Goal: Task Accomplishment & Management: Use online tool/utility

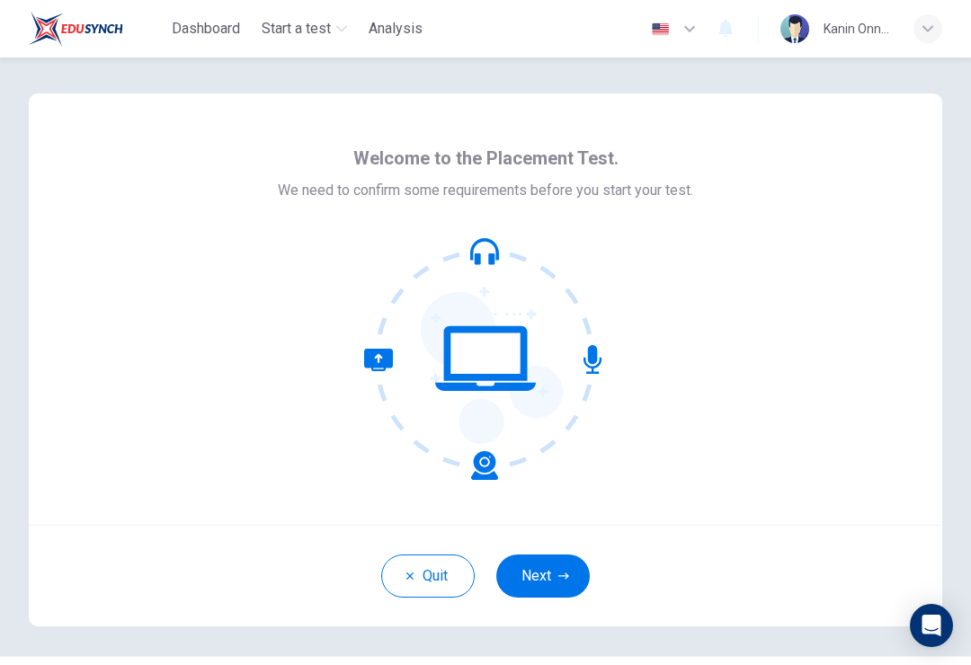
click at [555, 576] on button "Next" at bounding box center [543, 576] width 94 height 43
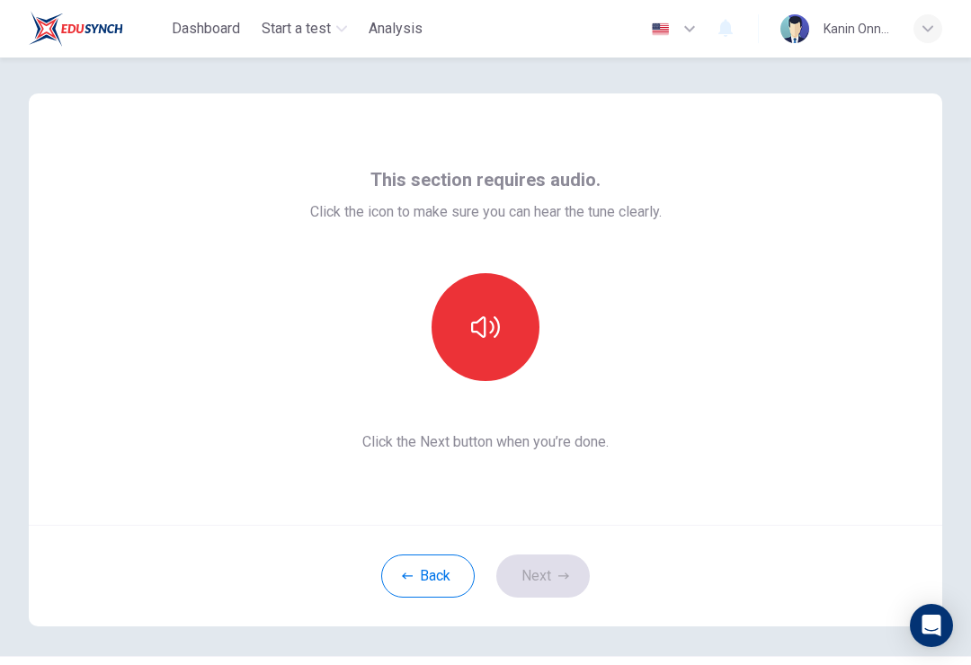
click at [478, 333] on icon "button" at bounding box center [485, 328] width 29 height 22
click at [552, 576] on button "Next" at bounding box center [543, 576] width 94 height 43
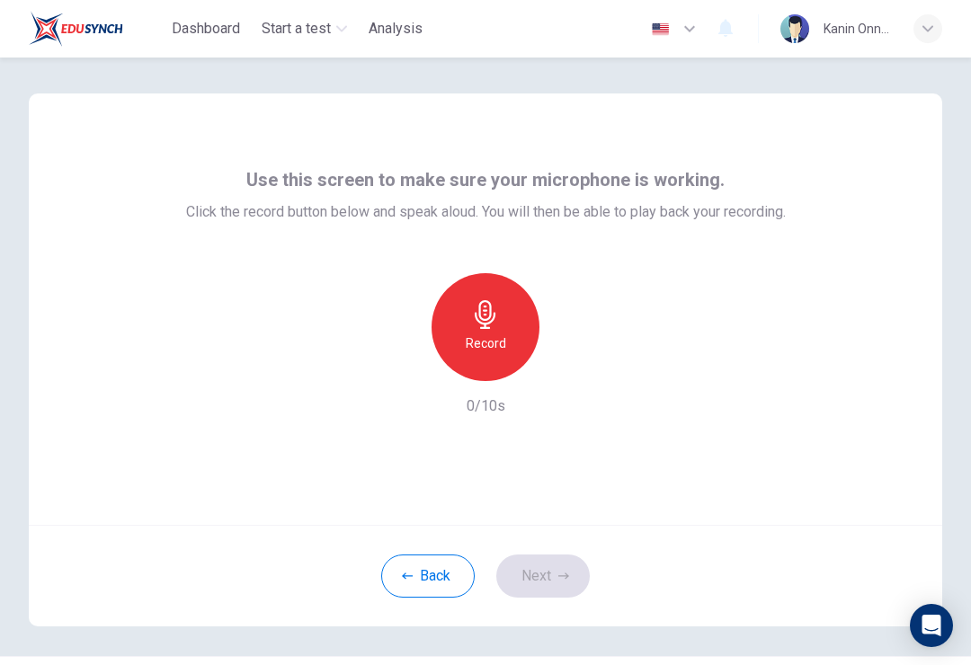
click at [493, 321] on icon "button" at bounding box center [485, 314] width 21 height 29
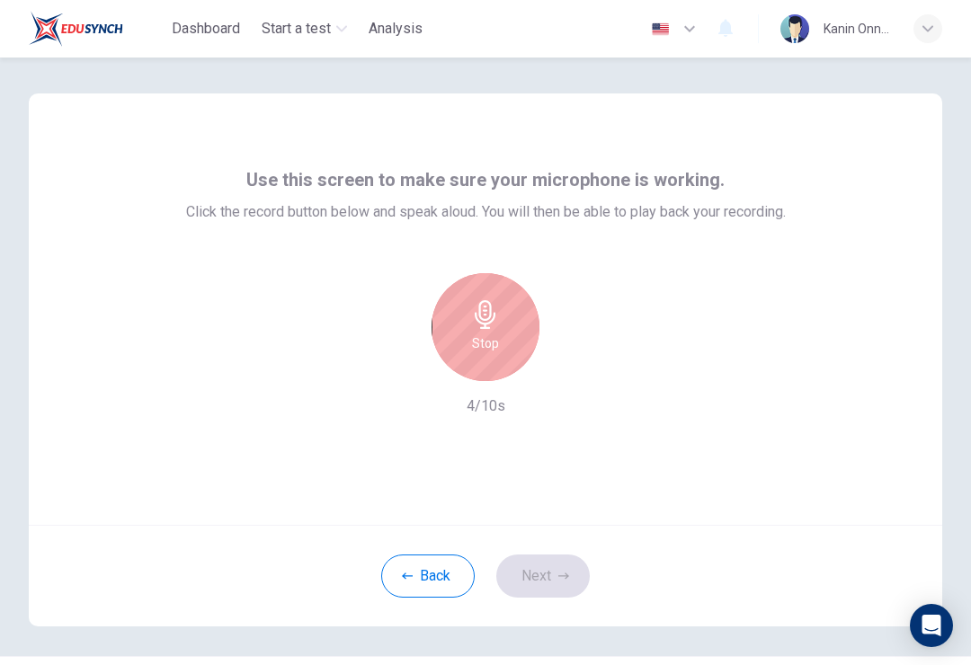
click at [503, 290] on div "Stop" at bounding box center [486, 327] width 108 height 108
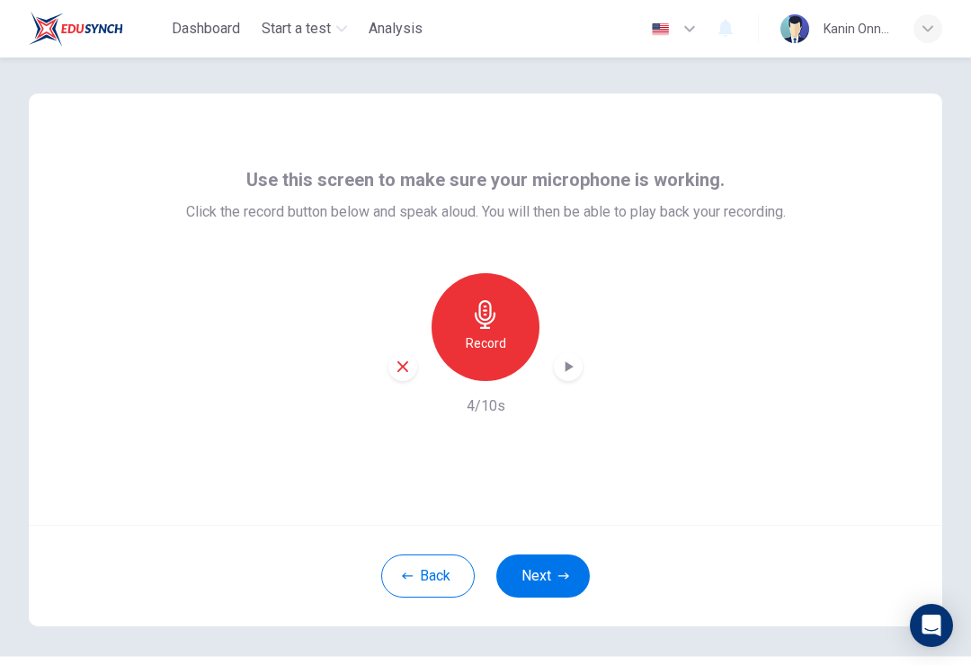
click at [548, 579] on button "Next" at bounding box center [543, 576] width 94 height 43
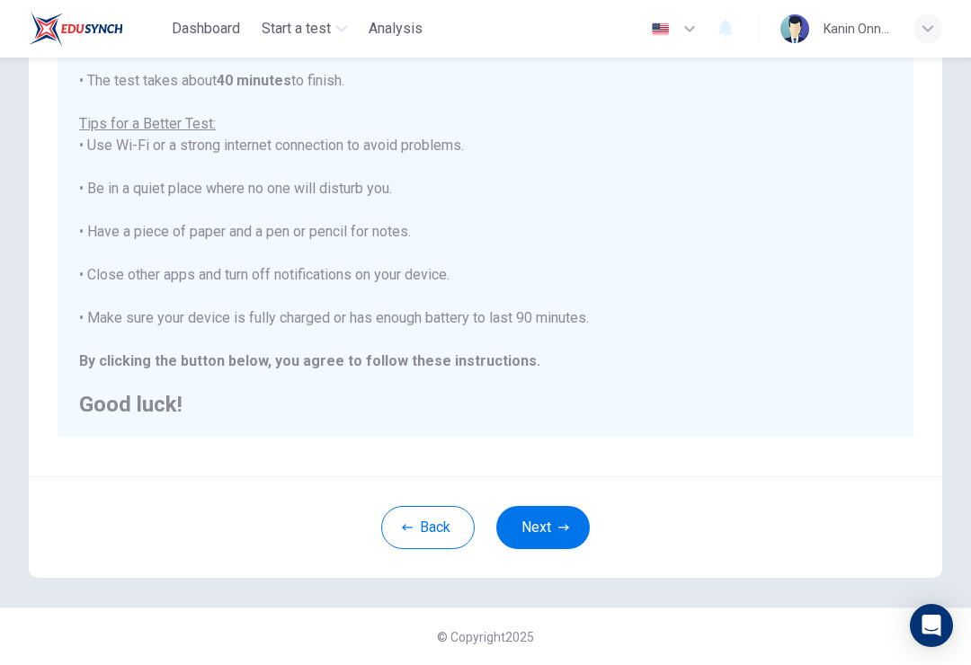
scroll to position [278, 0]
click at [560, 523] on icon "button" at bounding box center [563, 528] width 11 height 11
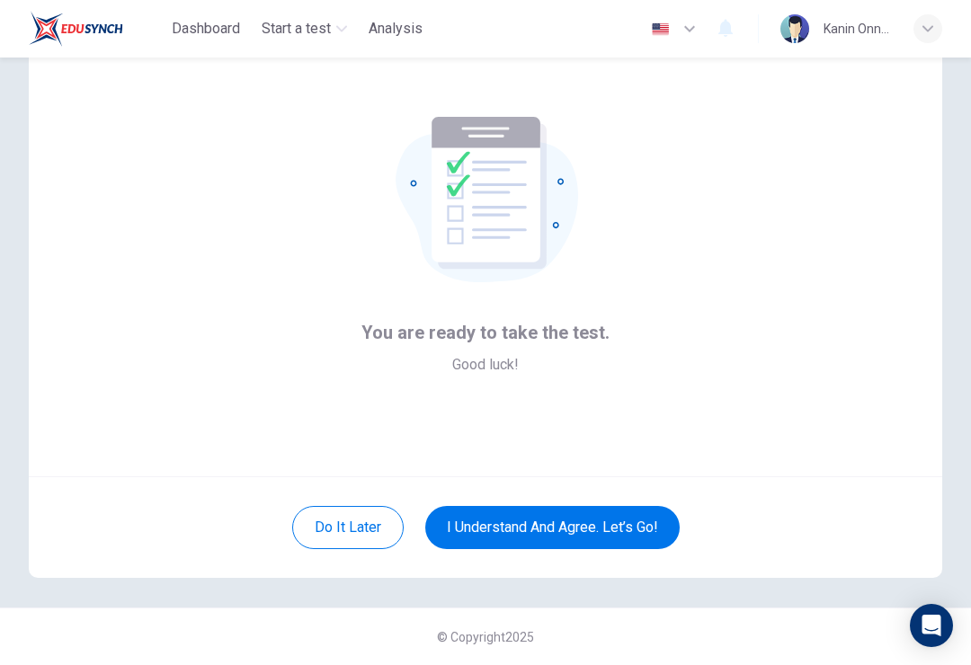
scroll to position [49, 0]
click at [607, 530] on button "I understand and agree. Let’s go!" at bounding box center [552, 527] width 255 height 43
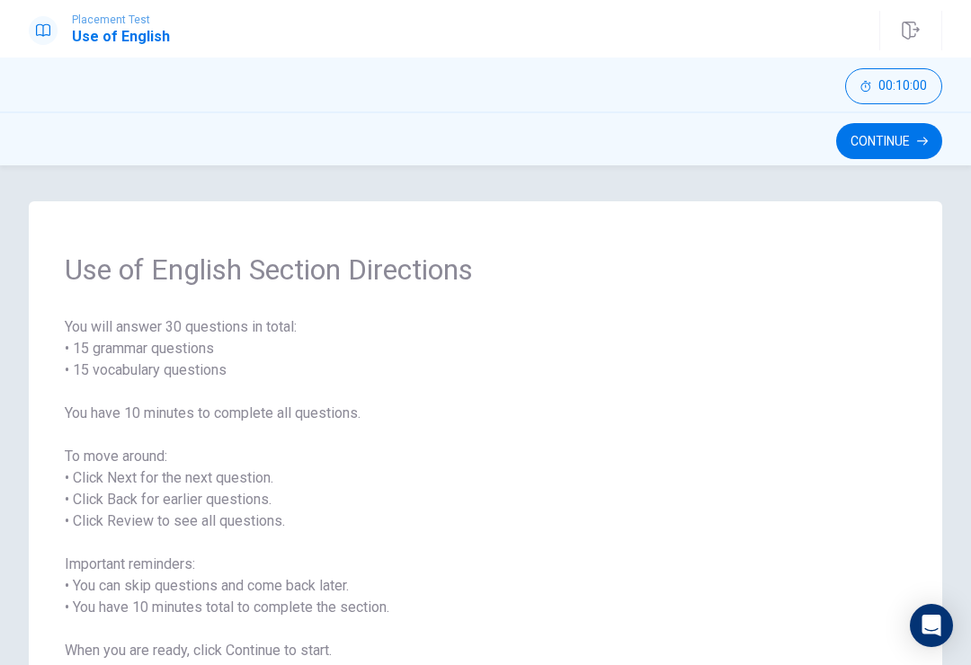
click at [924, 140] on icon "button" at bounding box center [922, 141] width 11 height 11
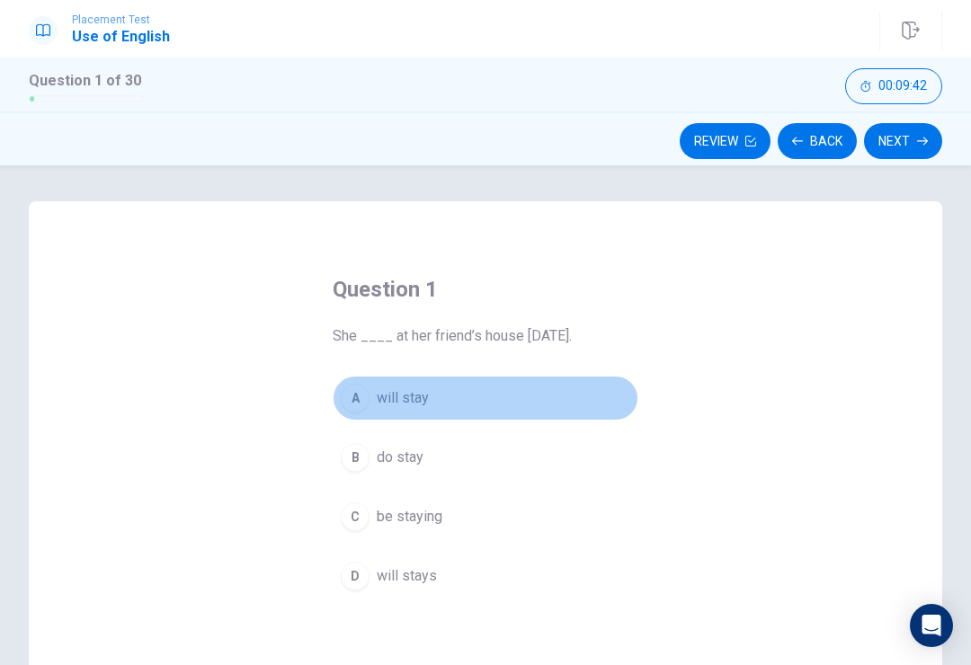
click at [417, 401] on span "will stay" at bounding box center [403, 399] width 52 height 22
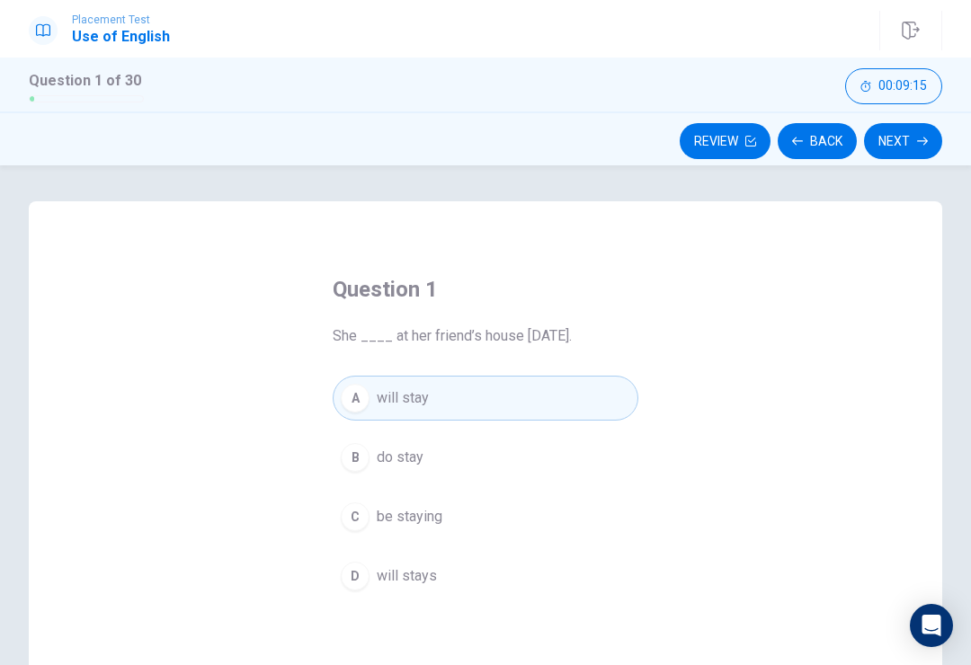
click at [500, 462] on button "B do stay" at bounding box center [486, 457] width 306 height 45
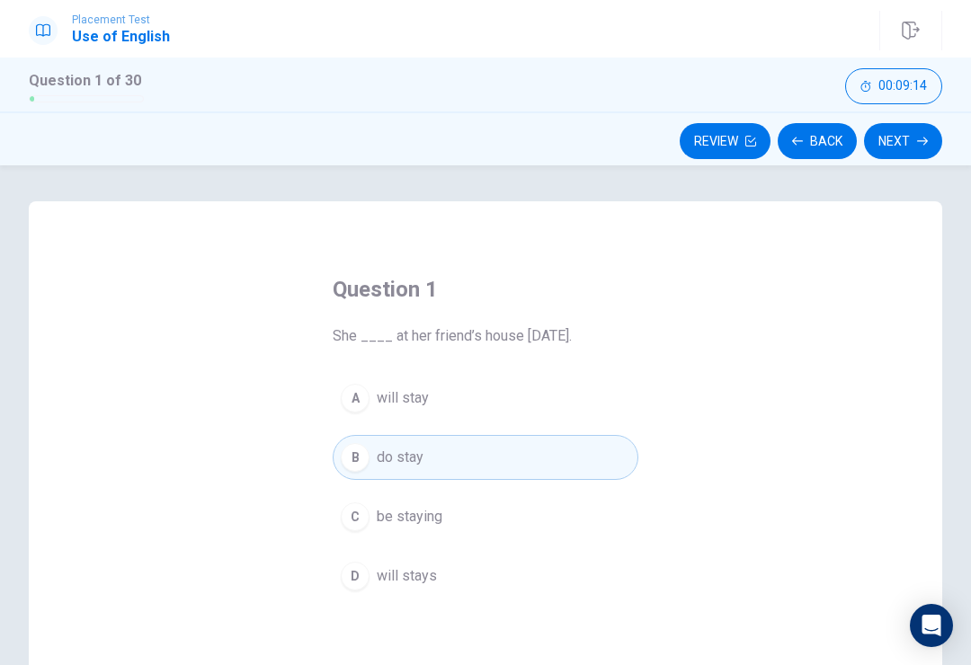
click at [734, 156] on button "Review" at bounding box center [725, 141] width 91 height 36
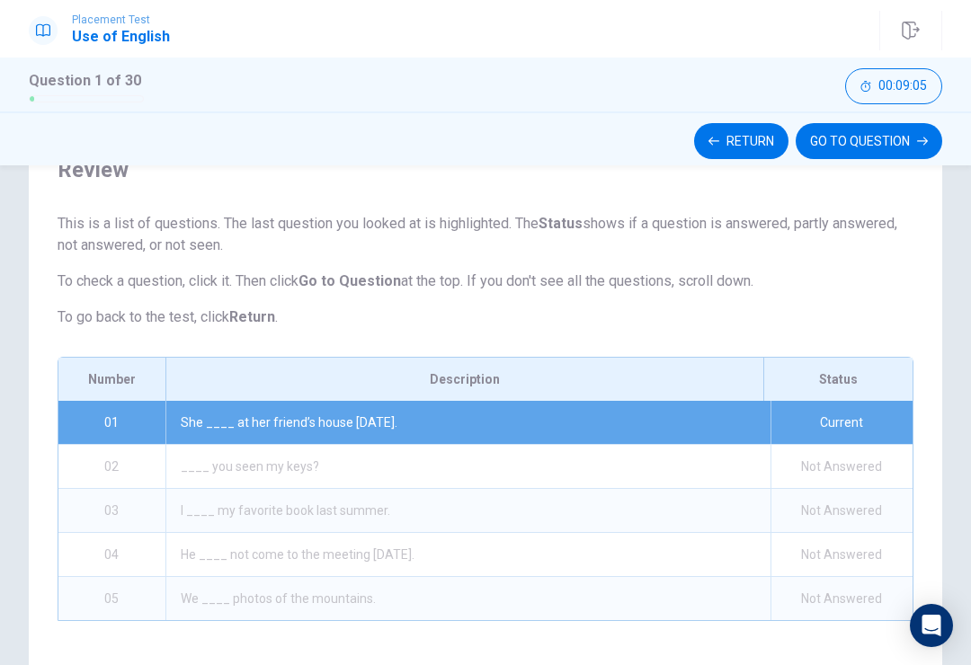
scroll to position [82, 0]
click at [878, 156] on button "GO TO QUESTION" at bounding box center [869, 141] width 147 height 36
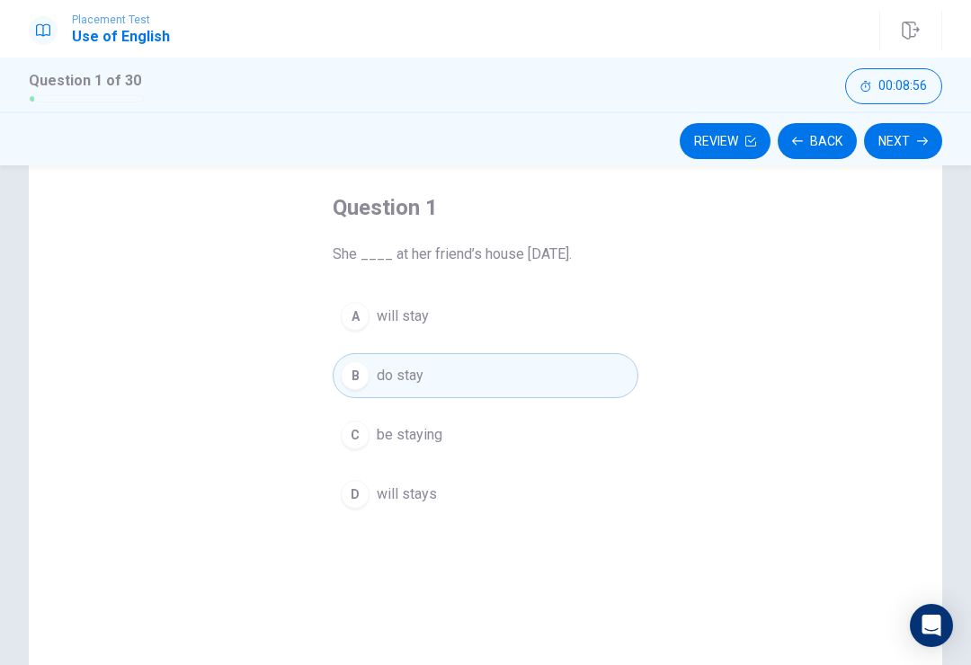
click at [921, 141] on icon "button" at bounding box center [922, 142] width 11 height 8
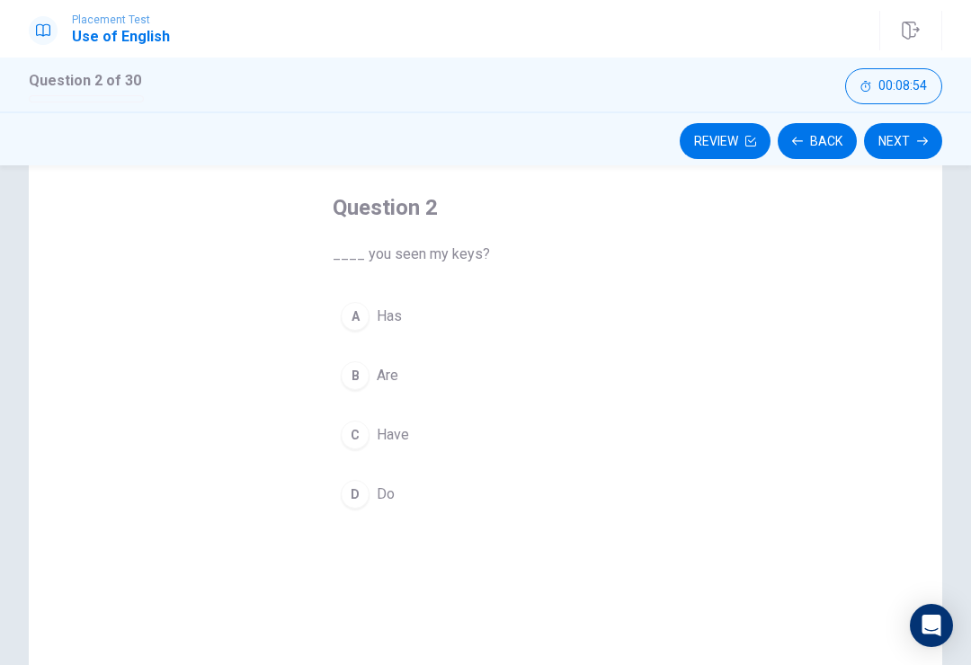
click at [835, 143] on button "Back" at bounding box center [817, 141] width 79 height 36
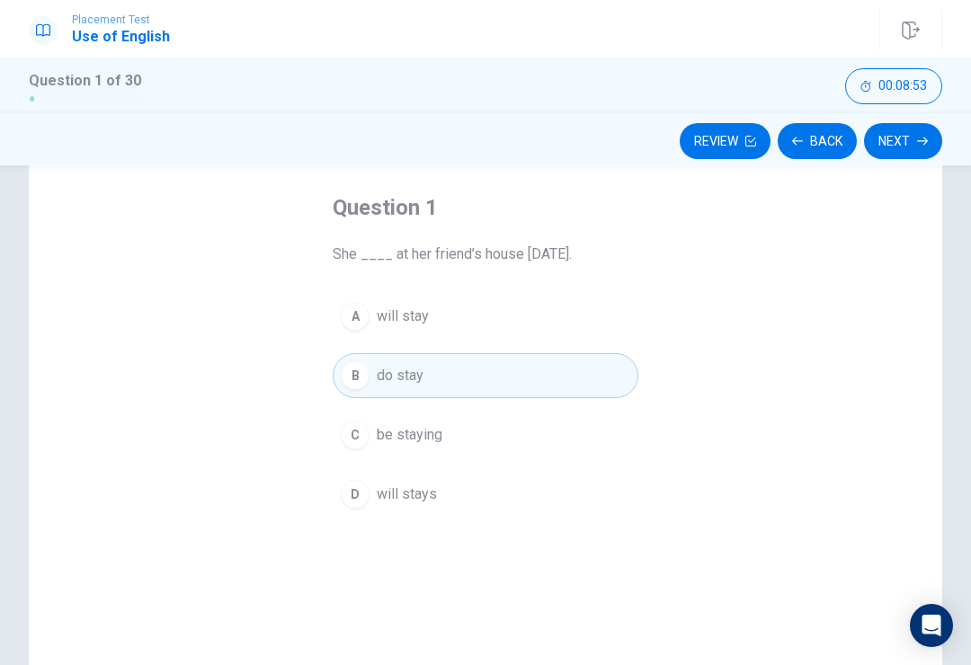
click at [834, 138] on button "Back" at bounding box center [817, 141] width 79 height 36
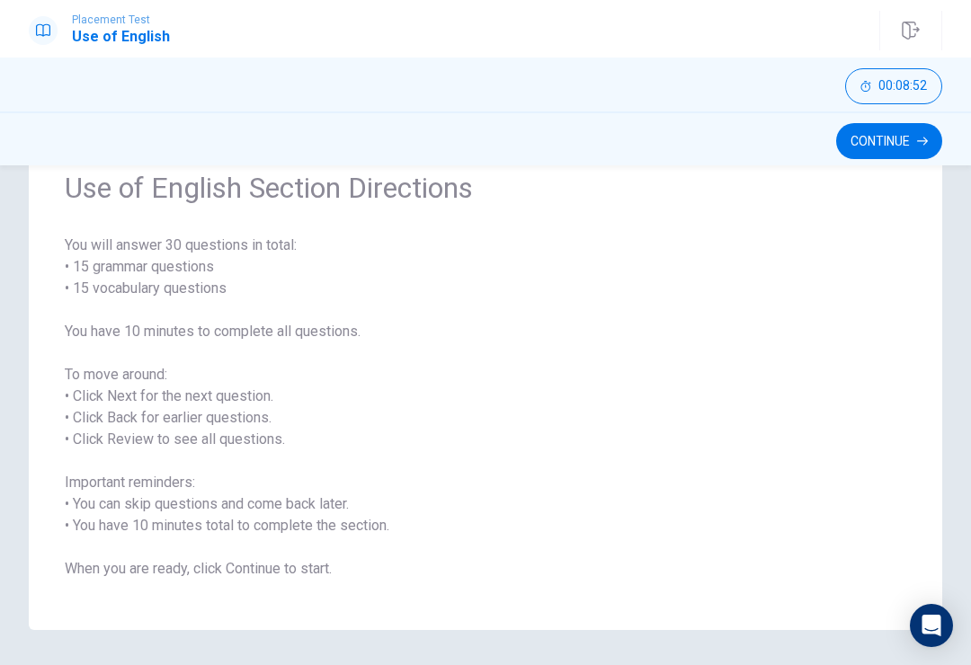
click at [898, 146] on button "Continue" at bounding box center [889, 141] width 106 height 36
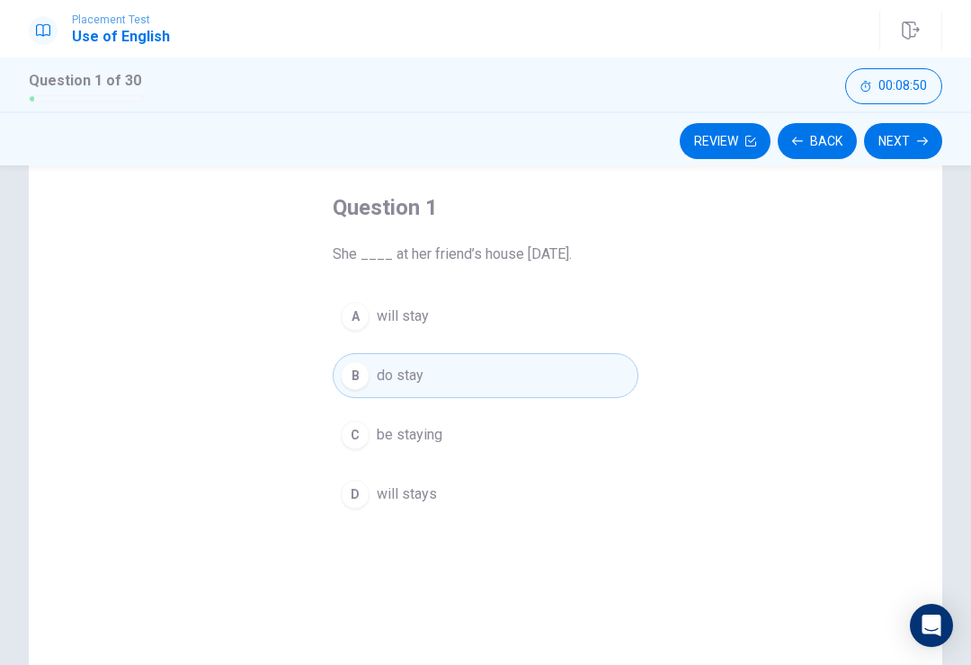
click at [909, 153] on button "Next" at bounding box center [903, 141] width 78 height 36
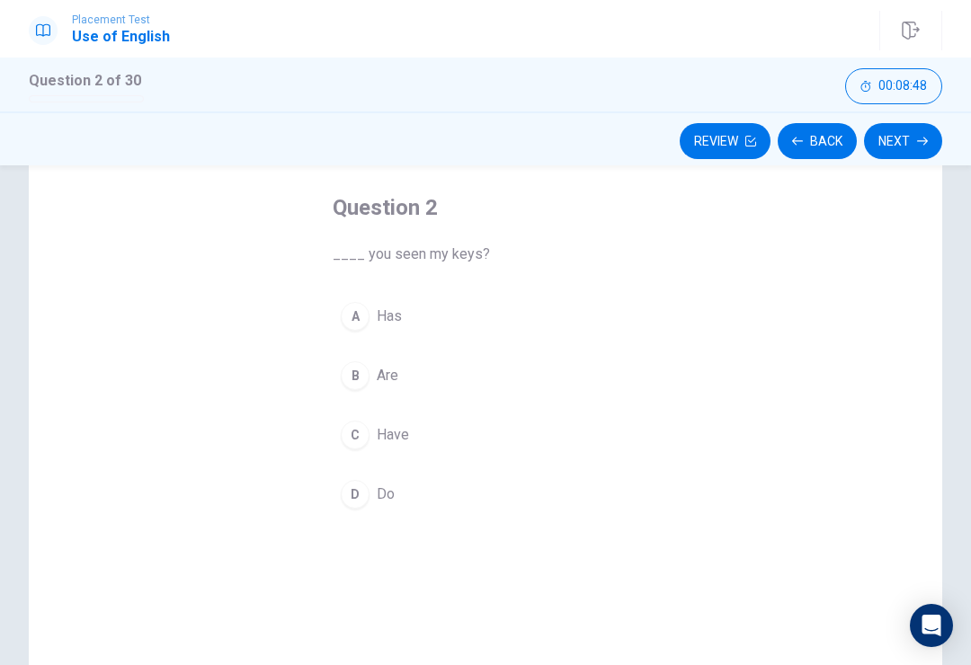
click at [365, 318] on div "A" at bounding box center [355, 316] width 29 height 29
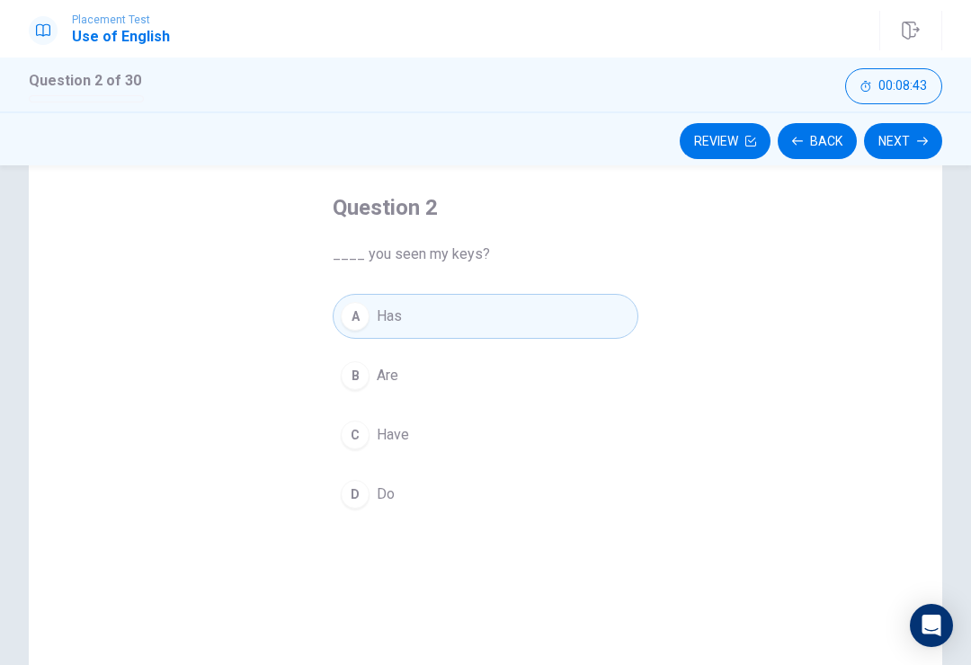
scroll to position [83, 0]
click at [957, 335] on div "Question 2 ____ you seen my keys? A Has B Are C Have D Do" at bounding box center [485, 431] width 971 height 625
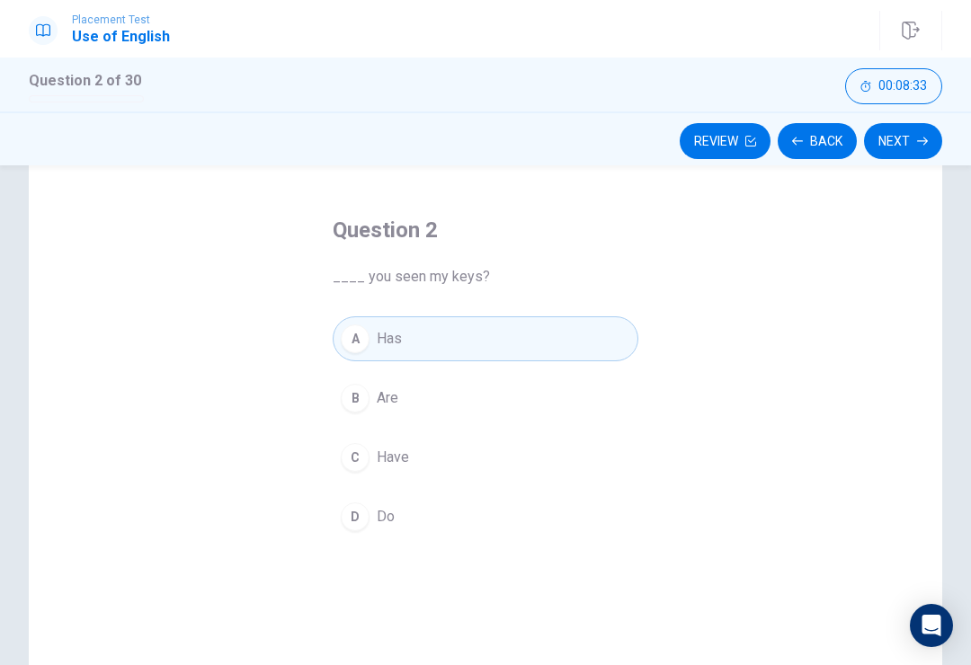
scroll to position [59, 0]
click at [928, 155] on button "Next" at bounding box center [903, 141] width 78 height 36
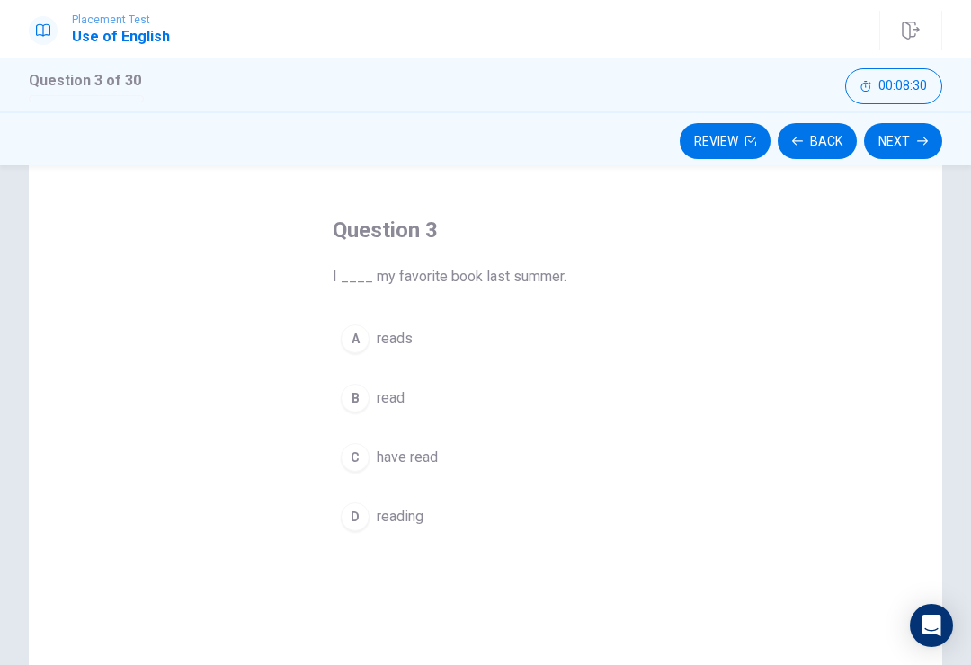
click at [397, 519] on span "reading" at bounding box center [400, 517] width 47 height 22
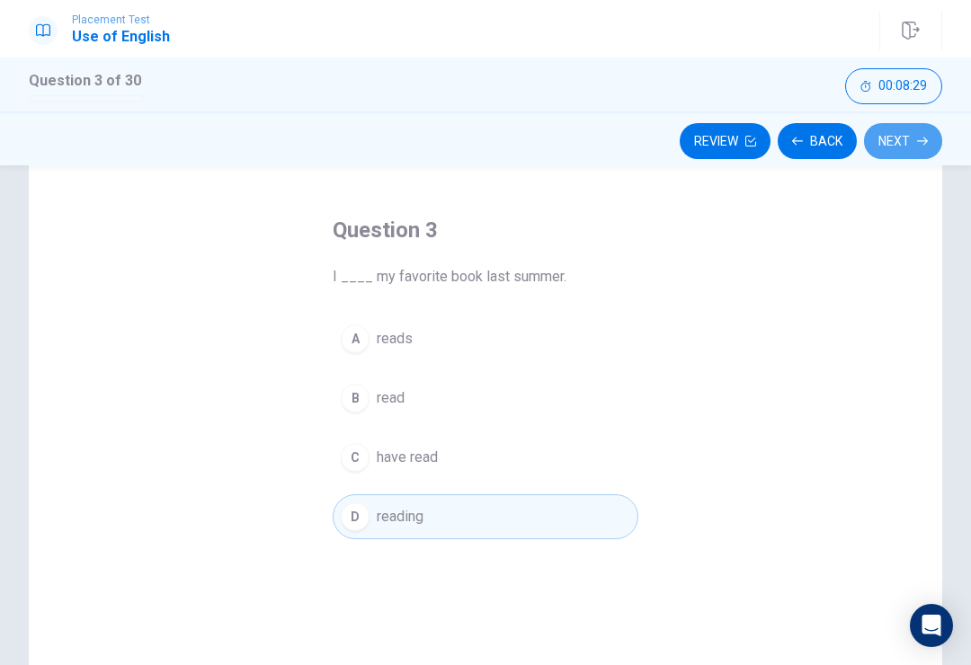
click at [910, 149] on button "Next" at bounding box center [903, 141] width 78 height 36
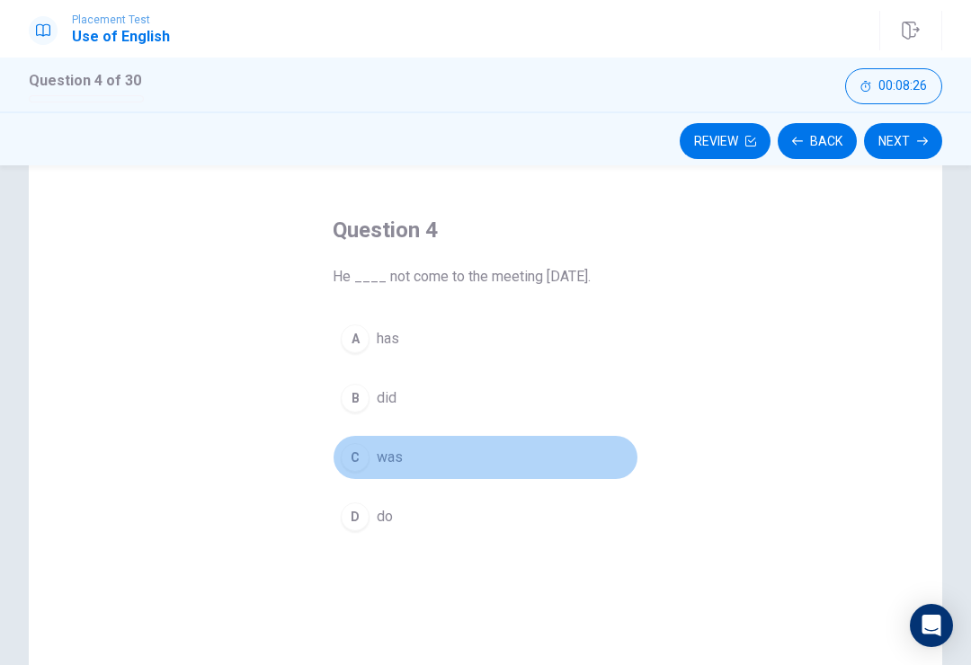
click at [410, 441] on button "C was" at bounding box center [486, 457] width 306 height 45
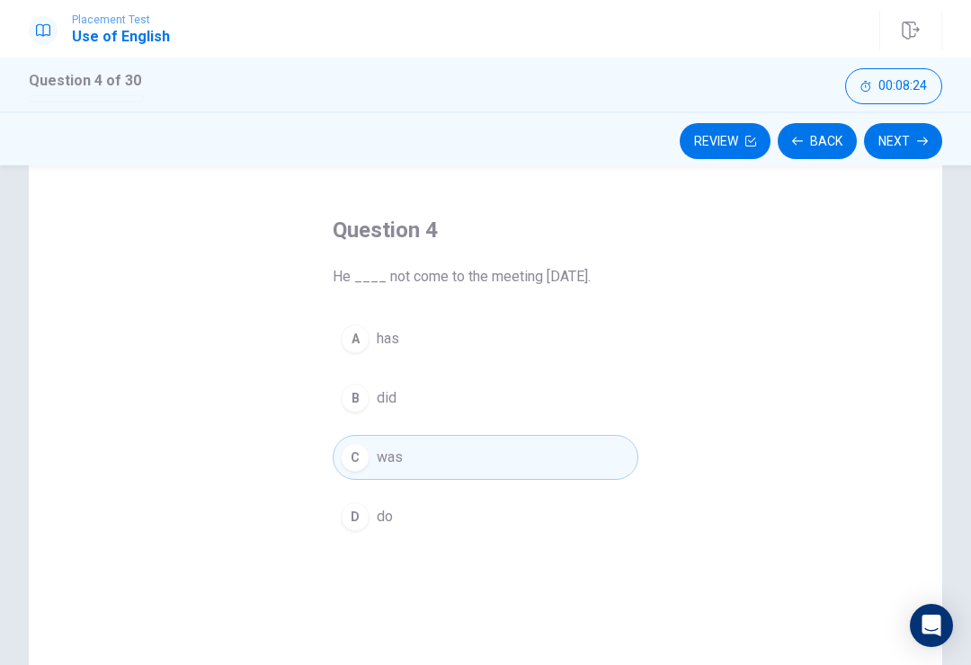
click at [938, 140] on button "Next" at bounding box center [903, 141] width 78 height 36
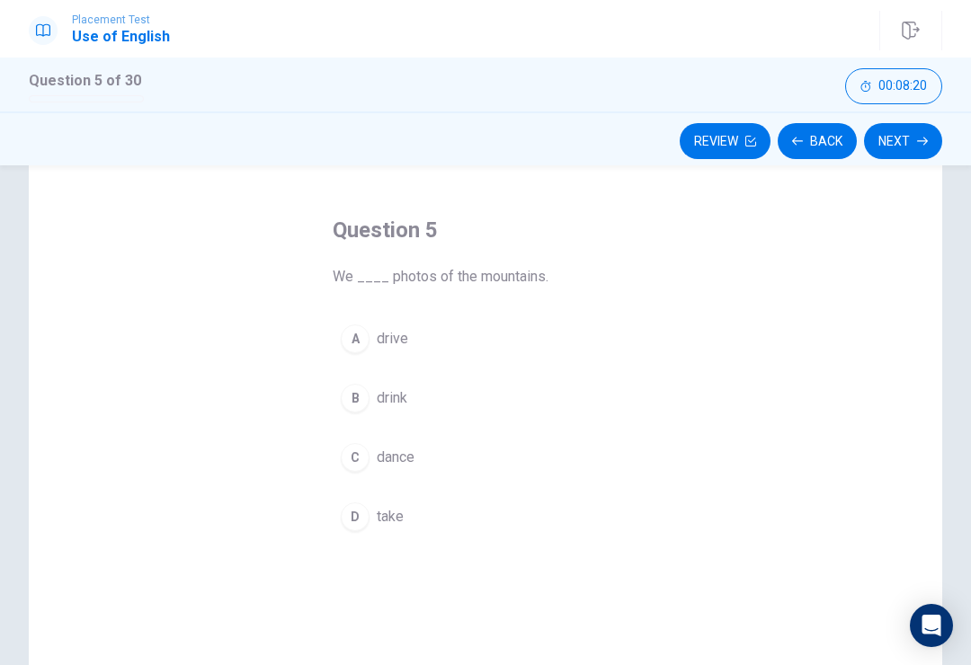
click at [886, 151] on button "Next" at bounding box center [903, 141] width 78 height 36
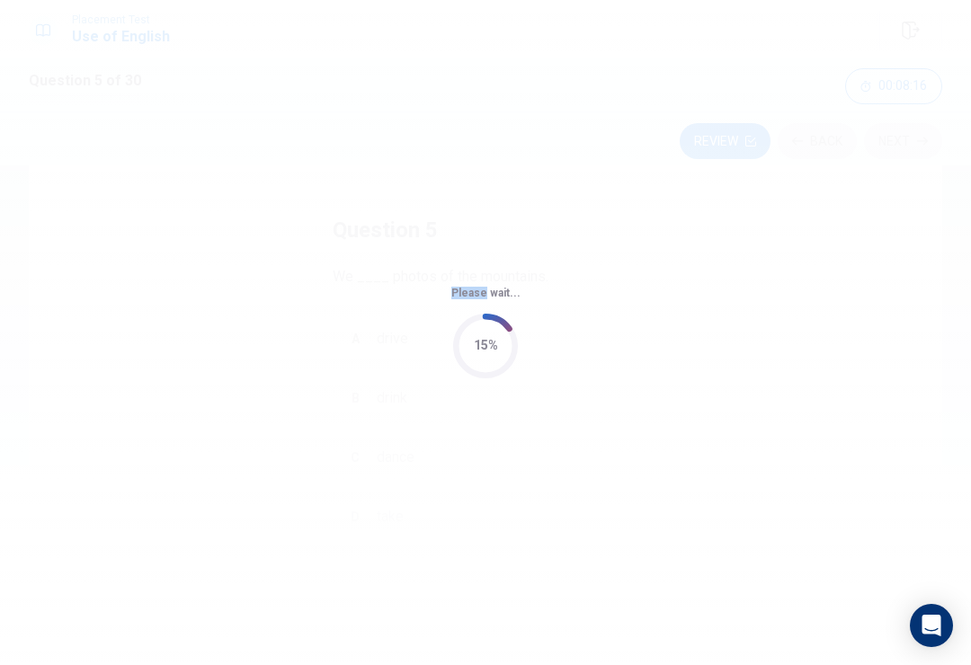
scroll to position [0, 0]
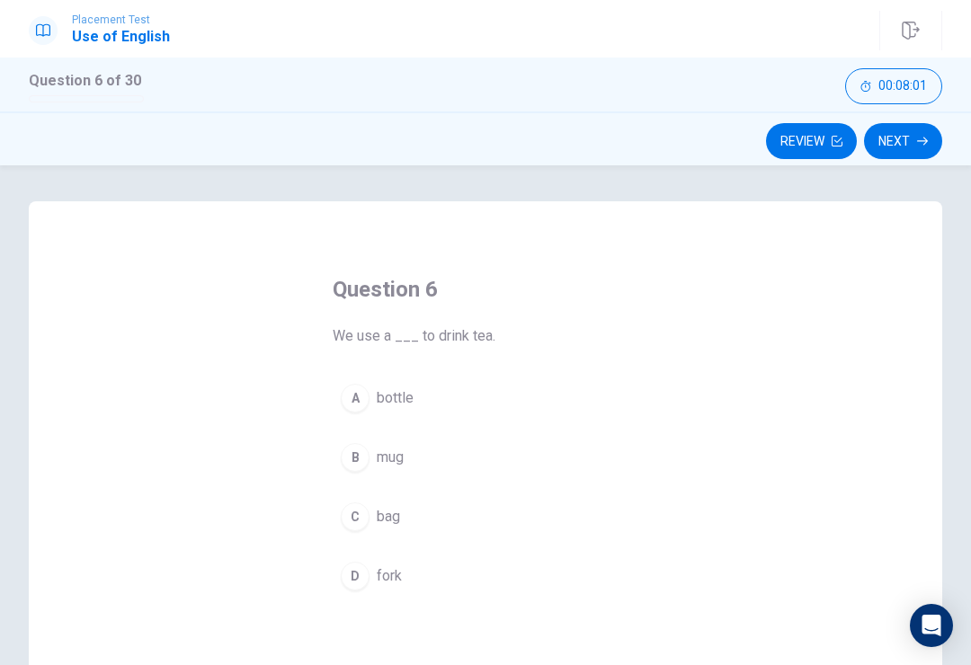
click at [909, 141] on button "Next" at bounding box center [903, 141] width 78 height 36
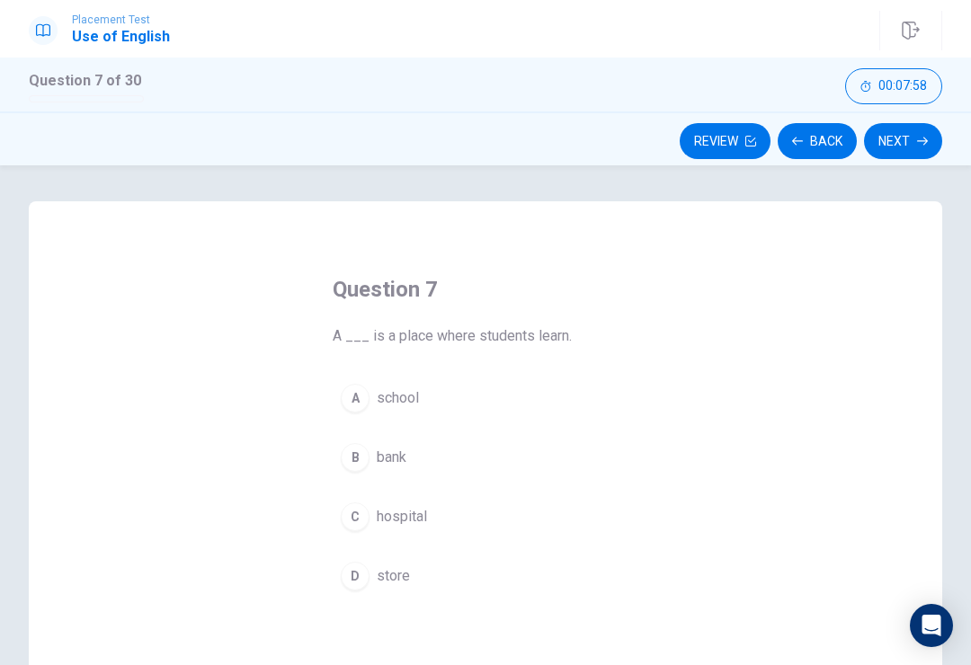
click at [921, 145] on icon "button" at bounding box center [922, 141] width 11 height 11
click at [409, 419] on button "A to put things in order" at bounding box center [486, 398] width 306 height 45
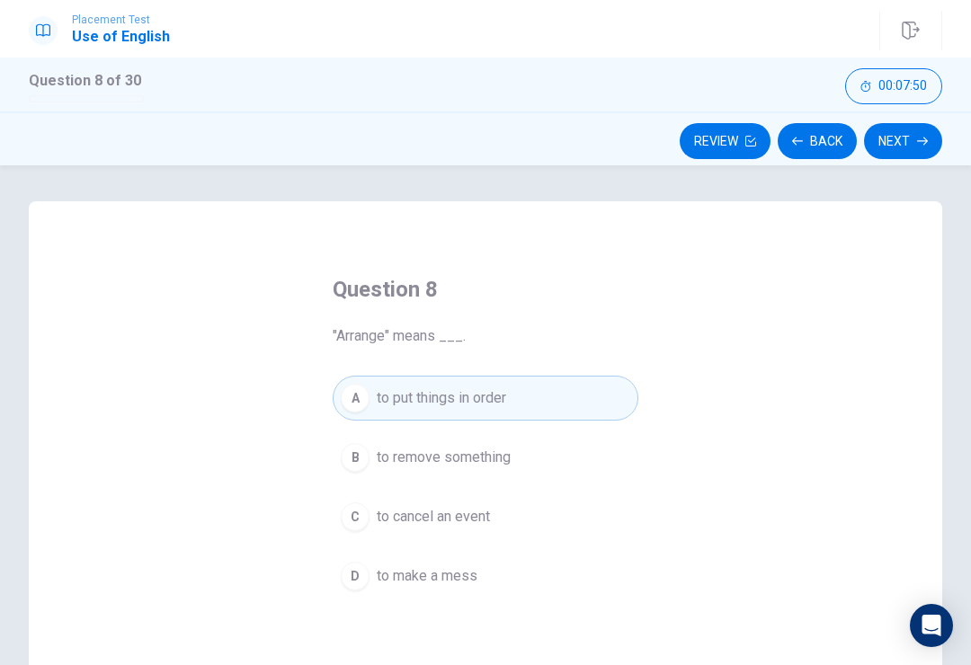
click at [892, 158] on button "Next" at bounding box center [903, 141] width 78 height 36
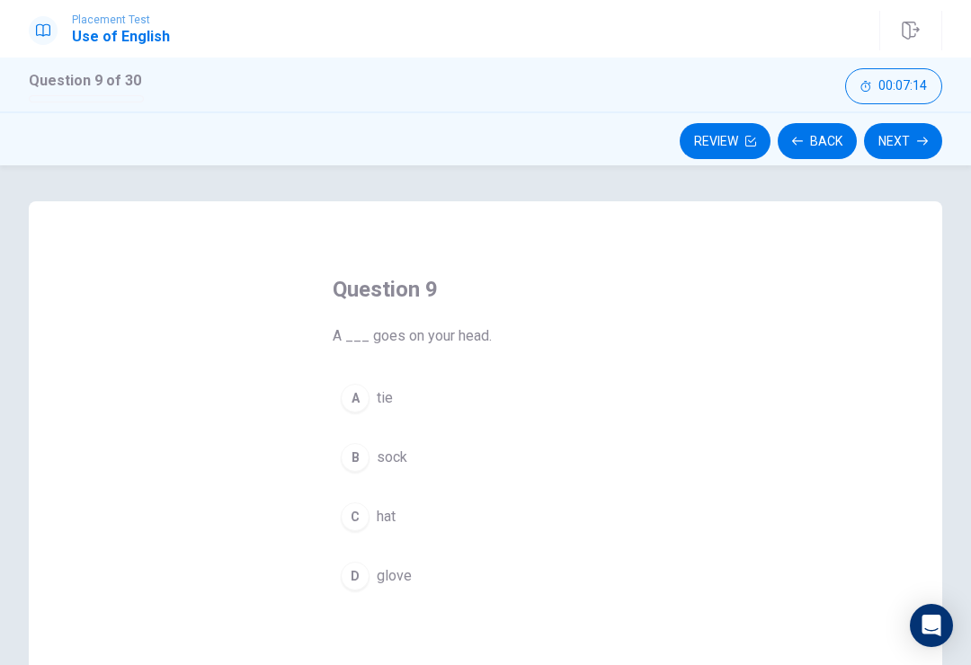
scroll to position [1, 0]
click at [907, 142] on button "Next" at bounding box center [903, 141] width 78 height 36
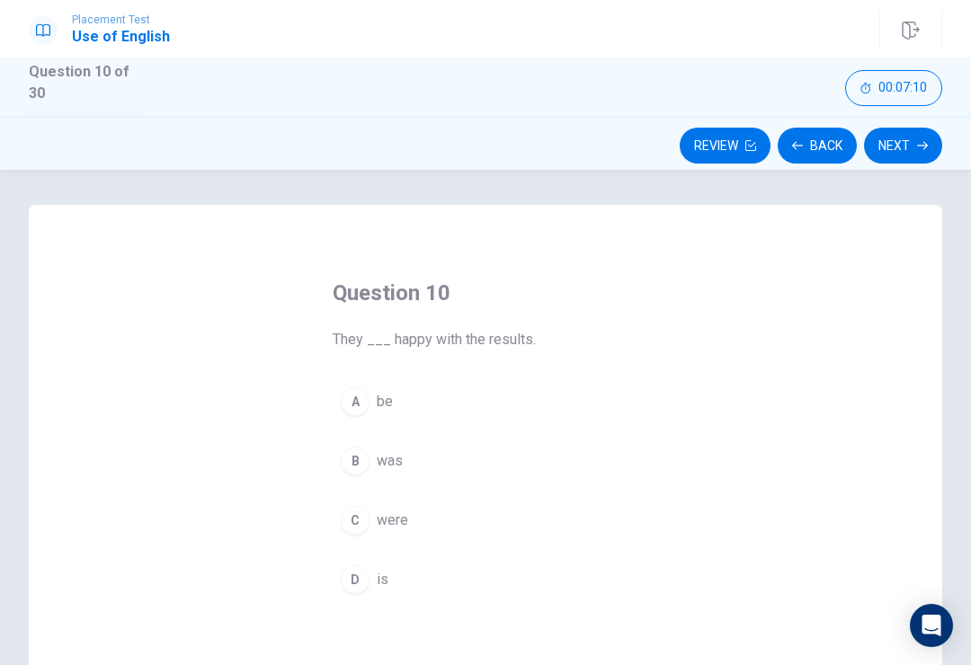
click at [919, 98] on button "00:07:10" at bounding box center [893, 88] width 97 height 36
click at [365, 390] on div "A" at bounding box center [355, 402] width 29 height 29
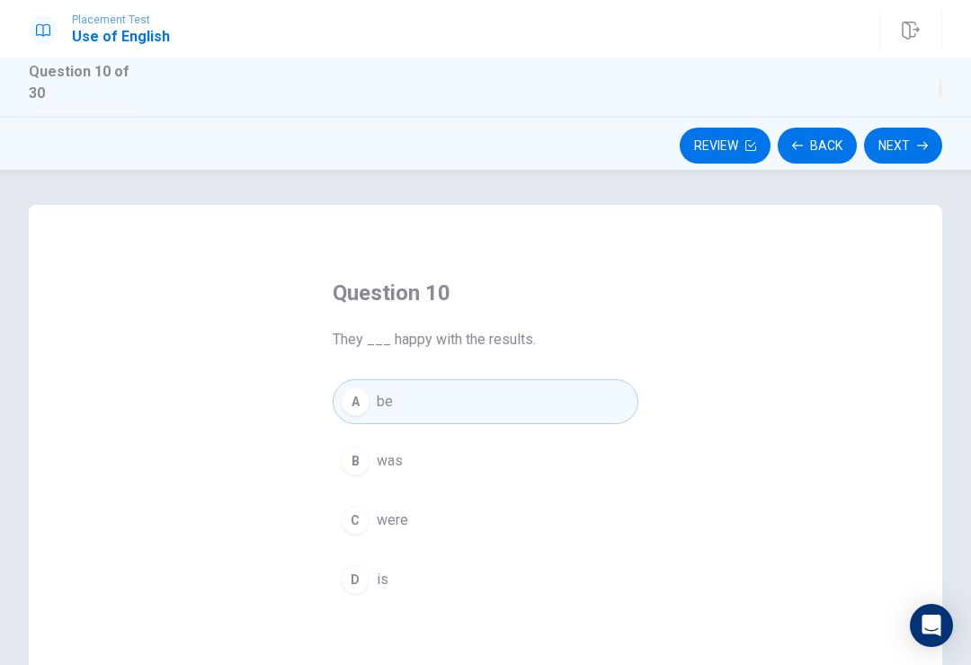
click at [910, 138] on button "Next" at bounding box center [903, 146] width 78 height 36
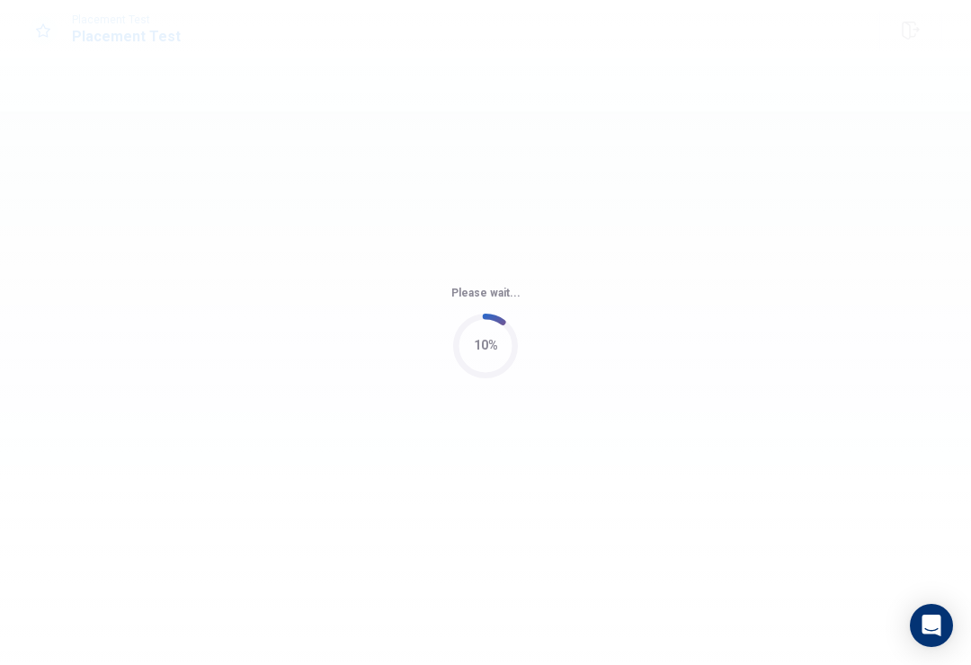
scroll to position [0, 0]
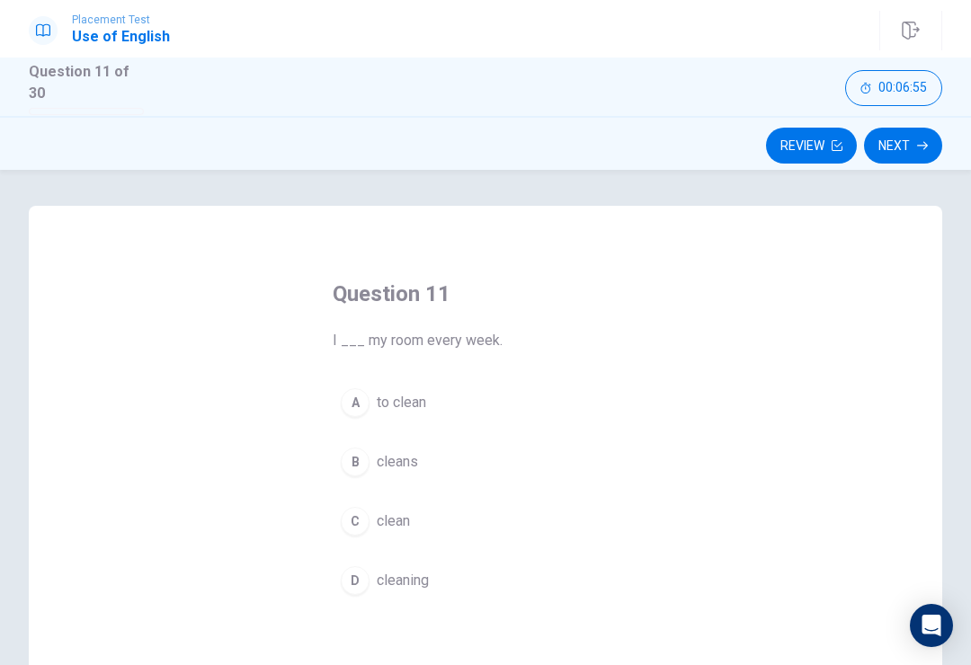
click at [407, 387] on button "A to clean" at bounding box center [486, 402] width 306 height 45
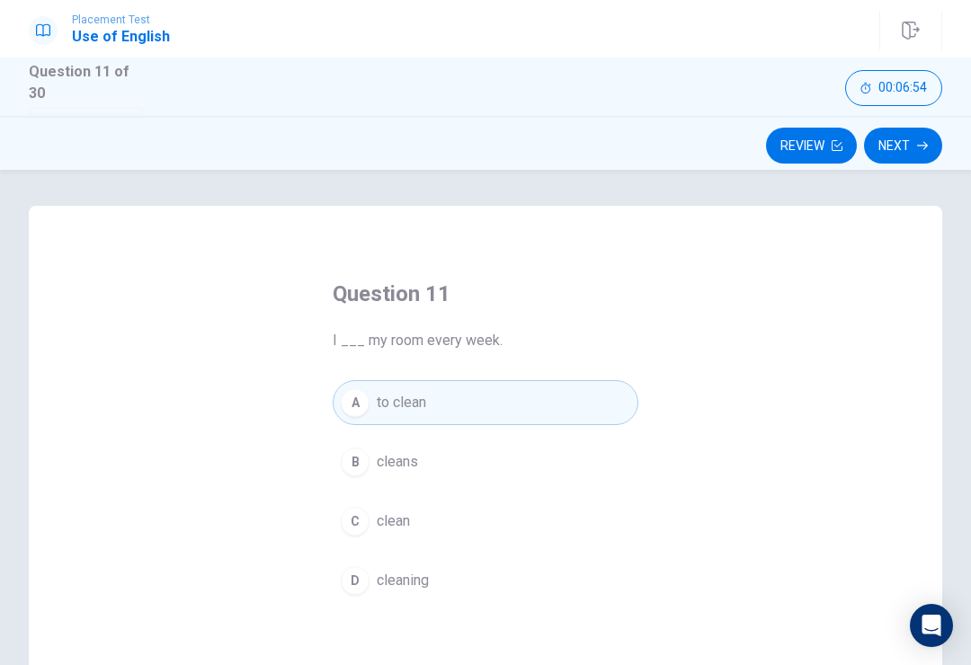
click at [884, 154] on button "Next" at bounding box center [903, 146] width 78 height 36
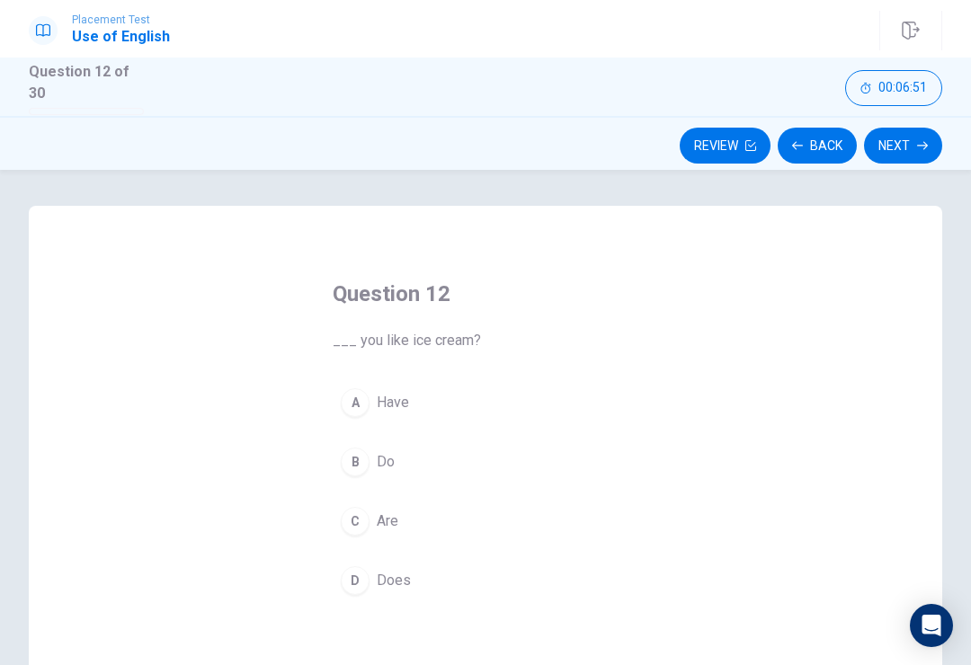
click at [415, 415] on button "A Have" at bounding box center [486, 402] width 306 height 45
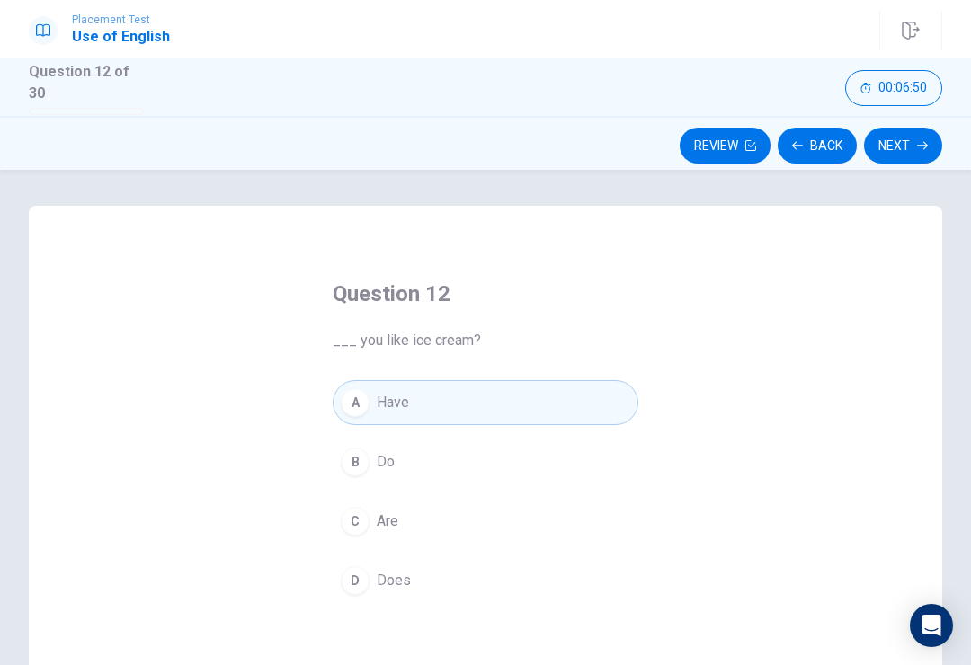
click at [923, 153] on button "Next" at bounding box center [903, 146] width 78 height 36
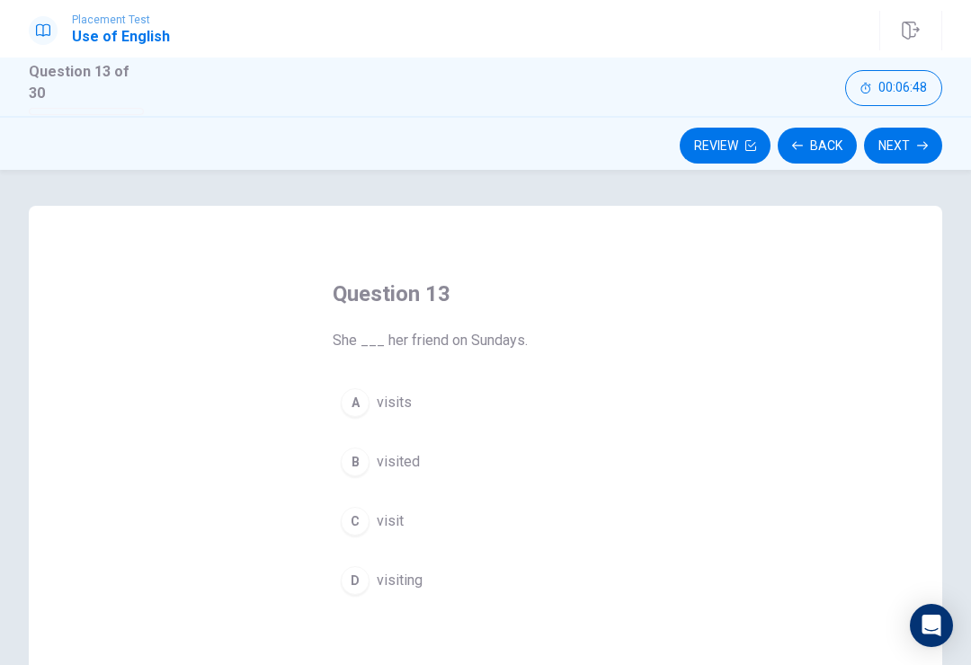
click at [398, 413] on button "A visits" at bounding box center [486, 402] width 306 height 45
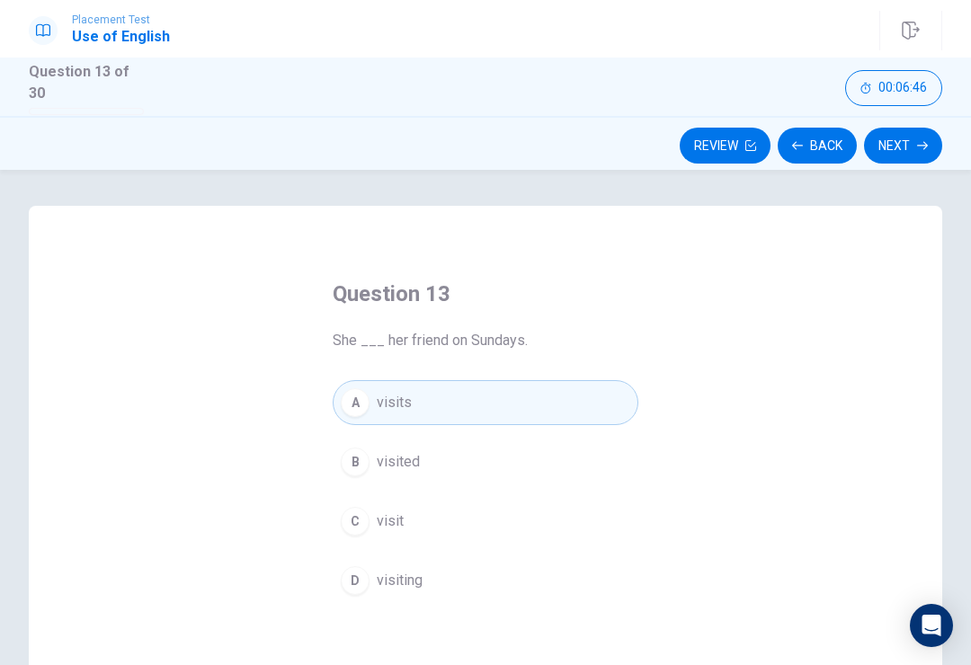
click at [896, 153] on button "Next" at bounding box center [903, 146] width 78 height 36
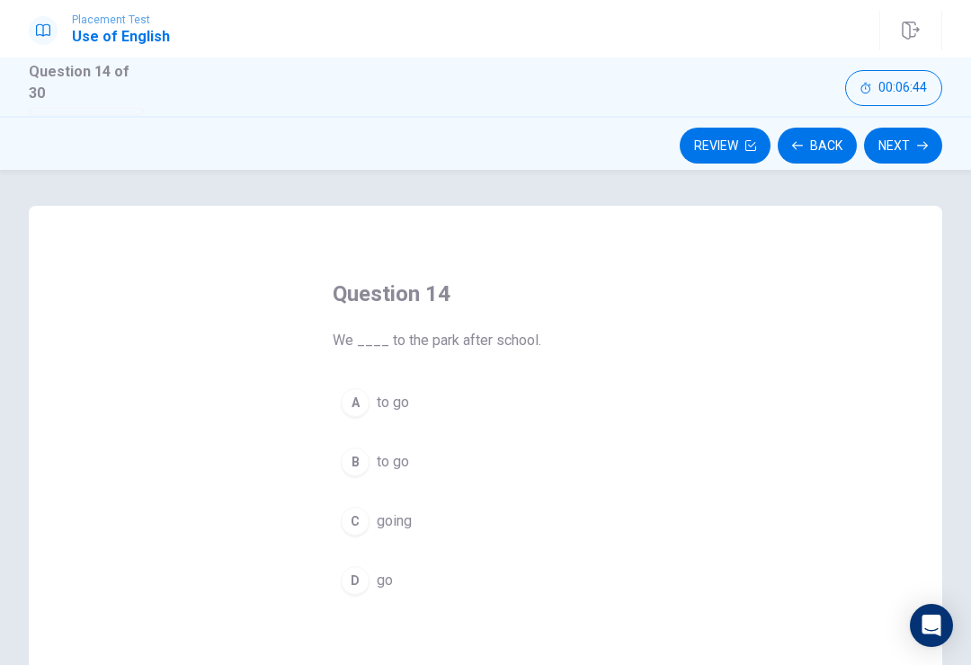
click at [391, 451] on span "to go" at bounding box center [393, 462] width 32 height 22
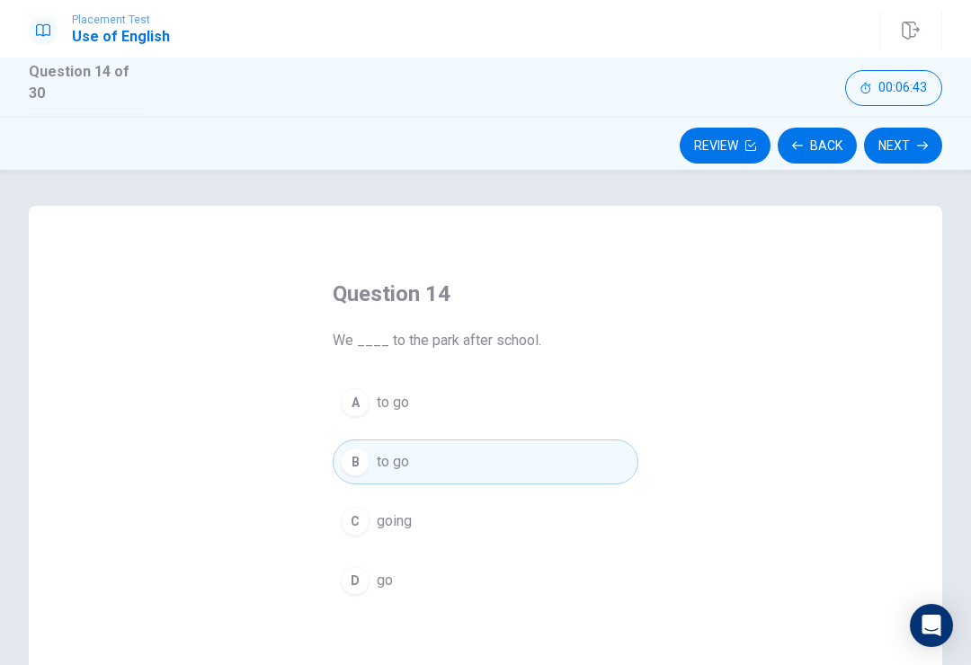
click at [896, 145] on button "Next" at bounding box center [903, 146] width 78 height 36
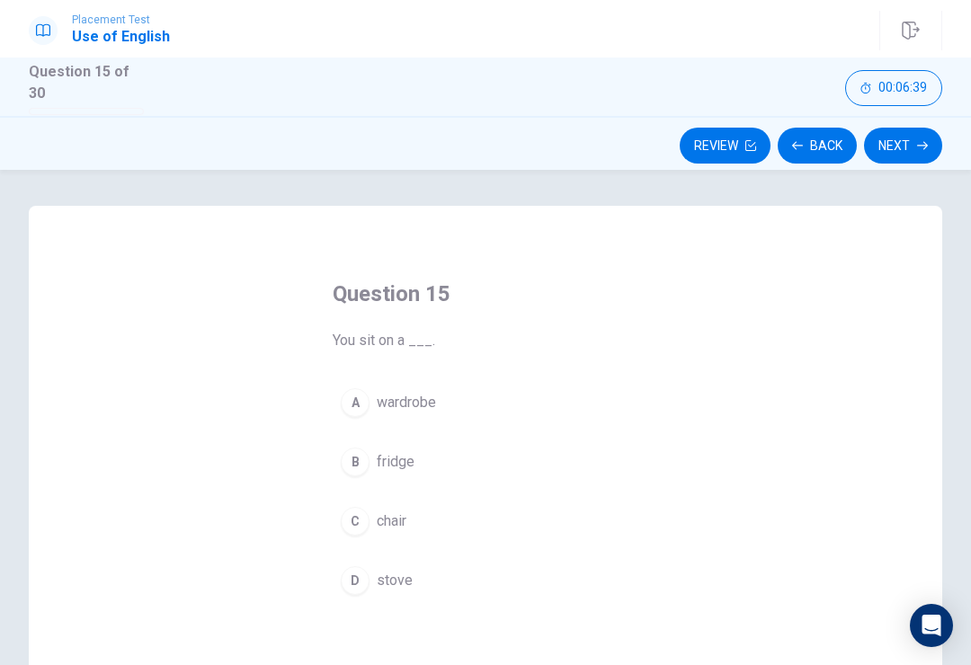
click at [398, 469] on button "B fridge" at bounding box center [486, 462] width 306 height 45
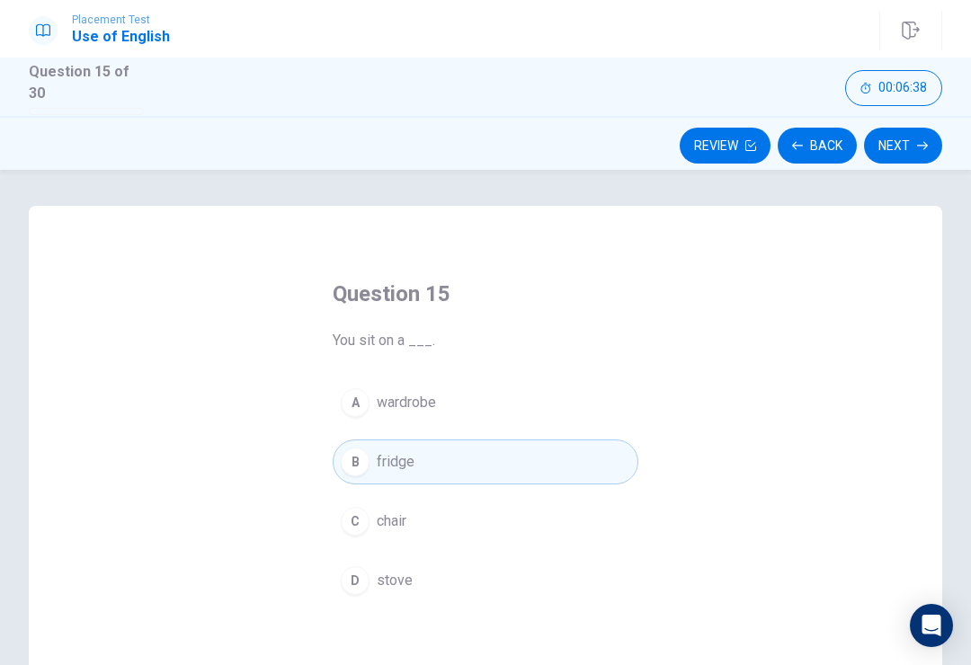
click at [907, 139] on button "Next" at bounding box center [903, 146] width 78 height 36
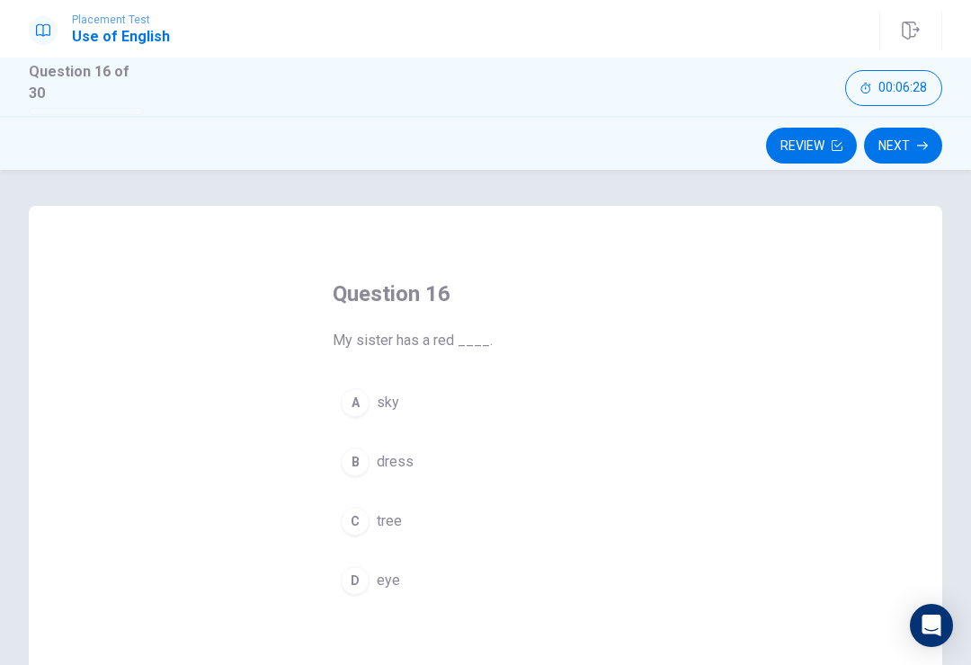
click at [377, 398] on span "sky" at bounding box center [388, 403] width 22 height 22
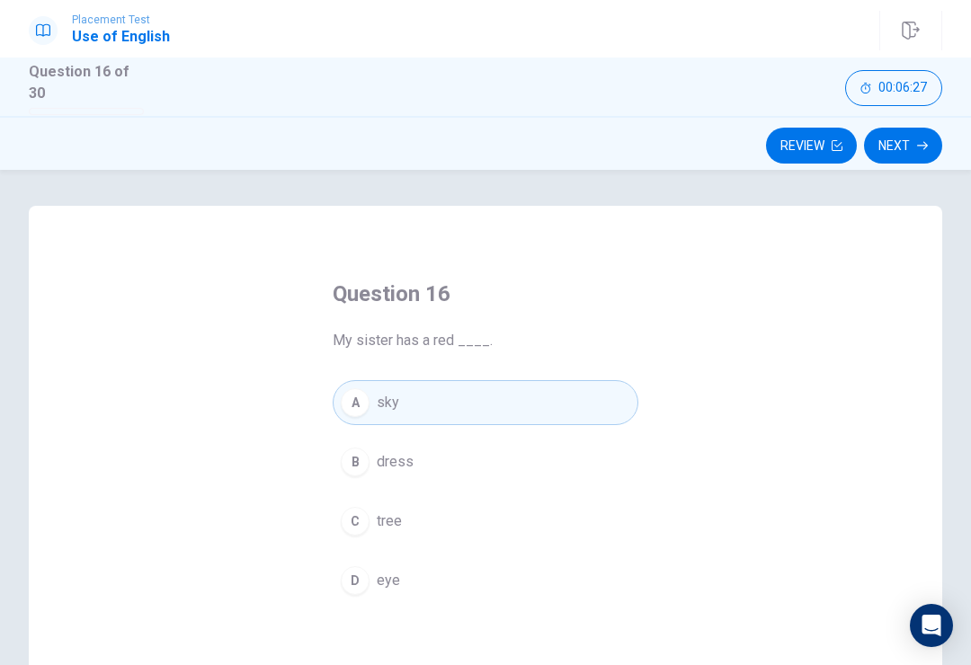
click at [946, 136] on div "Review Next" at bounding box center [485, 146] width 971 height 34
click at [927, 145] on icon "button" at bounding box center [922, 145] width 11 height 11
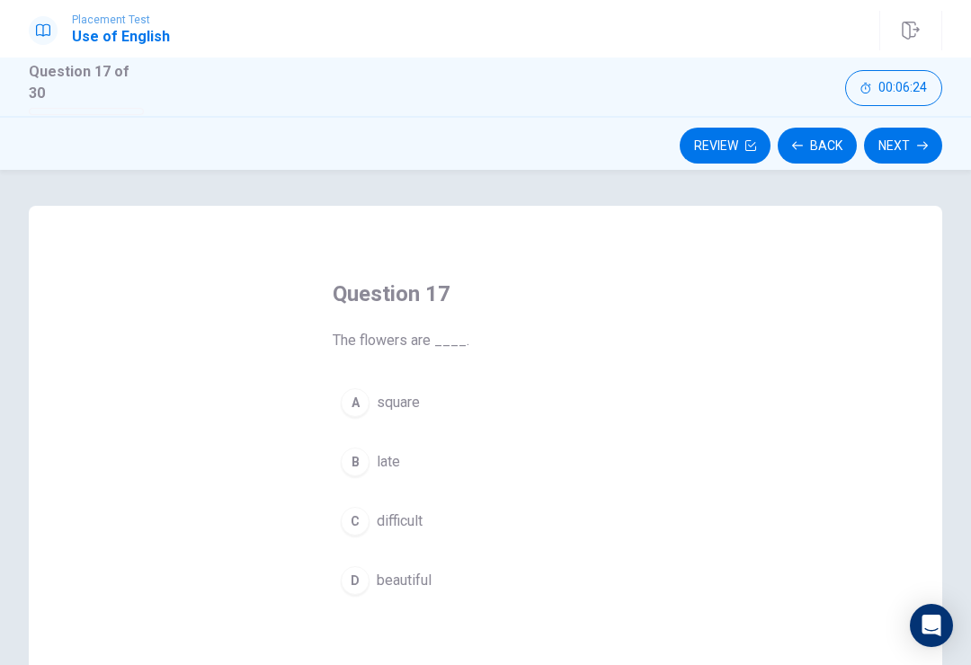
click at [909, 156] on button "Next" at bounding box center [903, 146] width 78 height 36
click at [896, 156] on button "Next" at bounding box center [903, 146] width 78 height 36
click at [860, 170] on div "Question 19 My house is very ____. A big B sun C easy D difficult © Copyright 2…" at bounding box center [485, 418] width 971 height 496
click at [914, 147] on button "Next" at bounding box center [903, 146] width 78 height 36
click at [395, 384] on button "A to watch" at bounding box center [486, 402] width 306 height 45
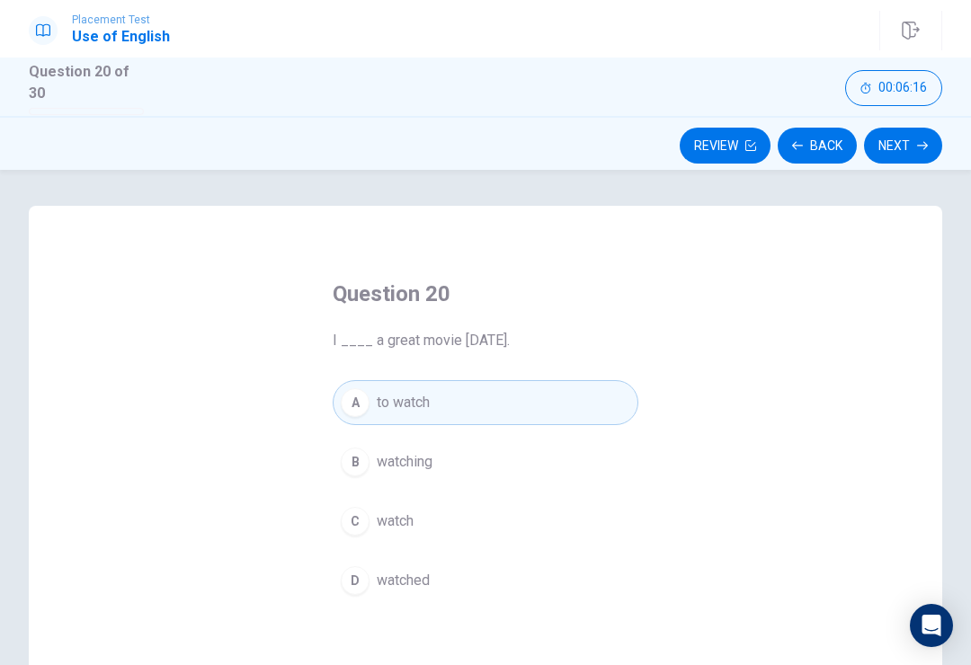
click at [886, 157] on button "Next" at bounding box center [903, 146] width 78 height 36
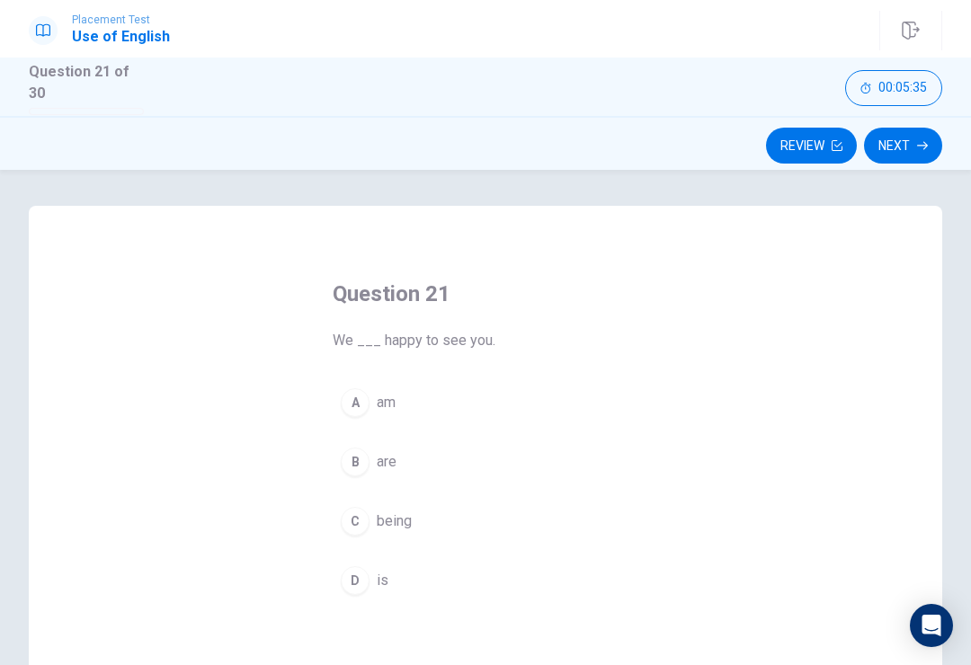
click at [411, 380] on button "A am" at bounding box center [486, 402] width 306 height 45
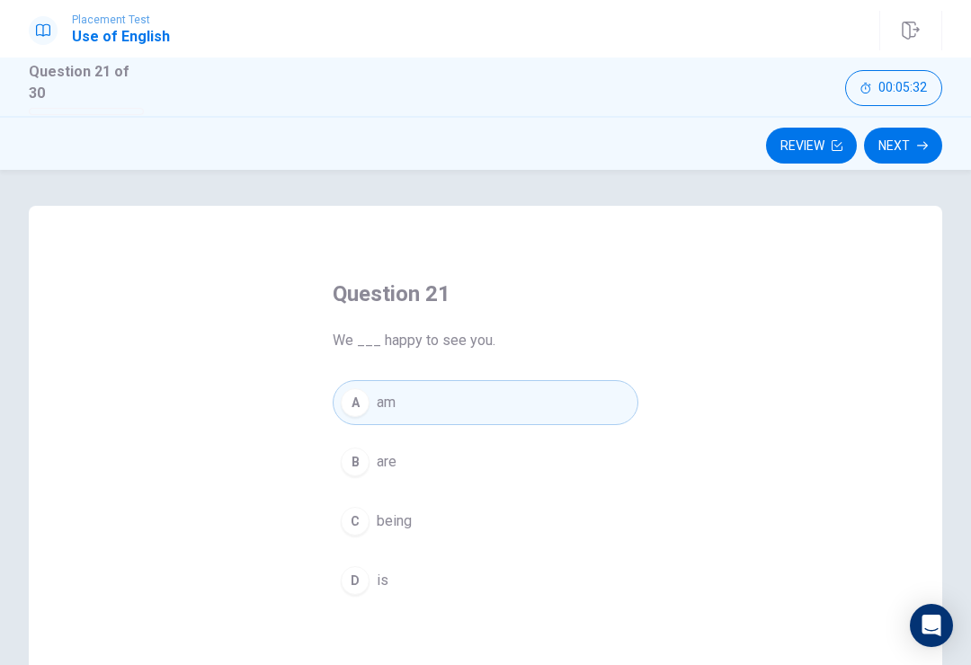
click at [905, 150] on button "Next" at bounding box center [903, 146] width 78 height 36
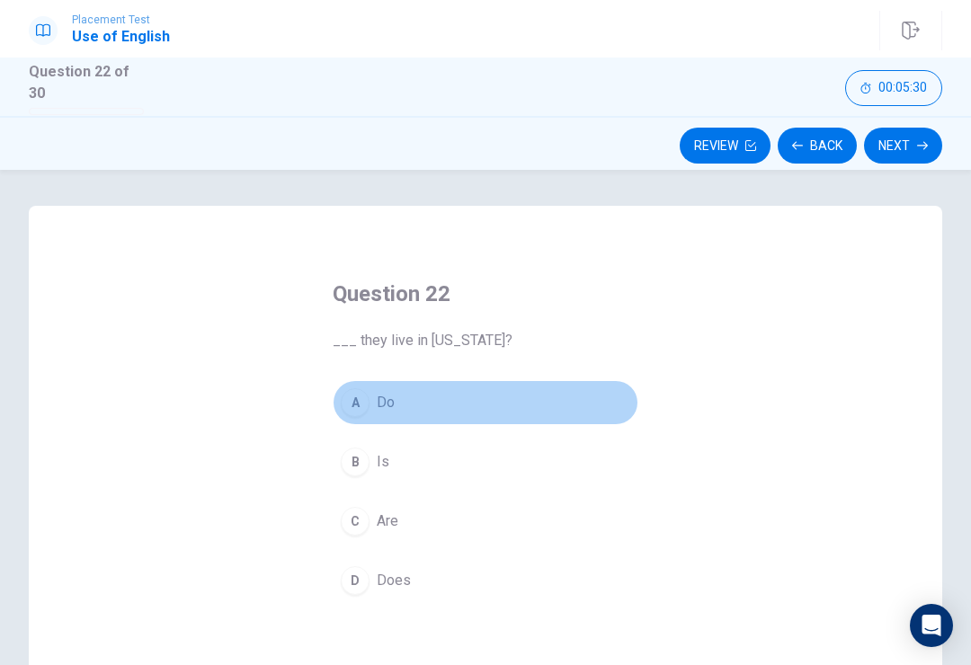
click at [404, 389] on button "A Do" at bounding box center [486, 402] width 306 height 45
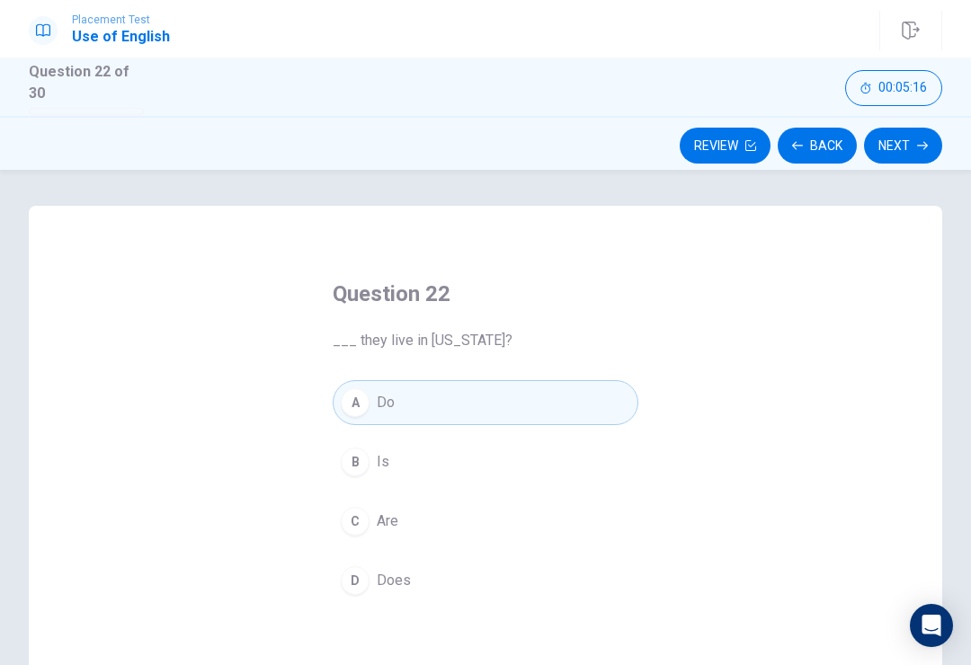
click at [909, 157] on button "Next" at bounding box center [903, 146] width 78 height 36
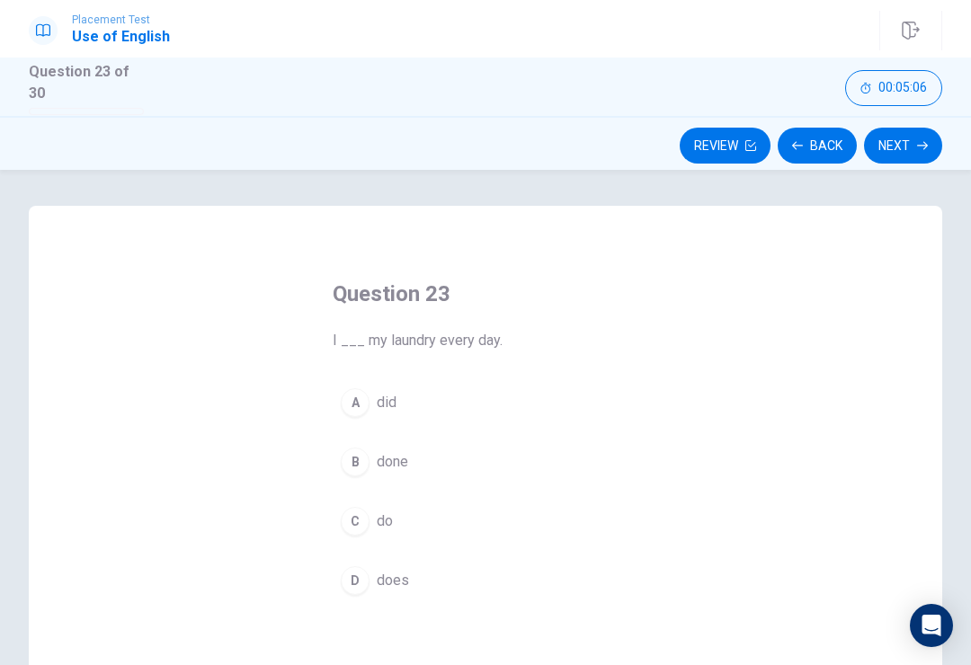
click at [375, 440] on button "B done" at bounding box center [486, 462] width 306 height 45
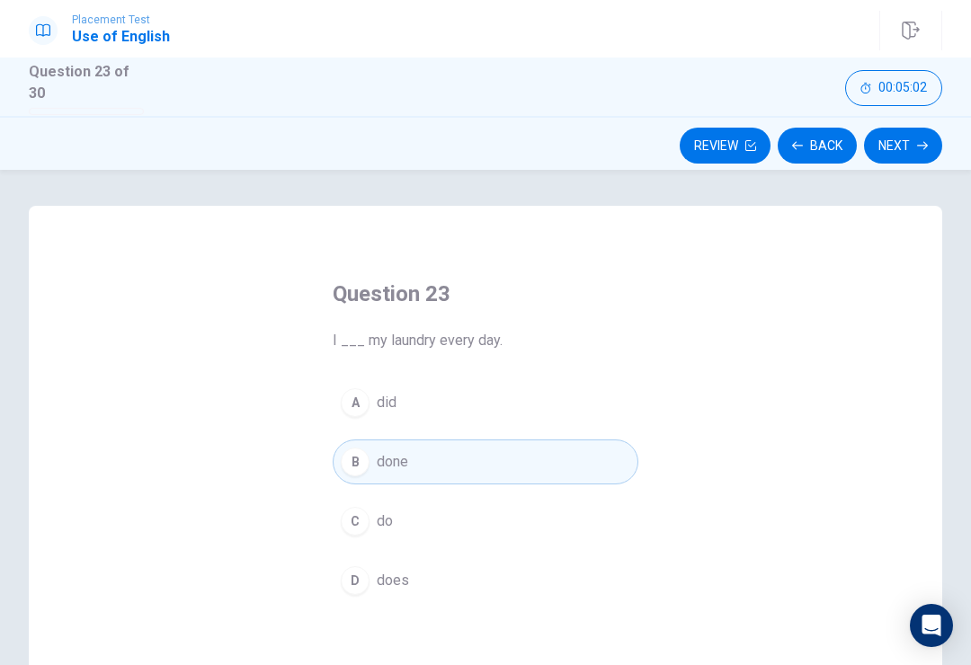
click at [905, 154] on button "Next" at bounding box center [903, 146] width 78 height 36
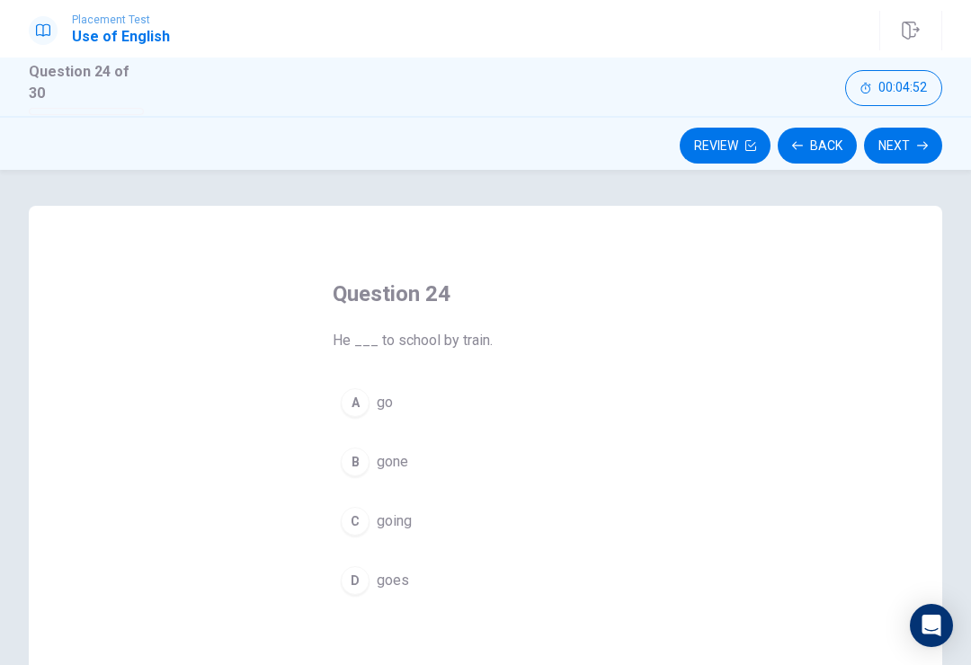
click at [379, 398] on span "go" at bounding box center [385, 403] width 16 height 22
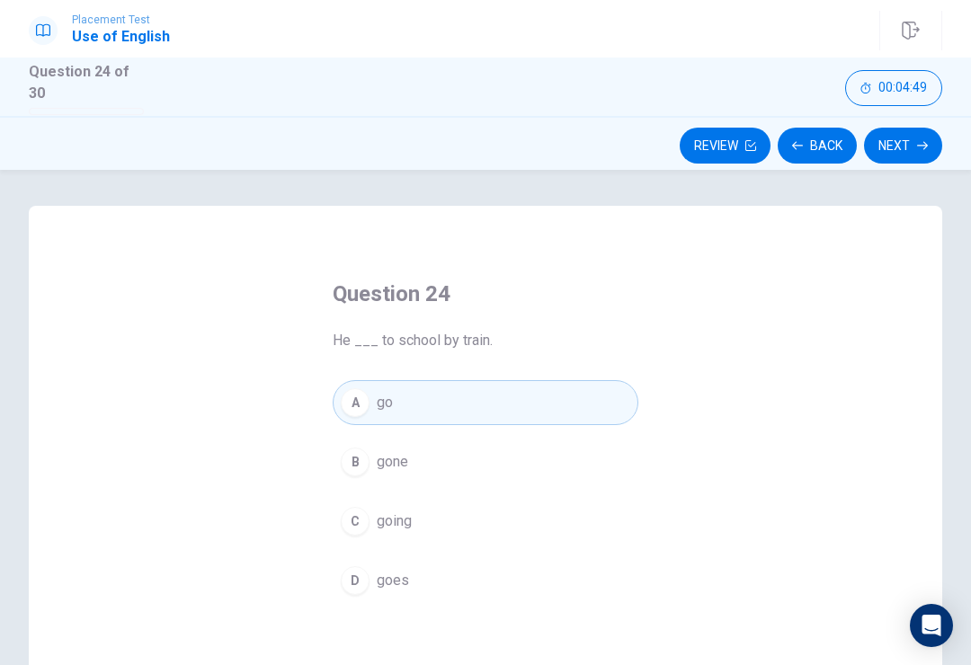
click at [930, 131] on button "Next" at bounding box center [903, 146] width 78 height 36
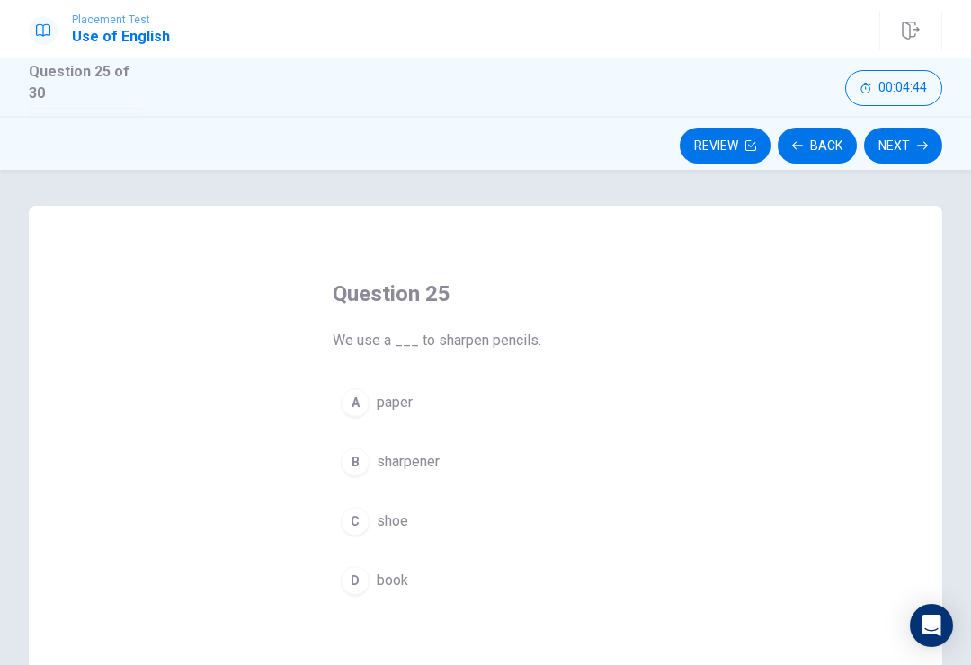
click at [399, 394] on span "paper" at bounding box center [395, 403] width 36 height 22
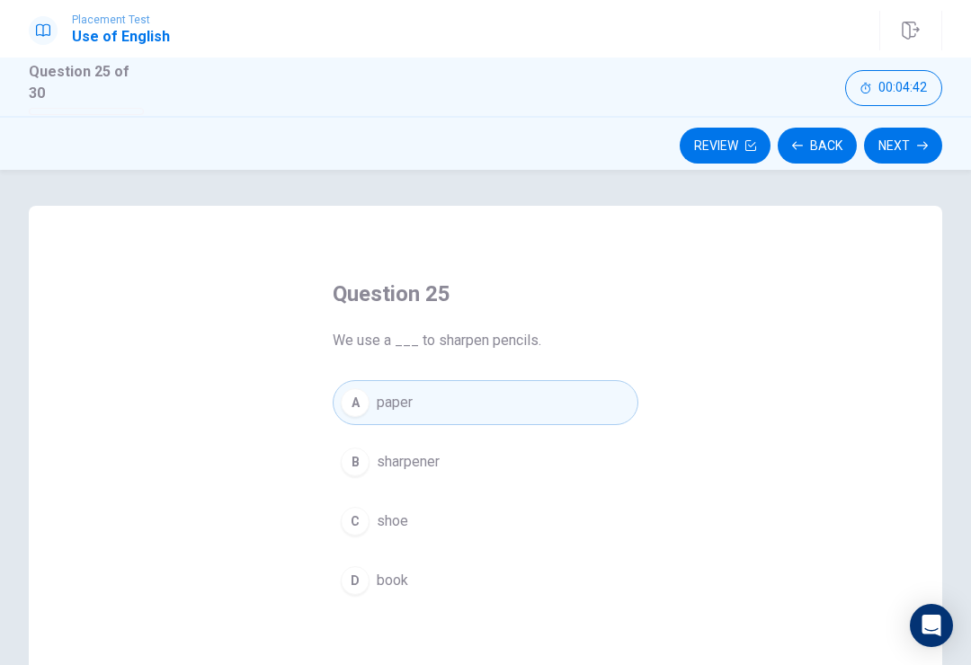
click at [908, 140] on button "Next" at bounding box center [903, 146] width 78 height 36
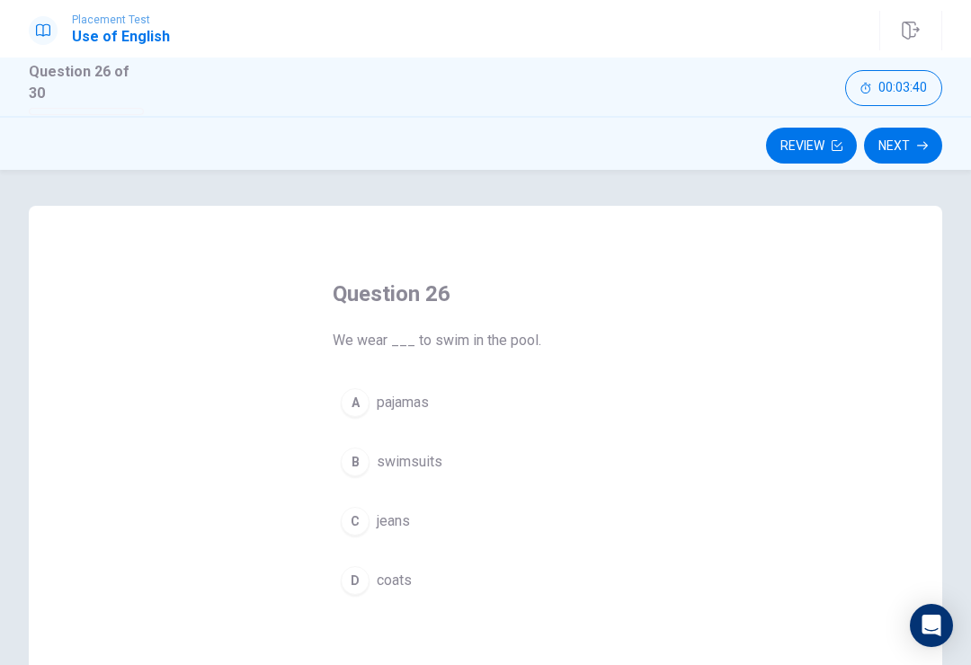
click at [391, 409] on button "A pajamas" at bounding box center [486, 402] width 306 height 45
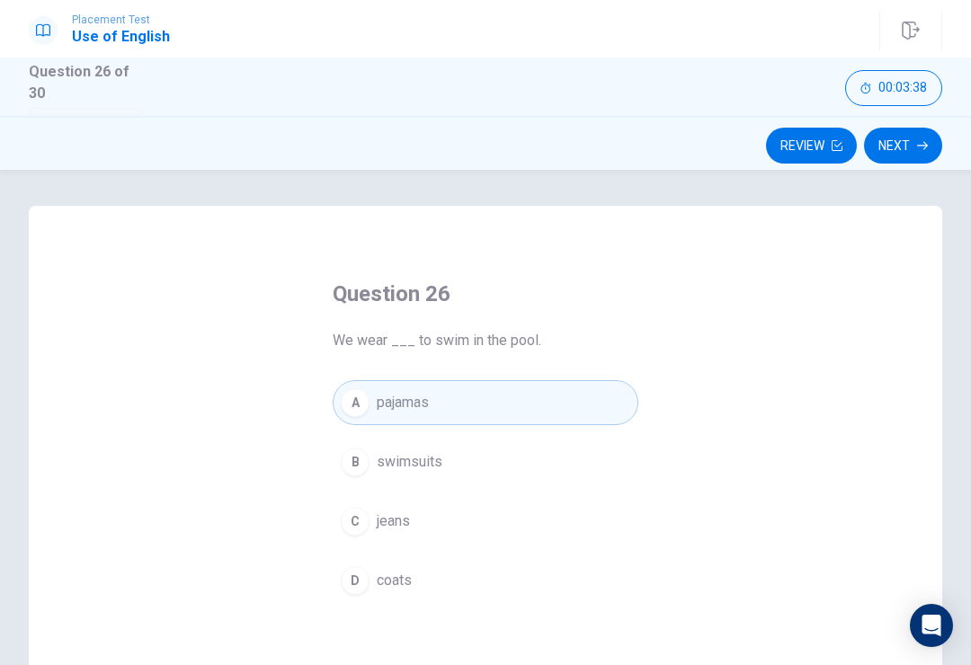
click at [392, 522] on span "jeans" at bounding box center [393, 522] width 33 height 22
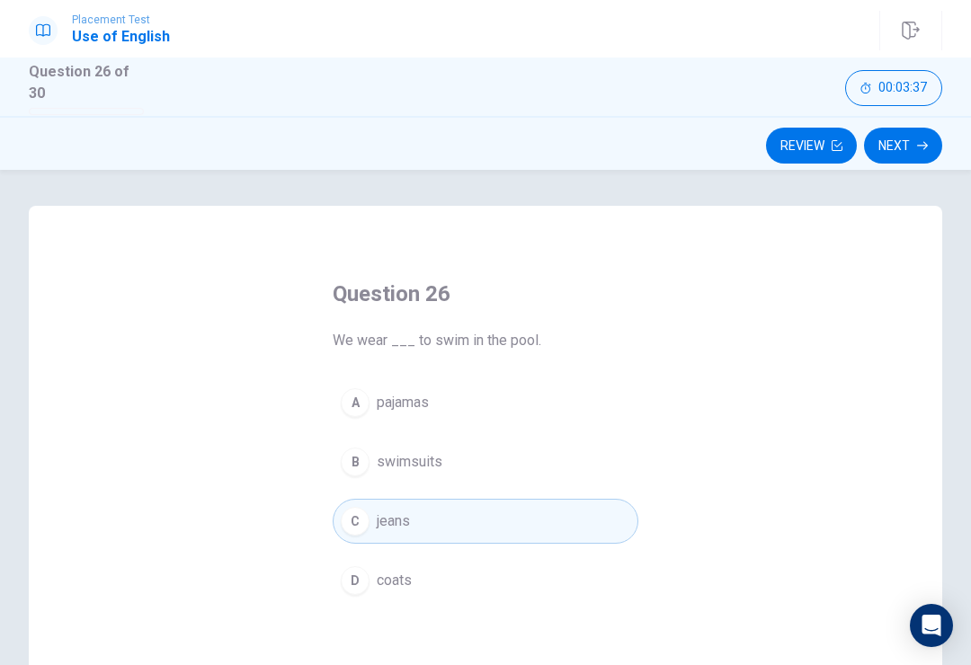
click at [392, 581] on span "coats" at bounding box center [394, 581] width 35 height 22
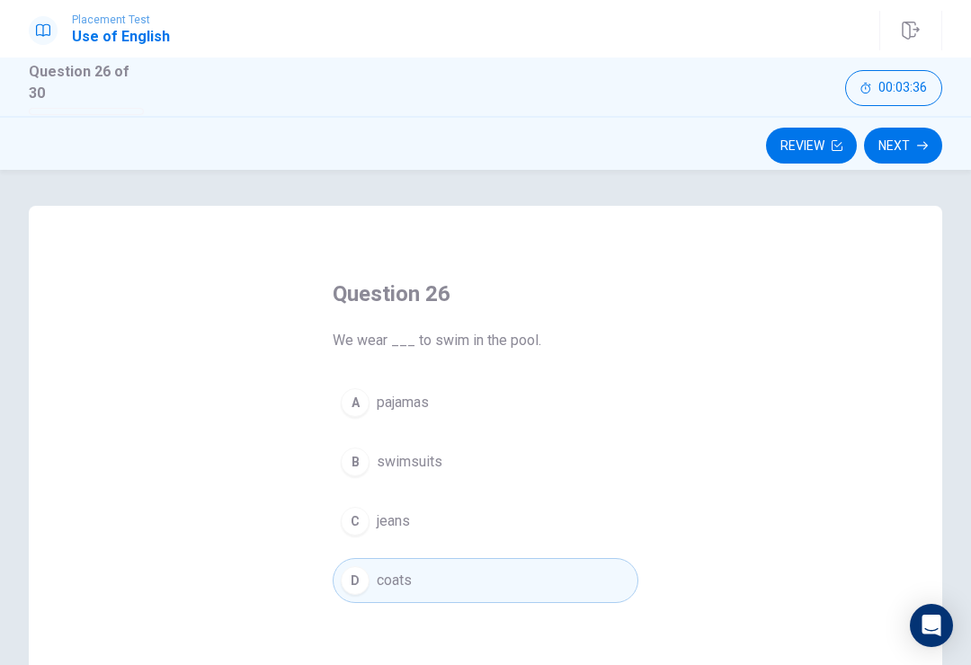
click at [917, 140] on icon "button" at bounding box center [922, 145] width 11 height 11
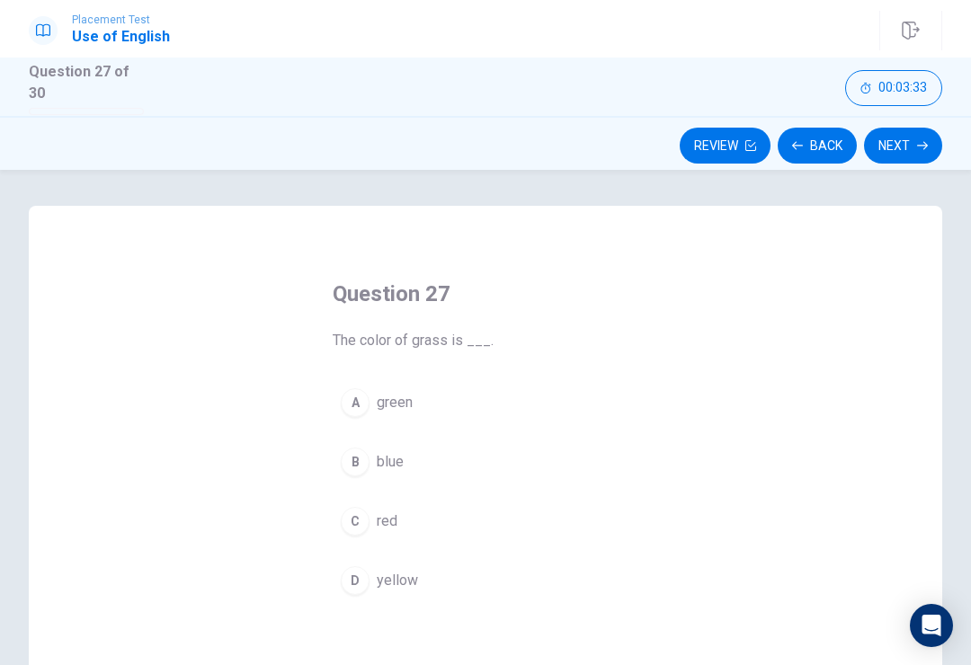
click at [377, 411] on button "A green" at bounding box center [486, 402] width 306 height 45
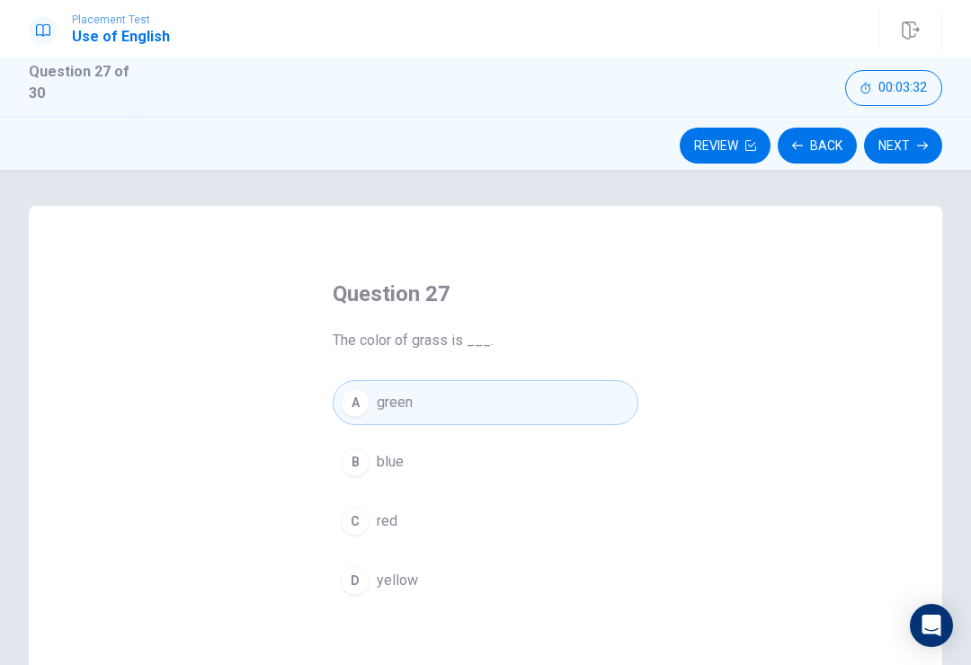
click at [903, 150] on button "Next" at bounding box center [903, 146] width 78 height 36
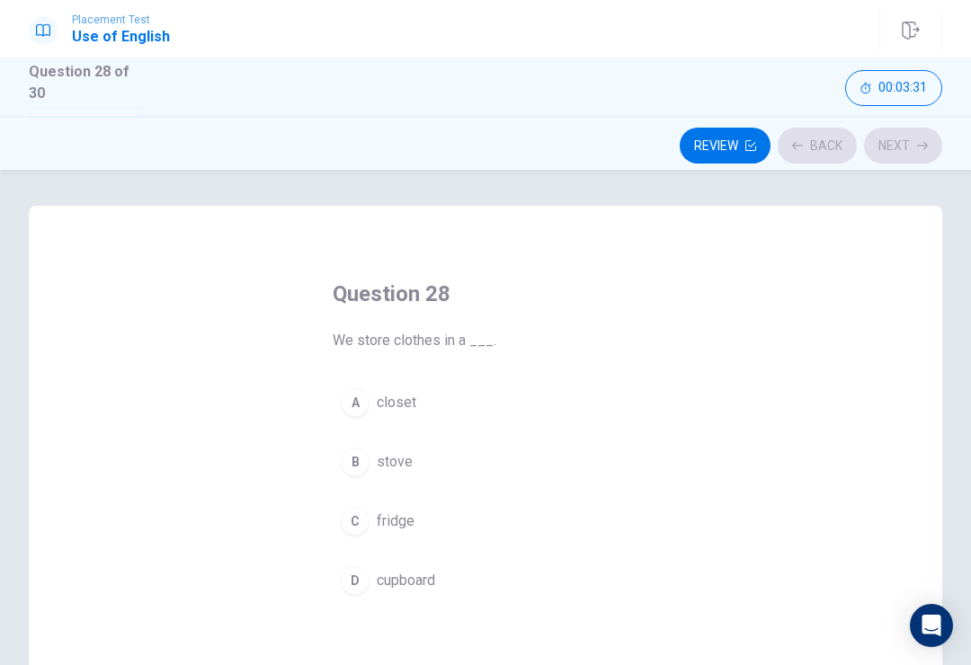
click at [916, 92] on span "00:03:31" at bounding box center [903, 88] width 49 height 14
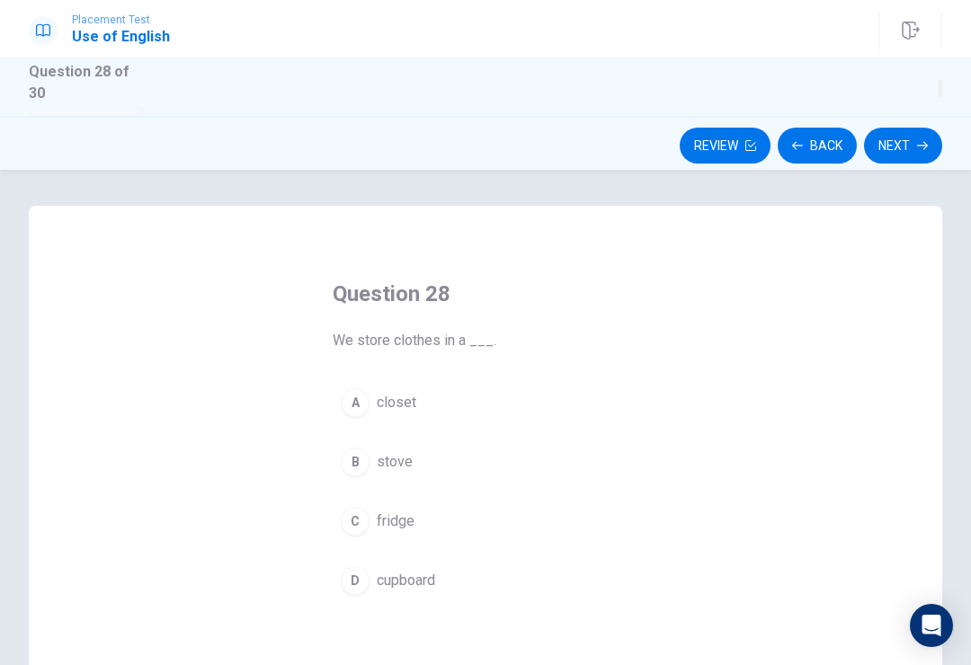
click at [376, 477] on button "B stove" at bounding box center [486, 462] width 306 height 45
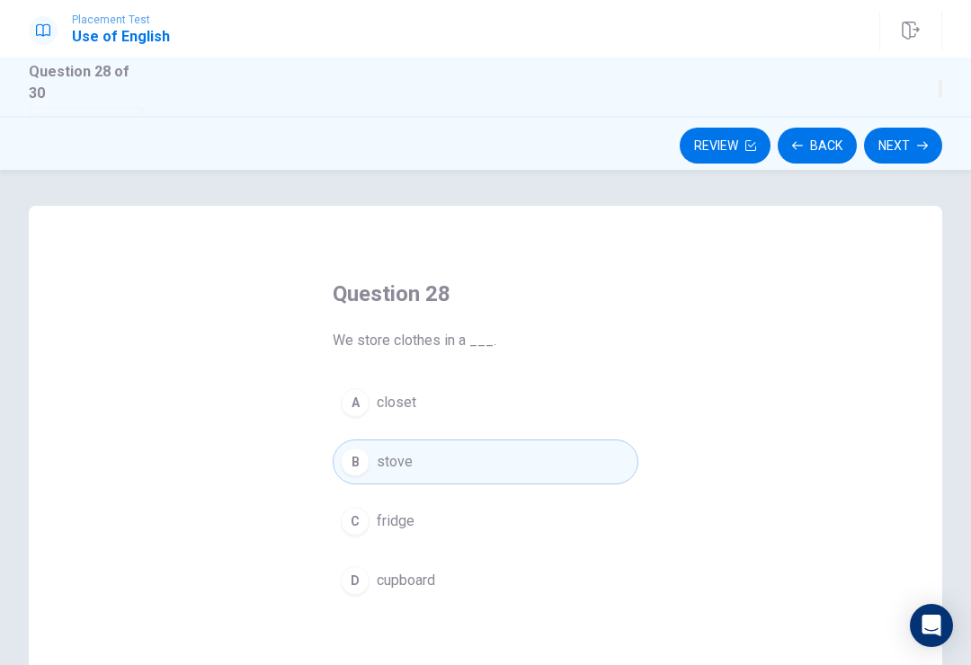
click at [939, 97] on button "button" at bounding box center [941, 88] width 4 height 17
click at [401, 392] on span "closet" at bounding box center [397, 403] width 40 height 22
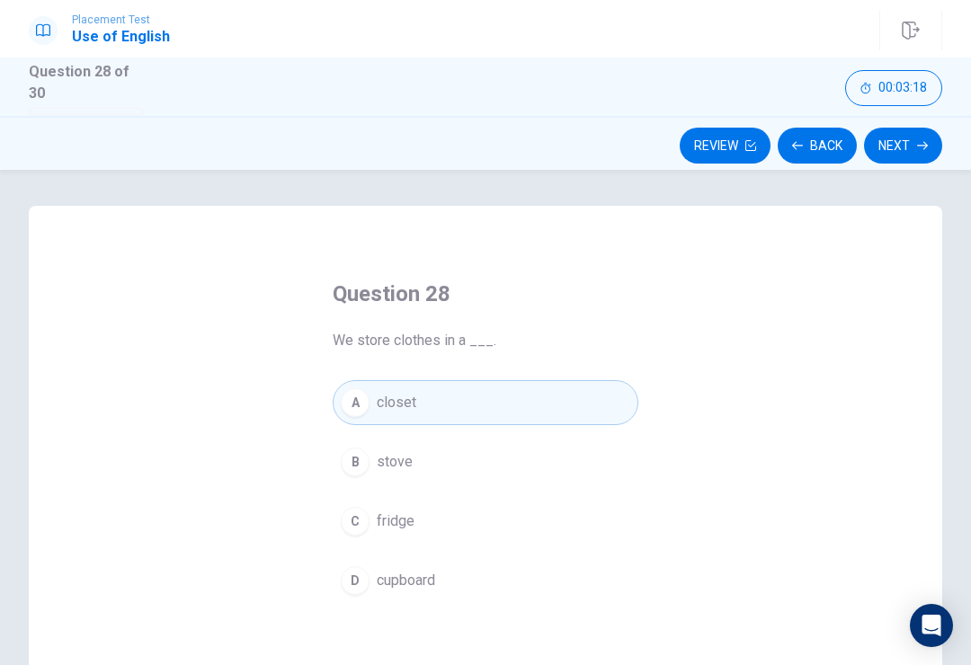
click at [916, 134] on button "Next" at bounding box center [903, 146] width 78 height 36
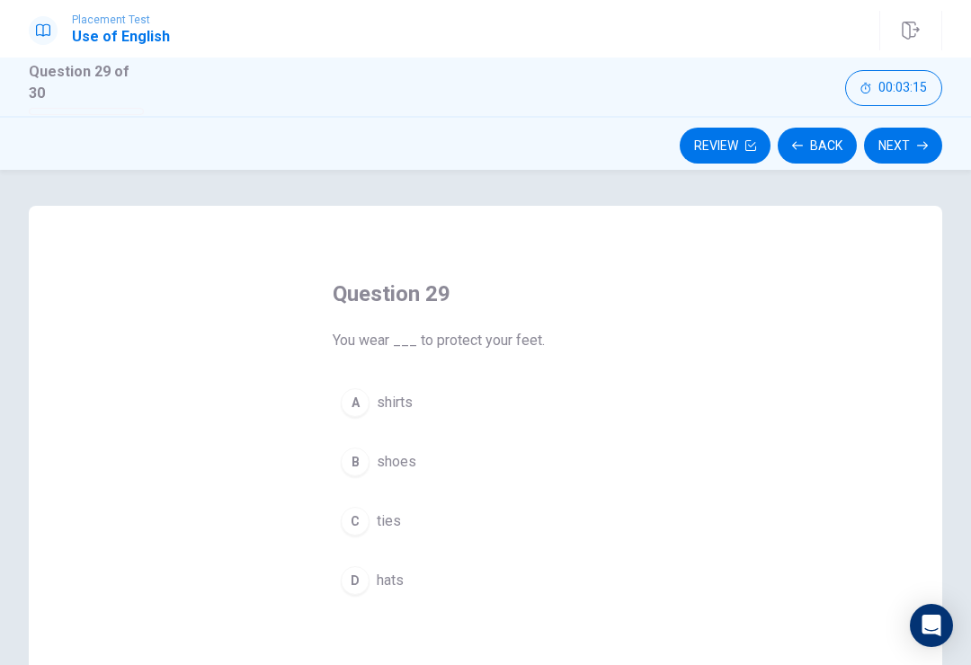
click at [402, 399] on span "shirts" at bounding box center [395, 403] width 36 height 22
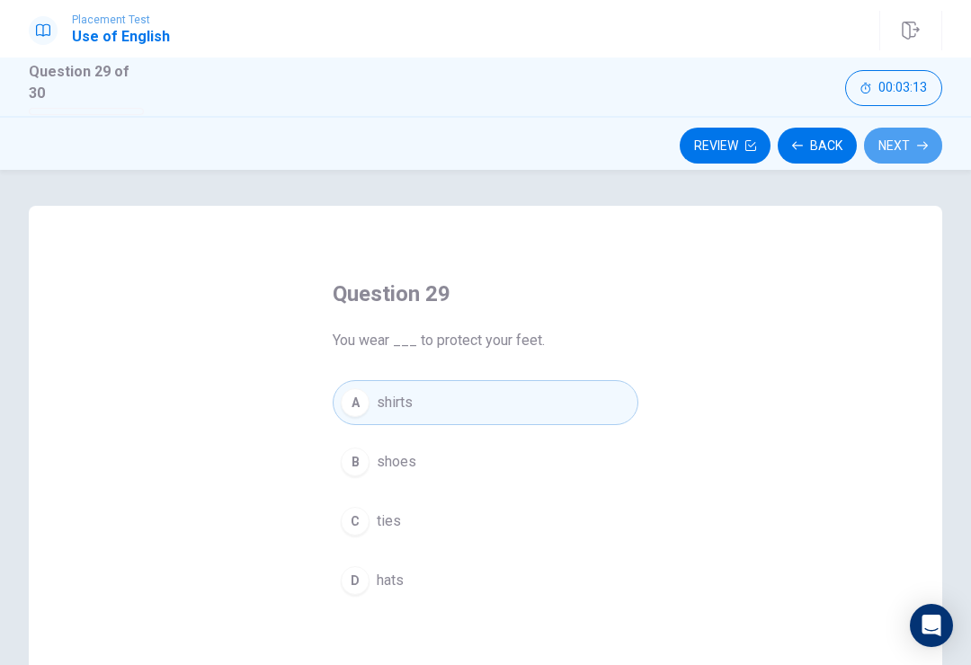
click at [914, 139] on button "Next" at bounding box center [903, 146] width 78 height 36
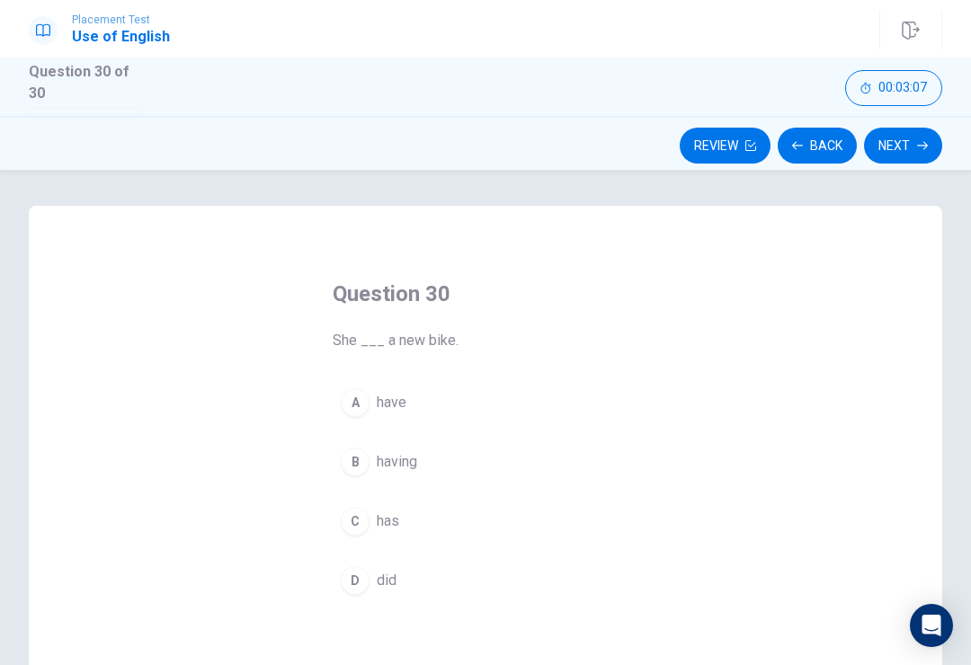
click at [367, 394] on div "A" at bounding box center [355, 403] width 29 height 29
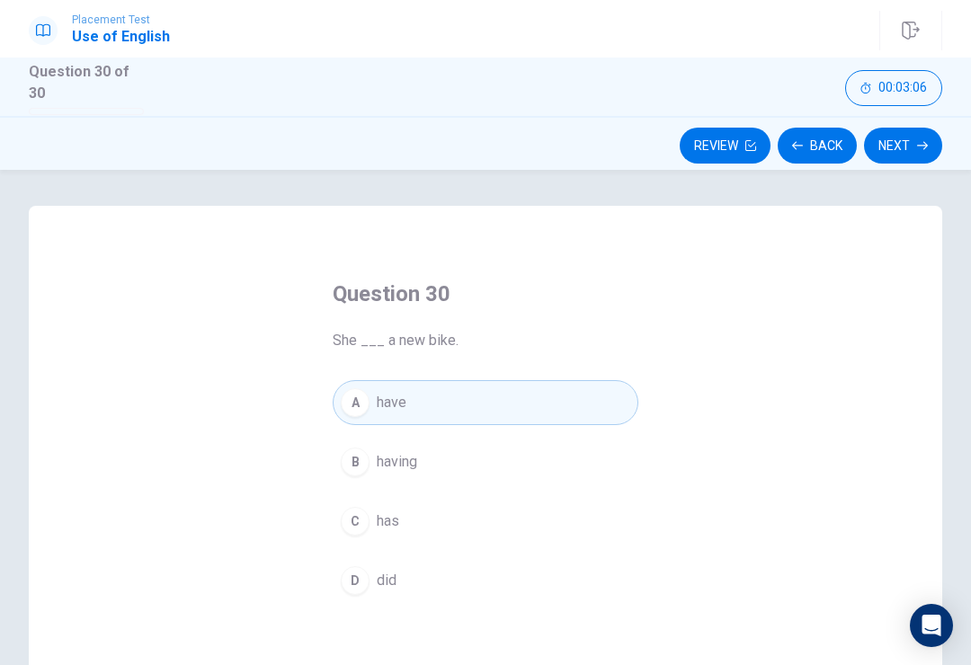
click at [907, 146] on button "Next" at bounding box center [903, 146] width 78 height 36
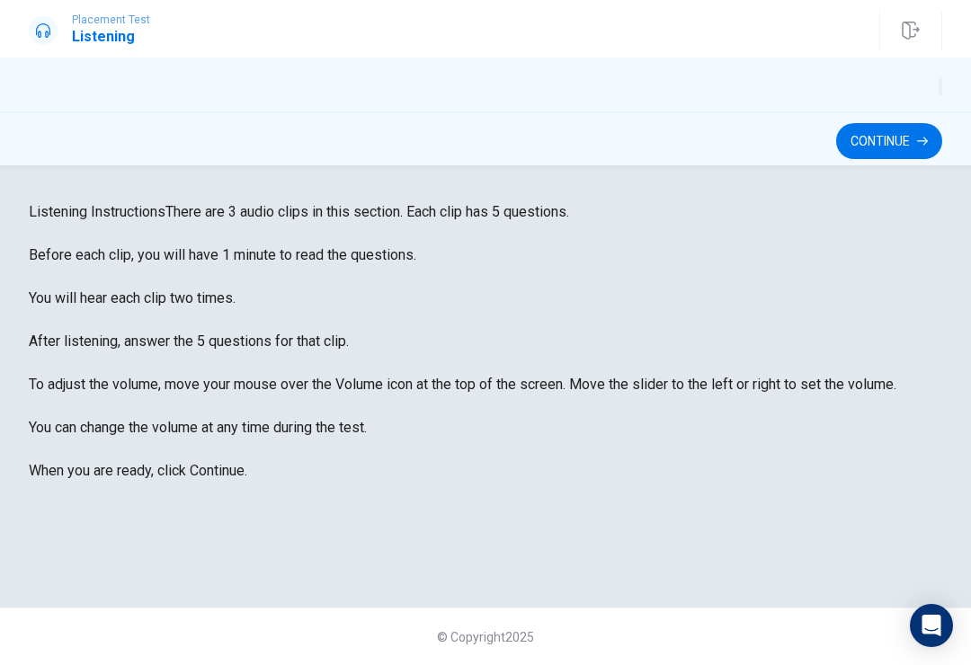
click at [914, 150] on button "Continue" at bounding box center [889, 141] width 106 height 36
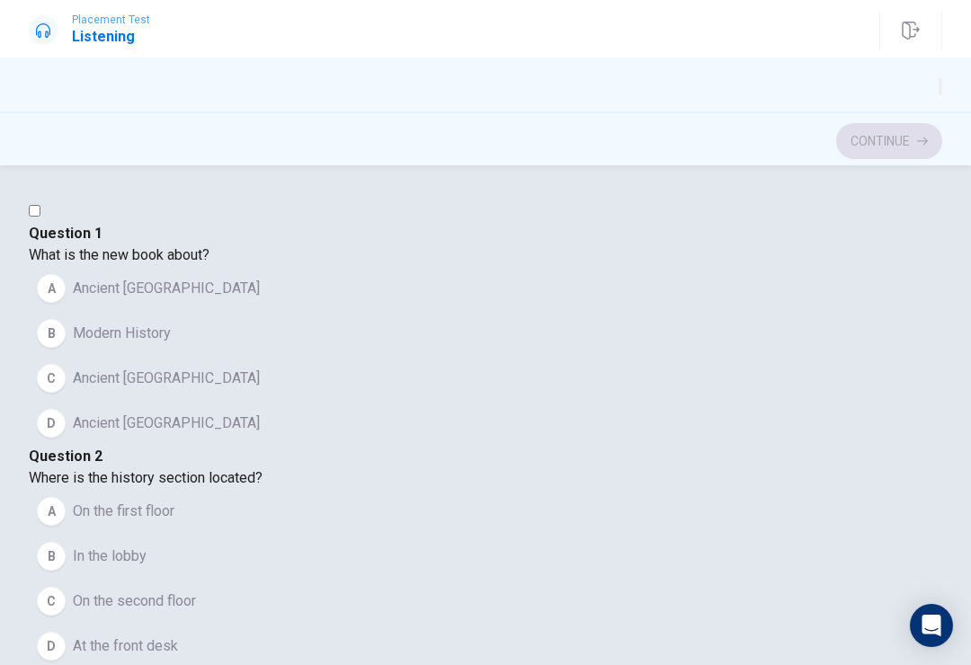
type input "4"
click at [40, 217] on input "checkbox" at bounding box center [35, 211] width 12 height 12
checkbox input "true"
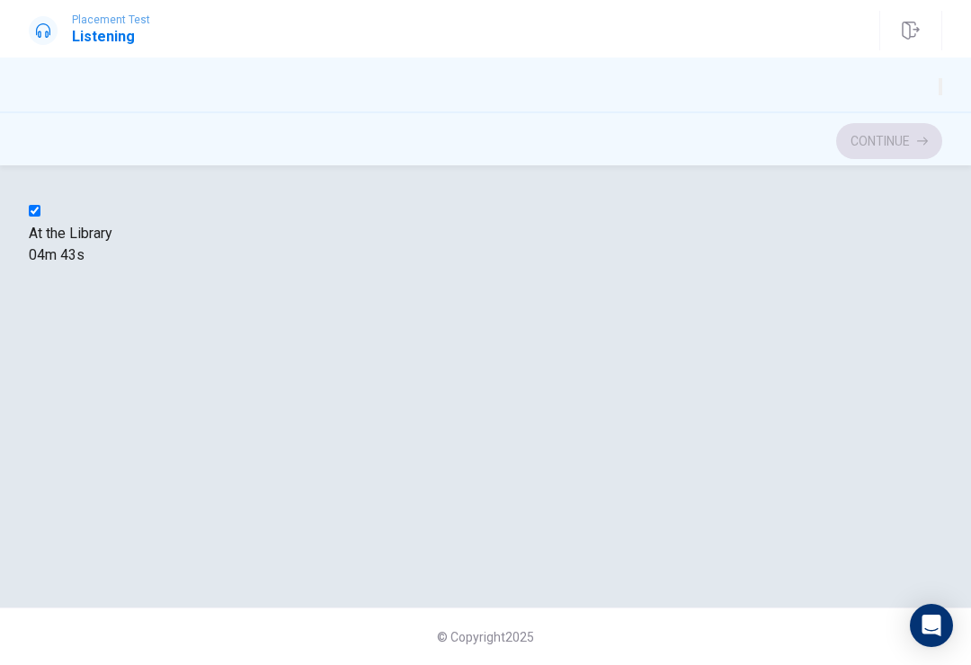
type input "6"
click at [40, 217] on input "checkbox" at bounding box center [35, 211] width 12 height 12
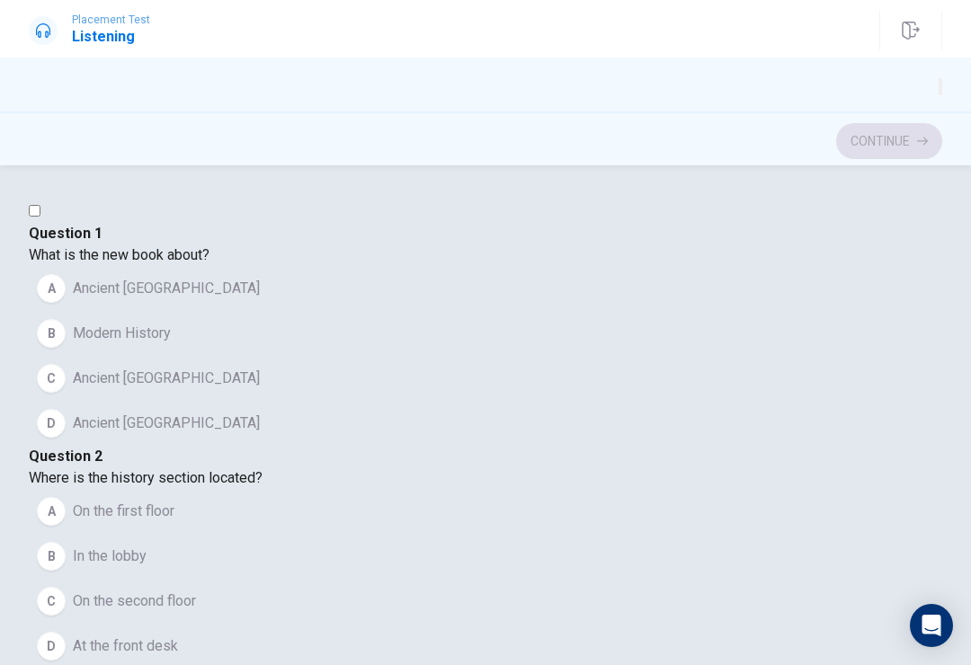
click at [169, 311] on button "A Ancient [GEOGRAPHIC_DATA]" at bounding box center [486, 288] width 914 height 45
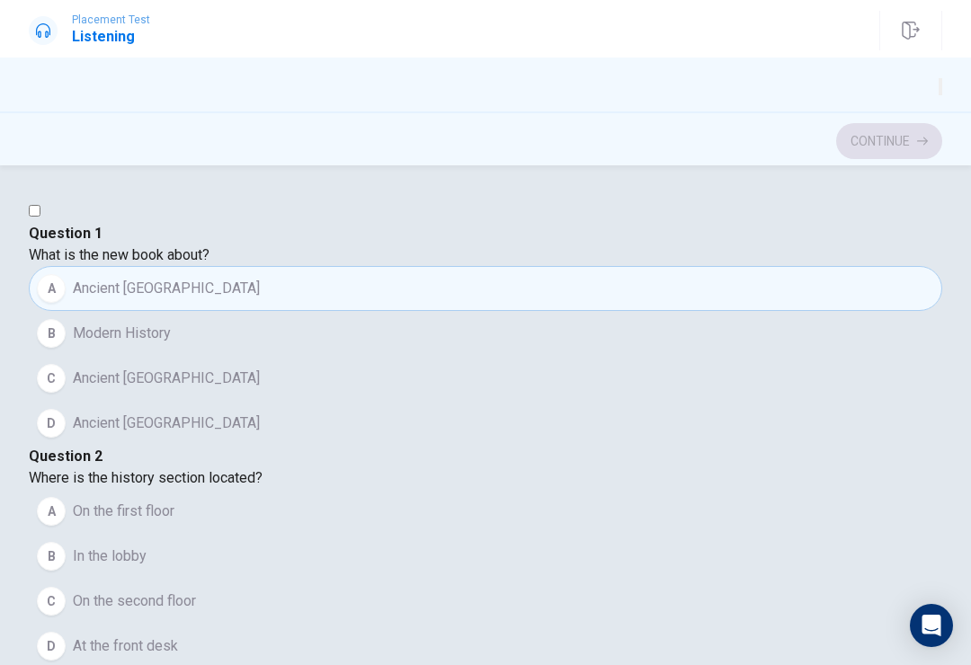
click at [40, 217] on input "checkbox" at bounding box center [35, 211] width 12 height 12
checkbox input "true"
type input "7"
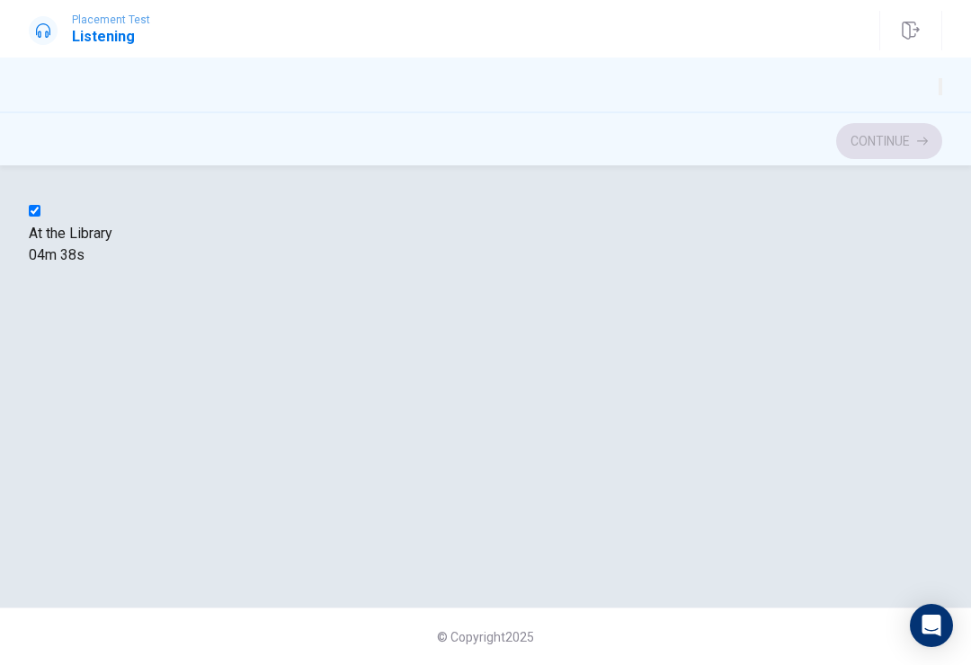
click at [540, 235] on div "Question 1 What is the new book about? A Ancient Egypt B Modern History C Ancie…" at bounding box center [486, 233] width 914 height 65
click at [40, 217] on input "checkbox" at bounding box center [35, 211] width 12 height 12
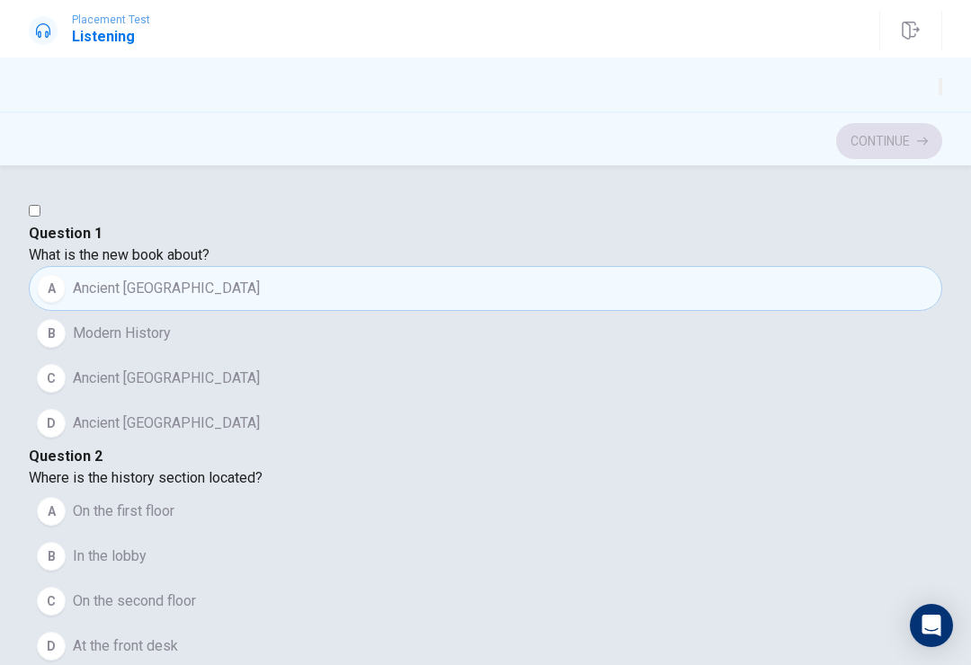
click at [40, 217] on input "checkbox" at bounding box center [35, 211] width 12 height 12
checkbox input "true"
type input "8"
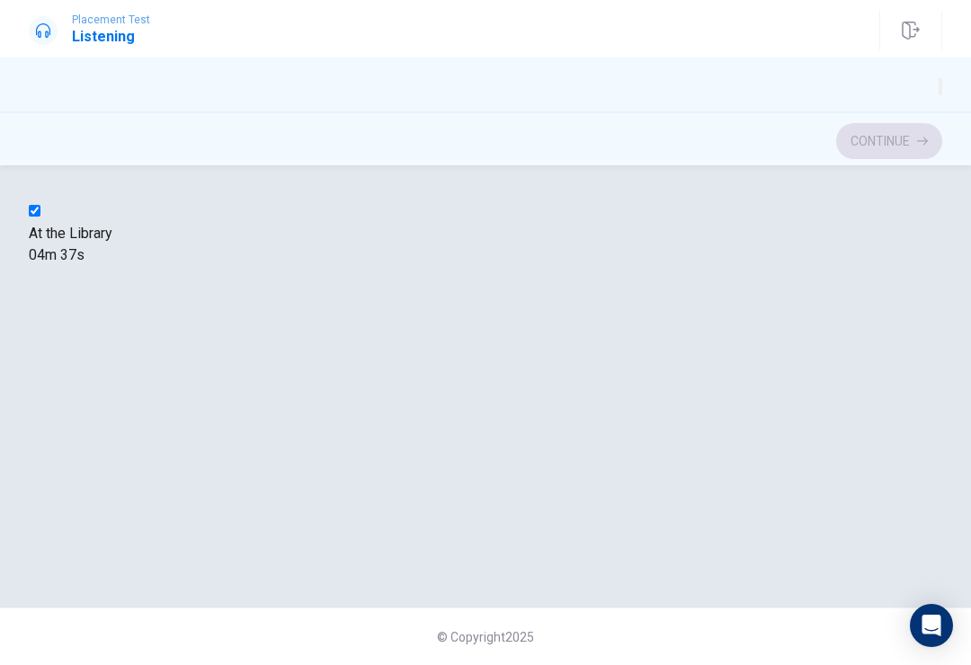
click at [40, 217] on input "checkbox" at bounding box center [35, 211] width 12 height 12
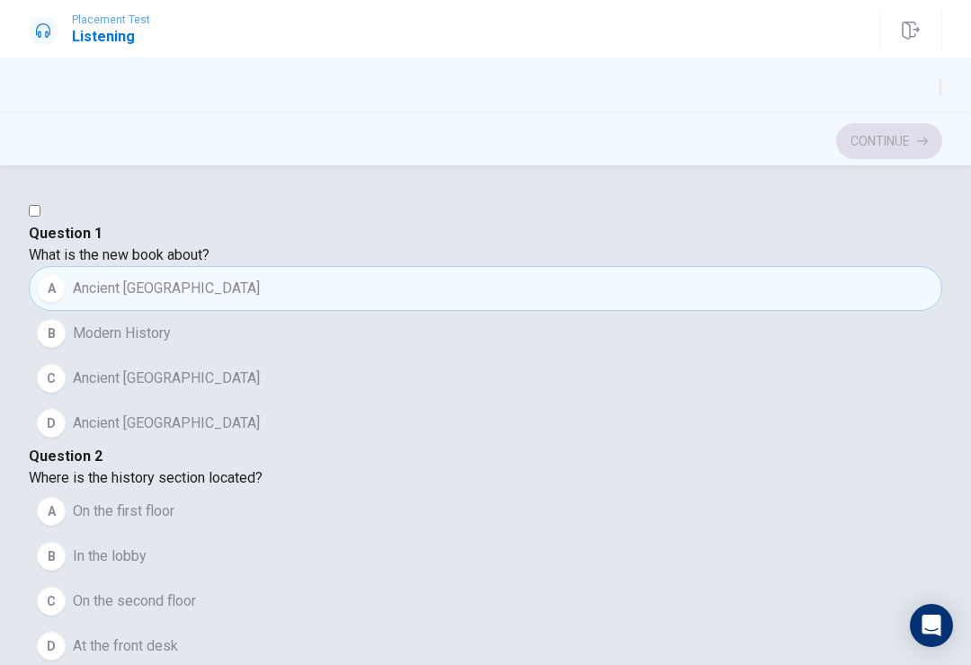
scroll to position [408, 0]
click at [40, 217] on input "checkbox" at bounding box center [35, 211] width 12 height 12
checkbox input "true"
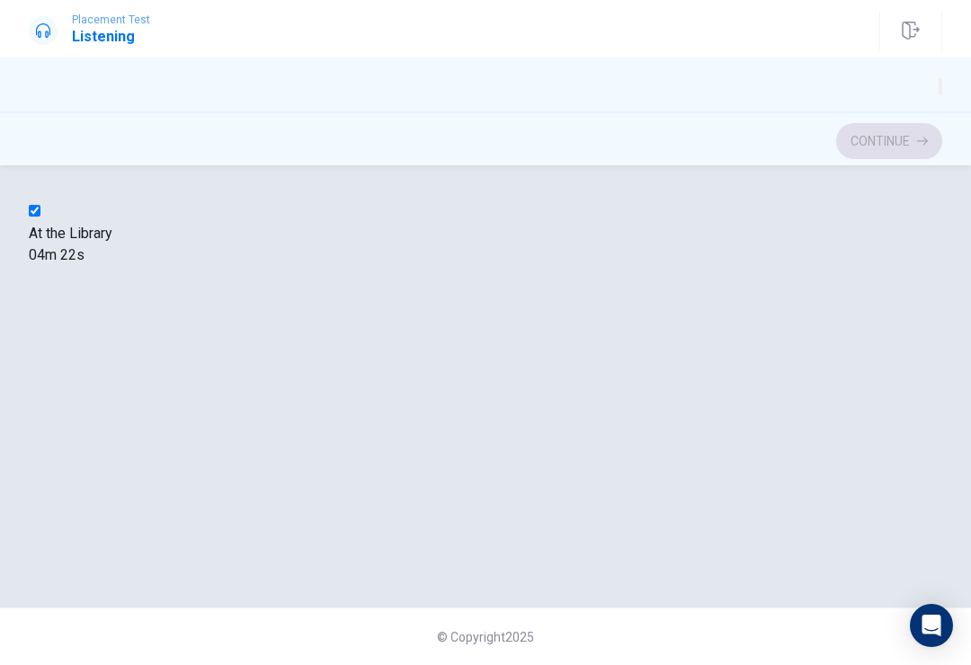
scroll to position [101, 0]
type input "13"
click at [40, 217] on input "checkbox" at bounding box center [35, 211] width 12 height 12
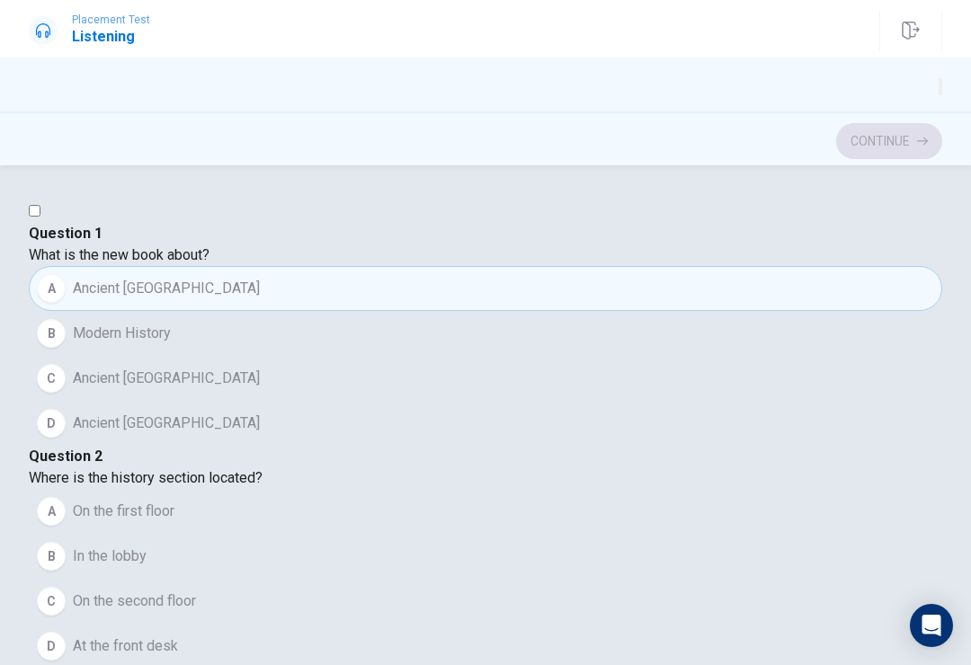
click at [40, 217] on input "checkbox" at bounding box center [35, 211] width 12 height 12
checkbox input "true"
type input "13"
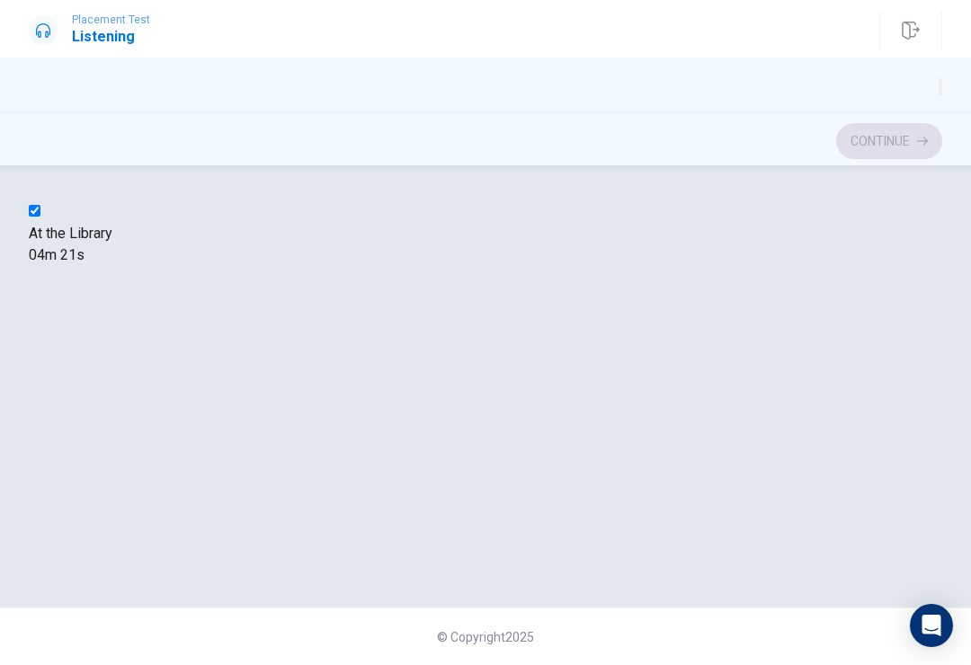
click at [40, 217] on input "checkbox" at bounding box center [35, 211] width 12 height 12
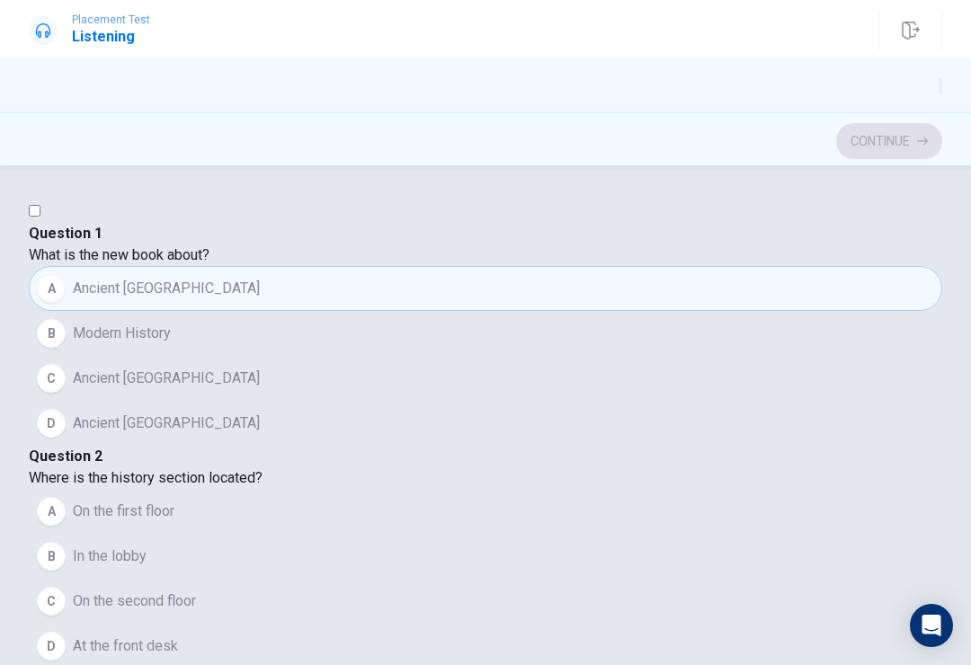
click at [40, 217] on input "checkbox" at bounding box center [35, 211] width 12 height 12
checkbox input "true"
type input "13"
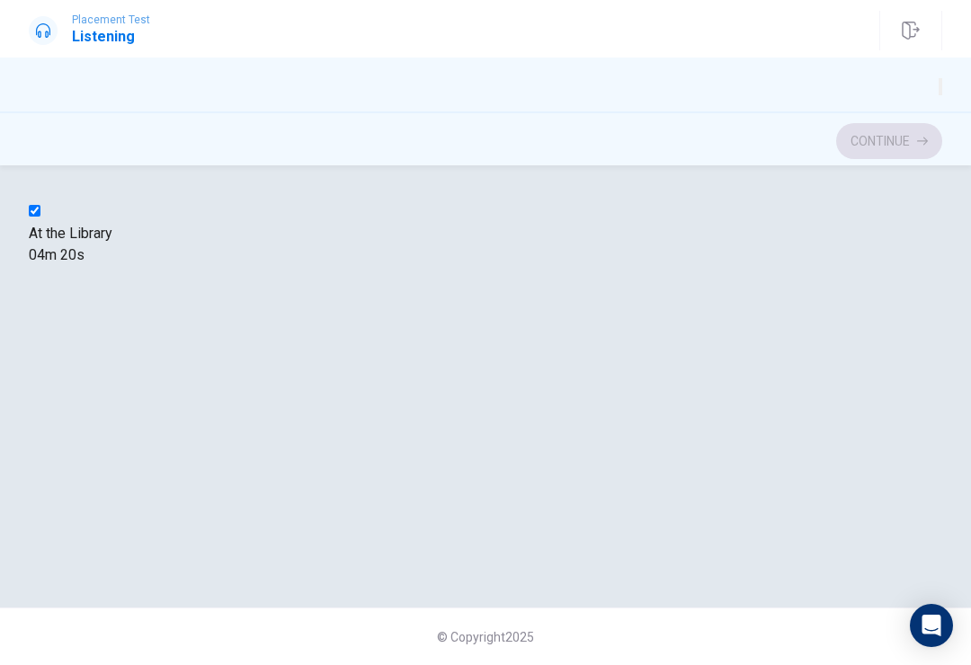
click at [40, 217] on input "checkbox" at bounding box center [35, 211] width 12 height 12
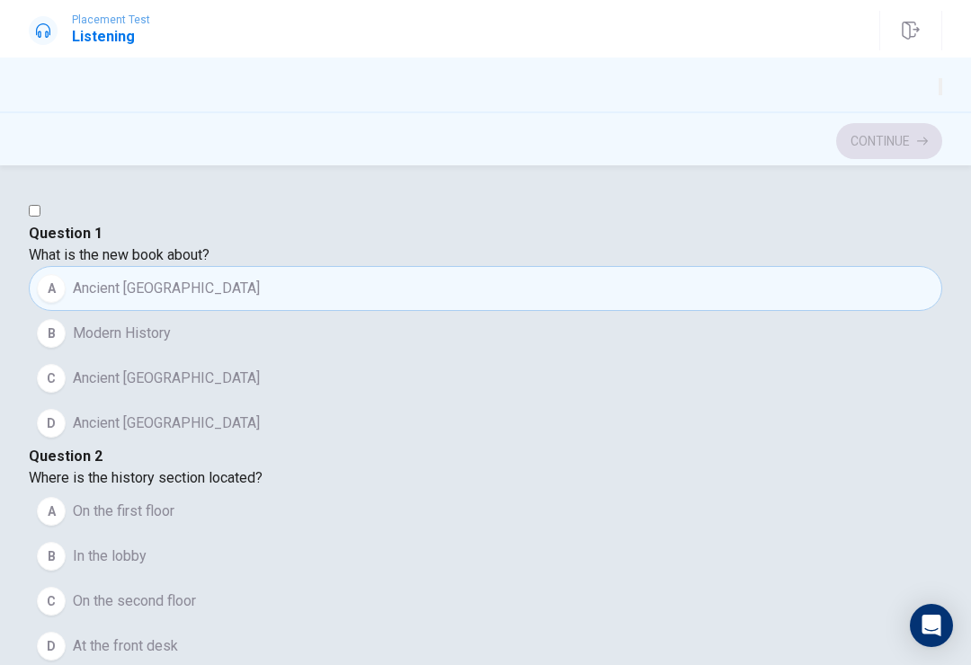
click at [40, 217] on input "checkbox" at bounding box center [35, 211] width 12 height 12
checkbox input "true"
type input "13"
click at [40, 217] on input "checkbox" at bounding box center [35, 211] width 12 height 12
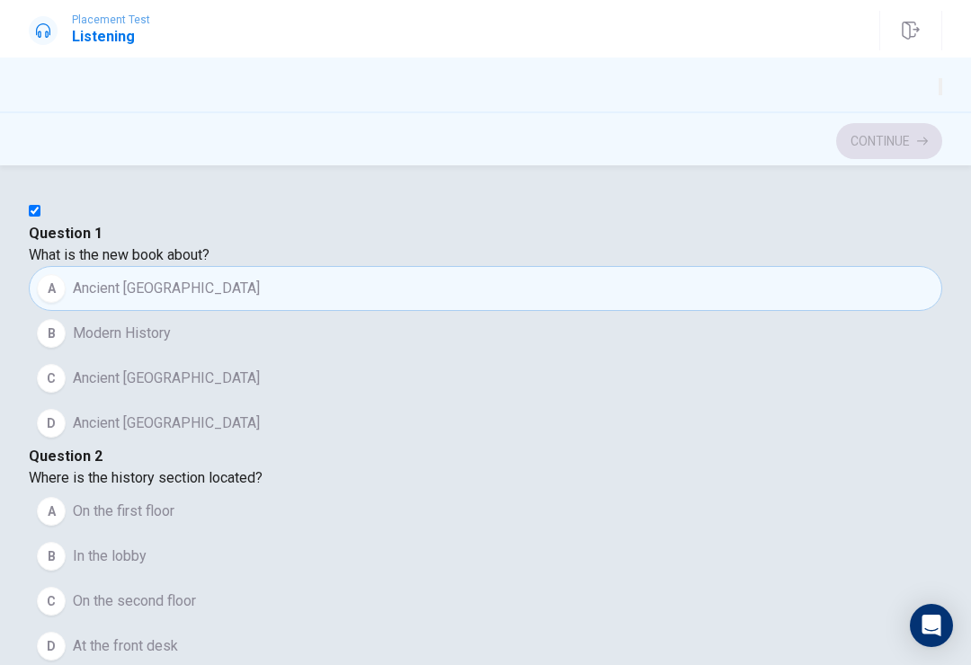
checkbox input "true"
type input "14"
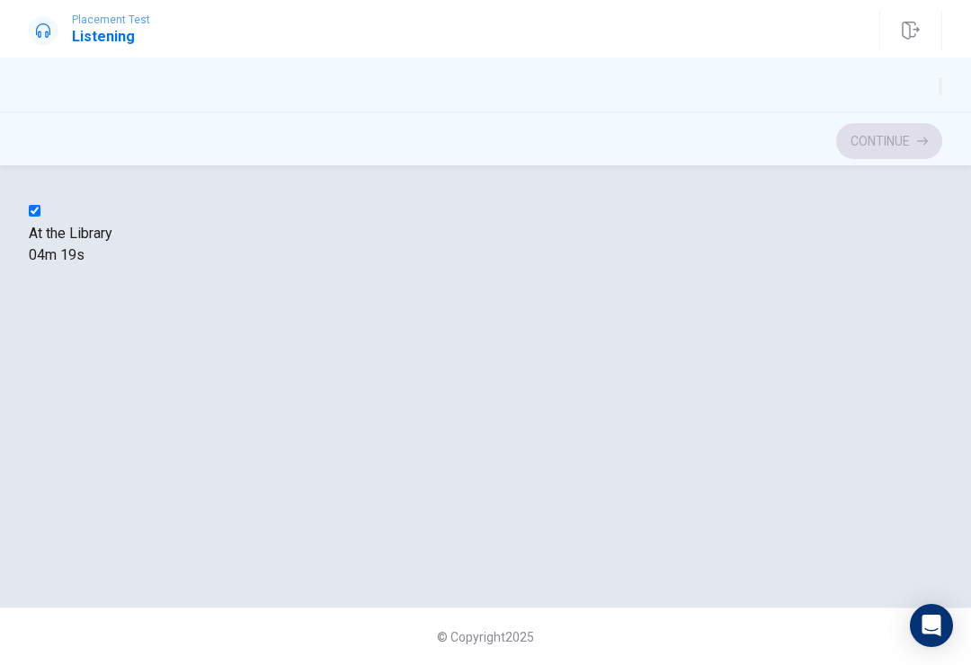
click at [40, 217] on input "checkbox" at bounding box center [35, 211] width 12 height 12
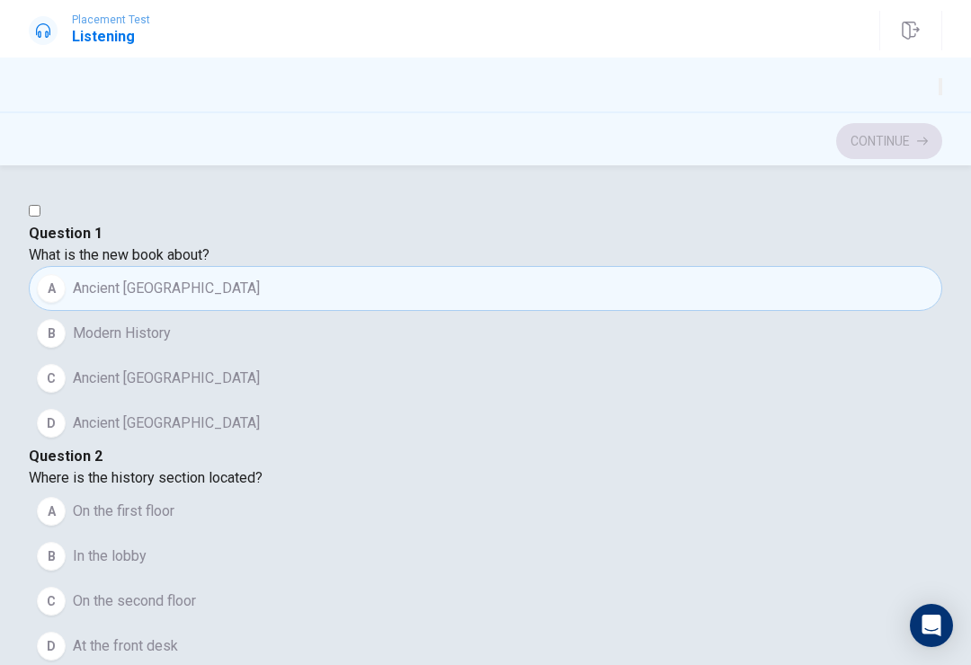
click at [40, 217] on input "checkbox" at bounding box center [35, 211] width 12 height 12
checkbox input "true"
type input "14"
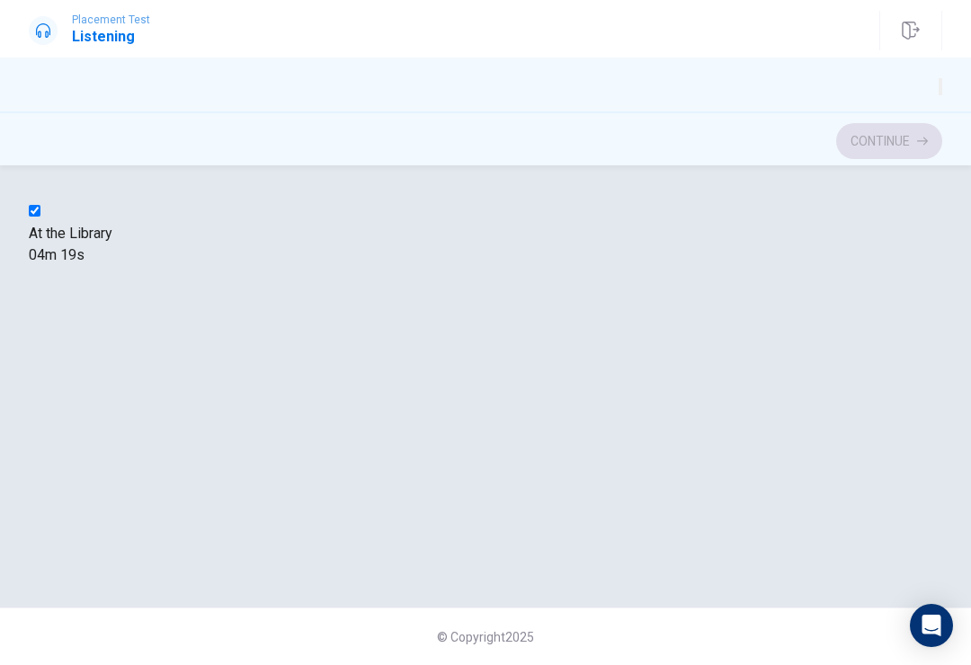
click at [40, 217] on input "checkbox" at bounding box center [35, 211] width 12 height 12
checkbox input "true"
type input "14"
click at [601, 219] on div "Question 1 What is the new book about? A Ancient Egypt B Modern History C Ancie…" at bounding box center [486, 233] width 914 height 65
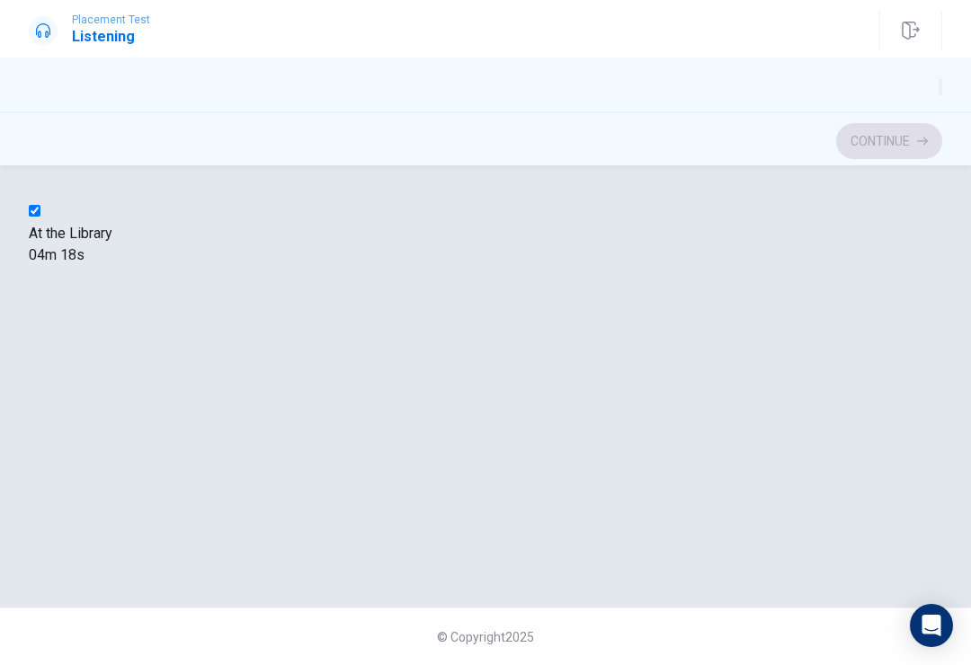
click at [40, 217] on input "checkbox" at bounding box center [35, 211] width 12 height 12
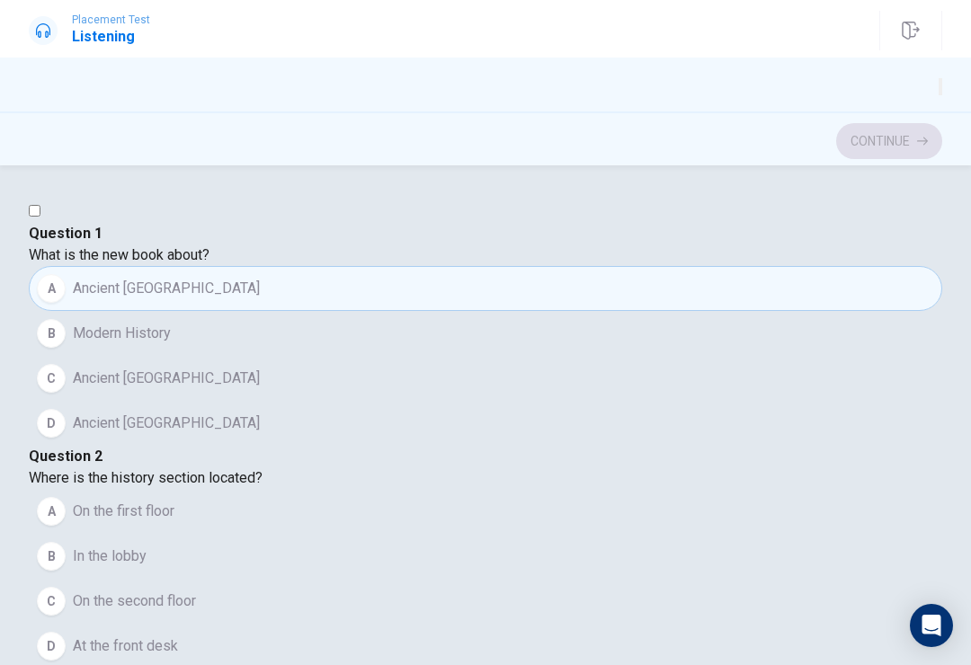
click at [40, 217] on input "checkbox" at bounding box center [35, 211] width 12 height 12
checkbox input "true"
type input "14"
click at [40, 217] on input "checkbox" at bounding box center [35, 211] width 12 height 12
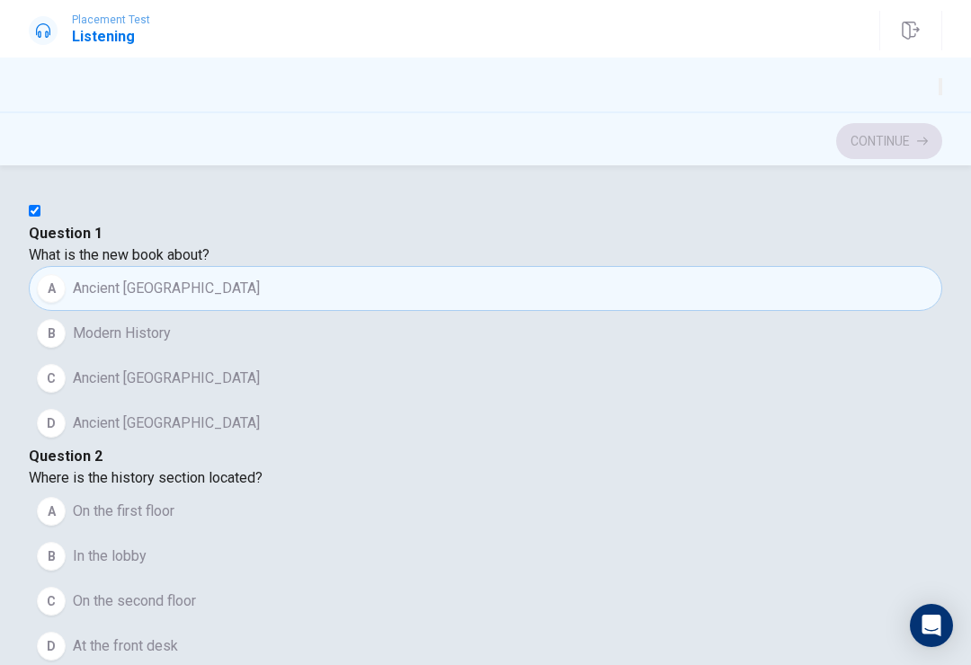
checkbox input "true"
type input "14"
click at [40, 217] on input "checkbox" at bounding box center [35, 211] width 12 height 12
checkbox input "true"
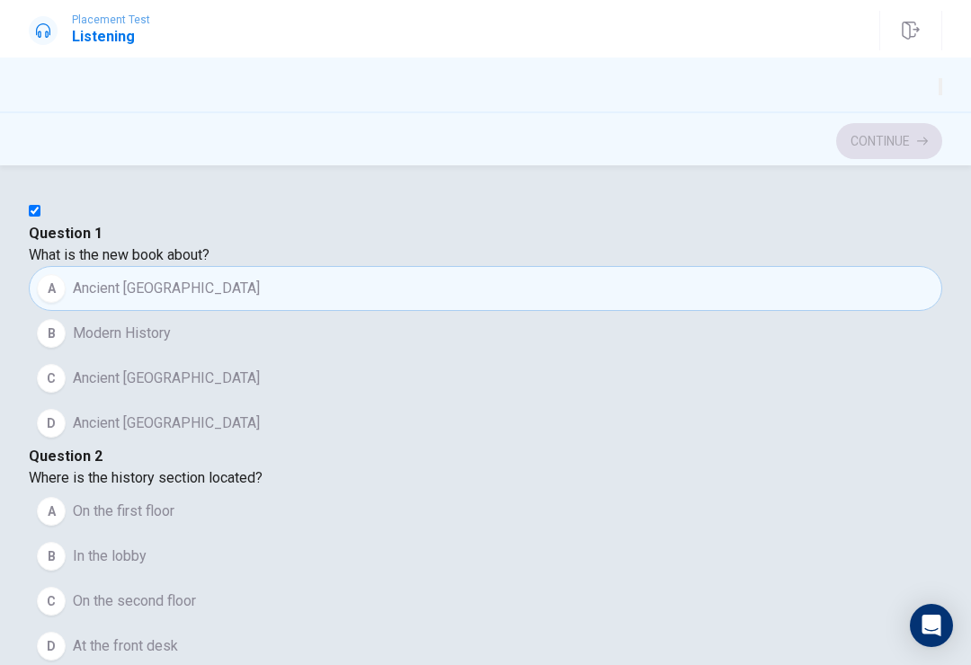
type input "14"
click at [40, 217] on input "checkbox" at bounding box center [35, 211] width 12 height 12
checkbox input "true"
type input "14"
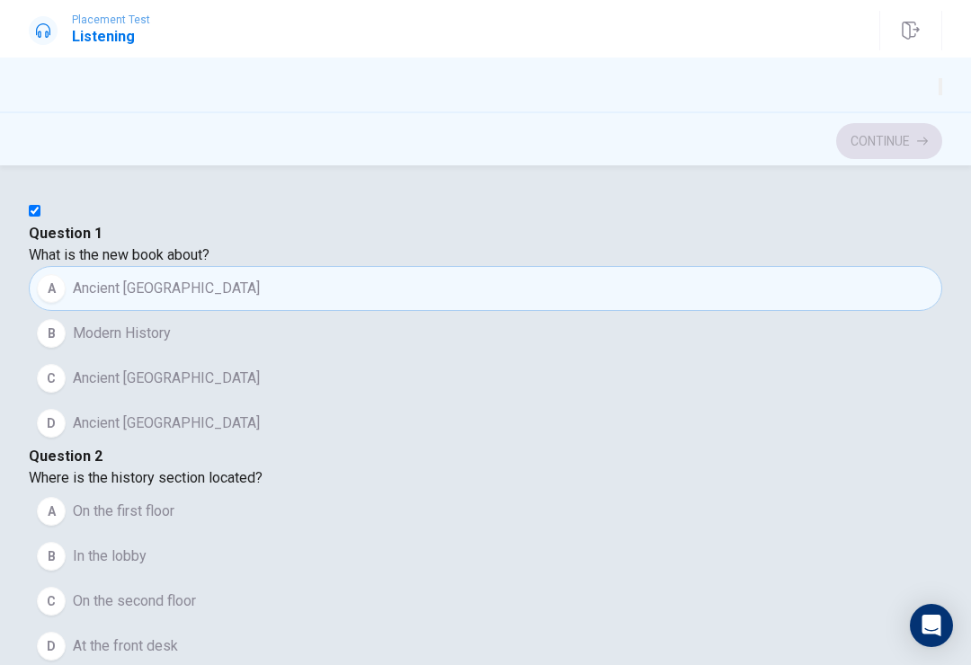
click at [40, 217] on input "checkbox" at bounding box center [35, 211] width 12 height 12
checkbox input "true"
type input "14"
click at [40, 217] on input "checkbox" at bounding box center [35, 211] width 12 height 12
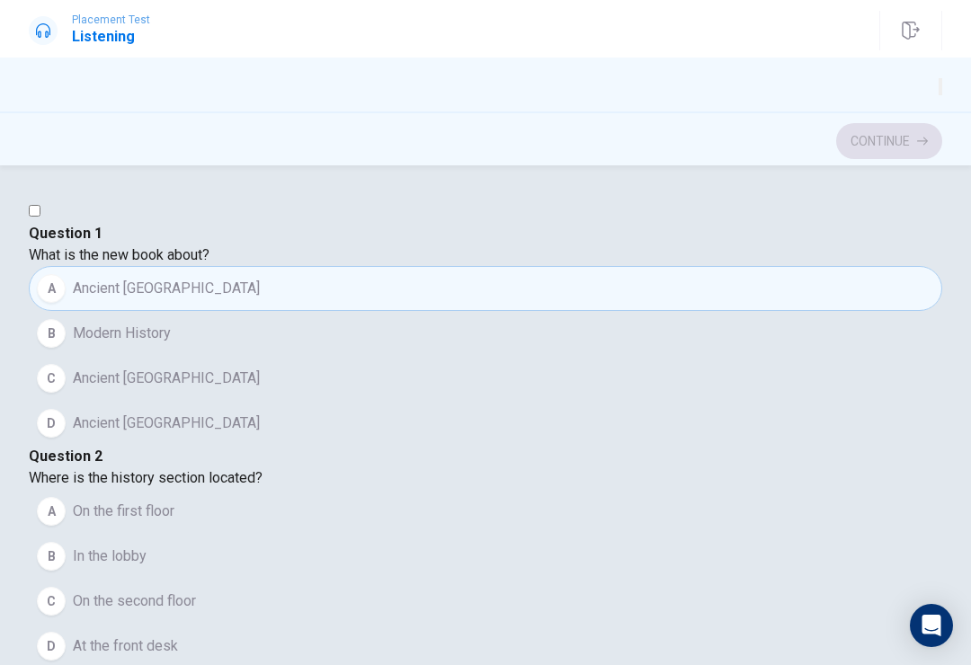
click at [40, 217] on input "checkbox" at bounding box center [35, 211] width 12 height 12
checkbox input "true"
type input "14"
click at [40, 217] on input "checkbox" at bounding box center [35, 211] width 12 height 12
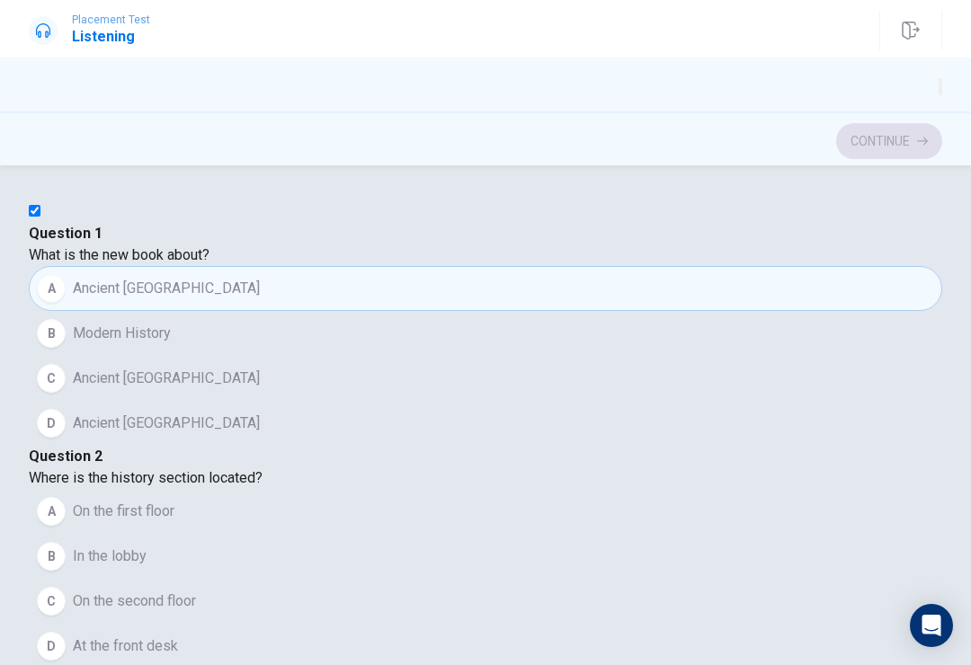
checkbox input "true"
type input "15"
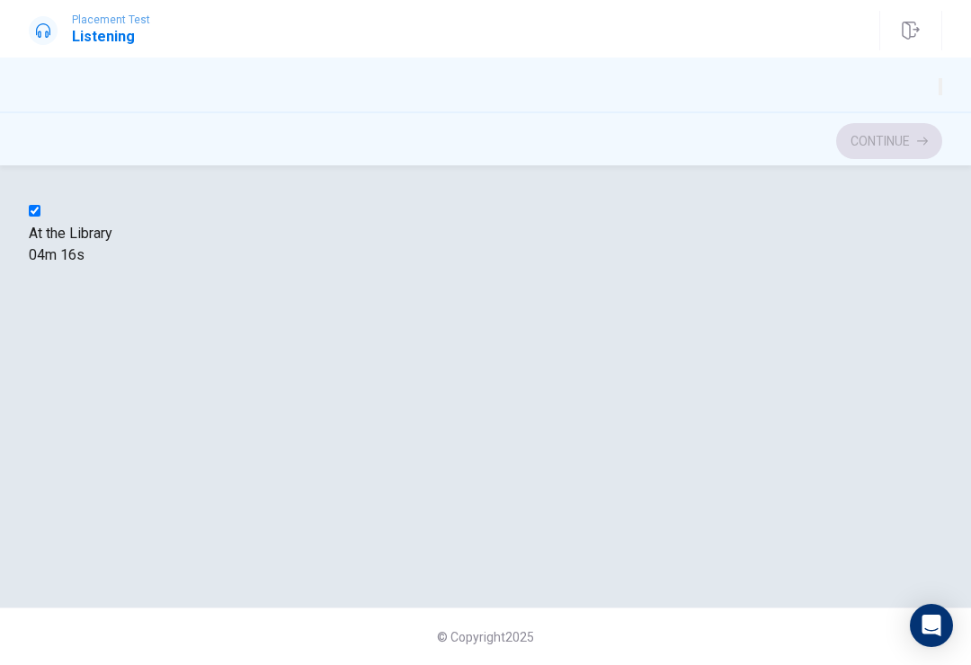
click at [40, 217] on input "checkbox" at bounding box center [35, 211] width 12 height 12
checkbox input "true"
type input "15"
click at [40, 217] on input "checkbox" at bounding box center [35, 211] width 12 height 12
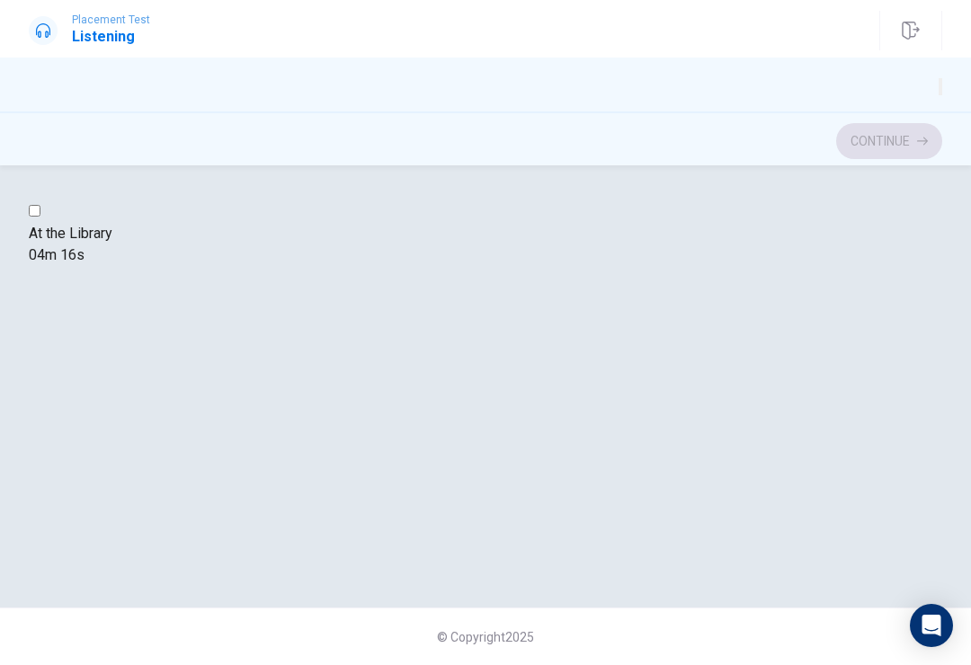
click at [40, 217] on input "checkbox" at bounding box center [35, 211] width 12 height 12
checkbox input "true"
type input "15"
click at [40, 217] on input "checkbox" at bounding box center [35, 211] width 12 height 12
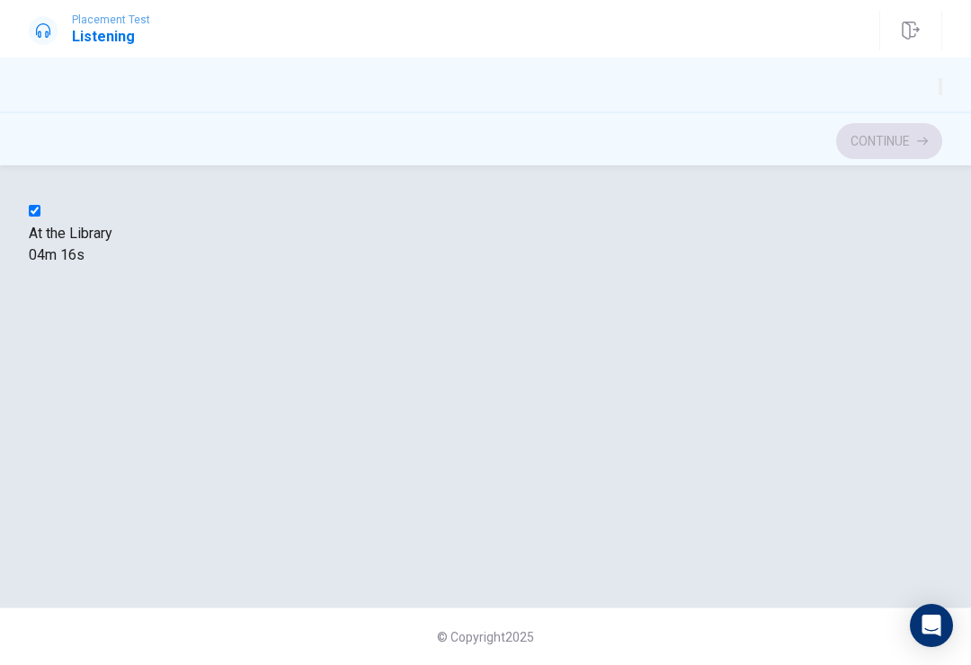
checkbox input "true"
type input "16"
click at [40, 217] on input "checkbox" at bounding box center [35, 211] width 12 height 12
checkbox input "false"
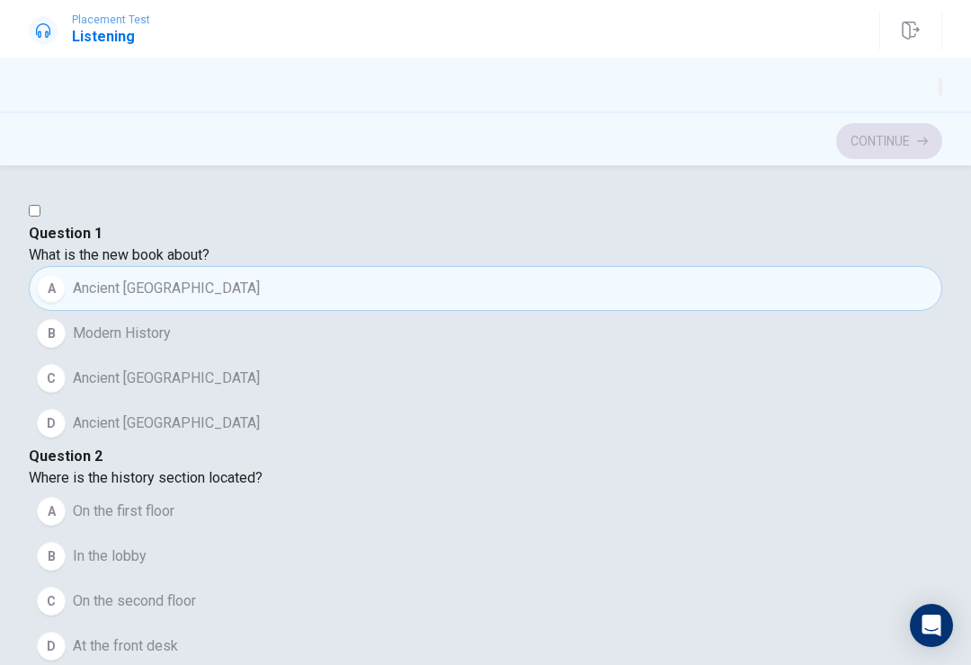
scroll to position [496, 0]
click at [115, 534] on button "B In the lobby" at bounding box center [486, 556] width 914 height 45
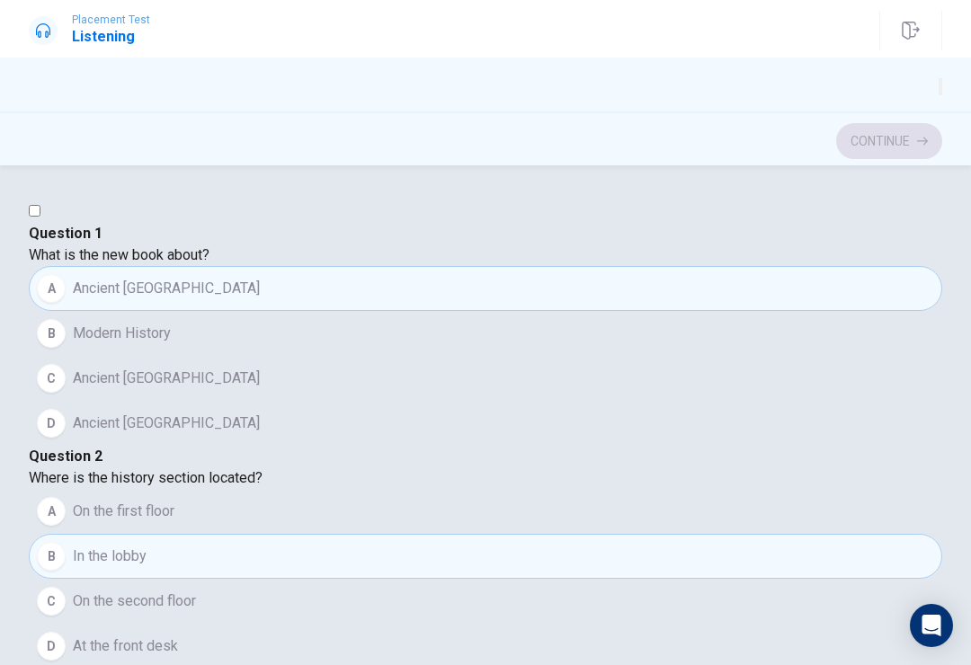
scroll to position [998, 0]
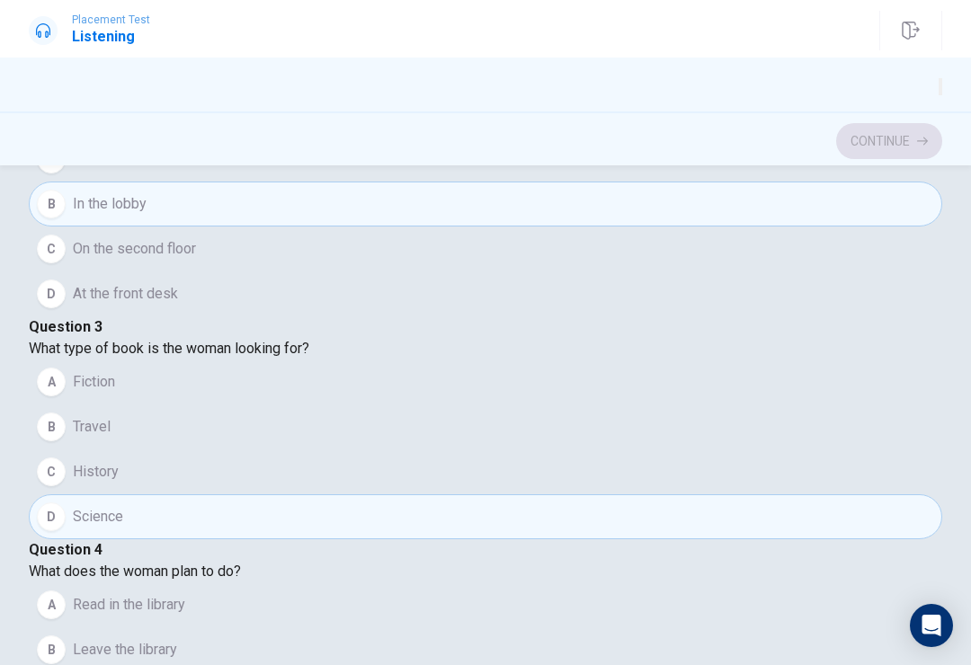
scroll to position [353, 0]
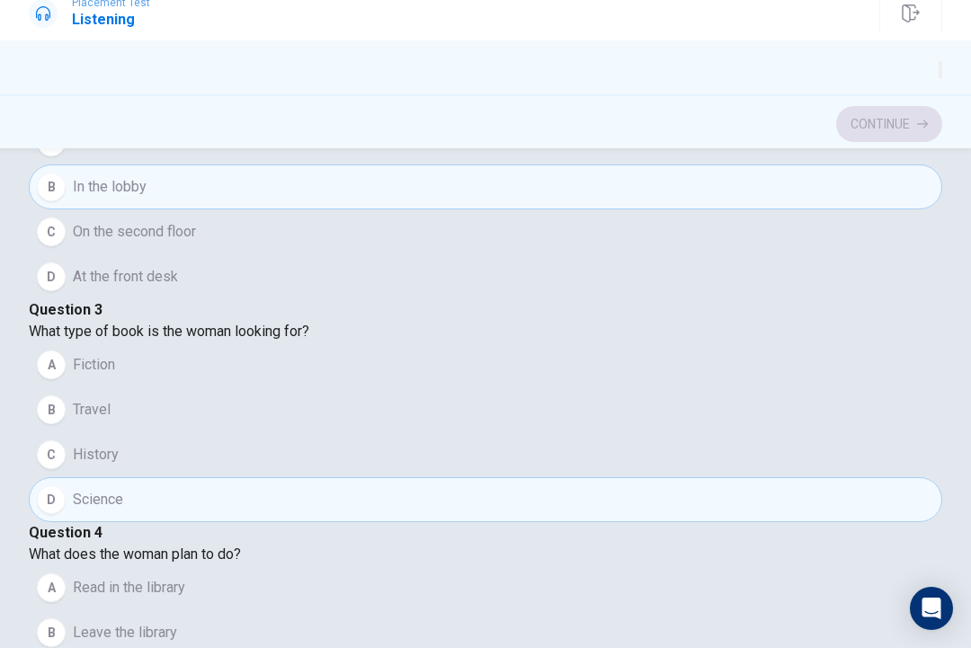
type input "22"
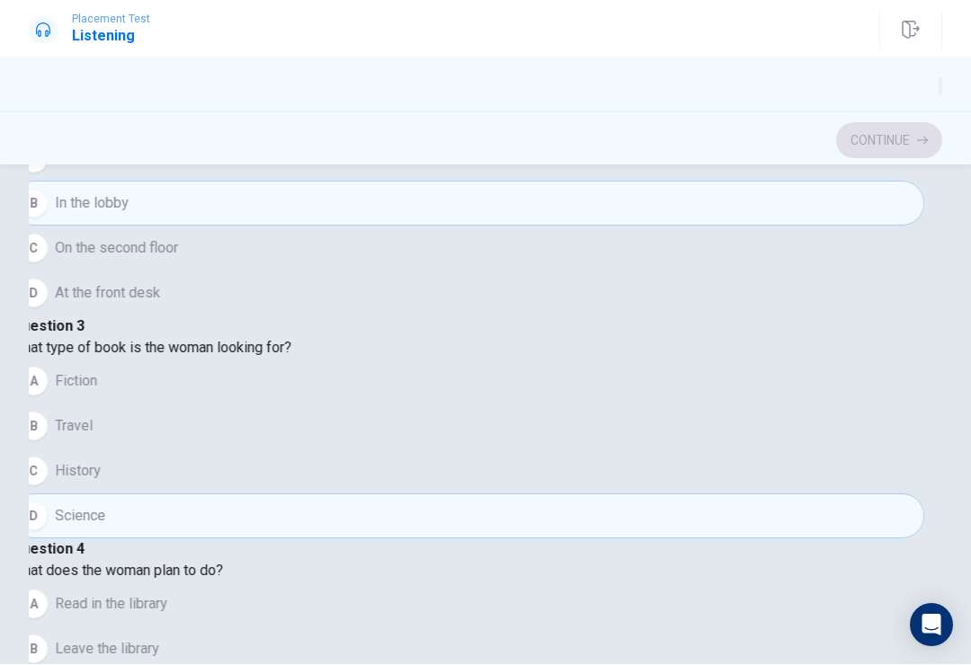
checkbox input "true"
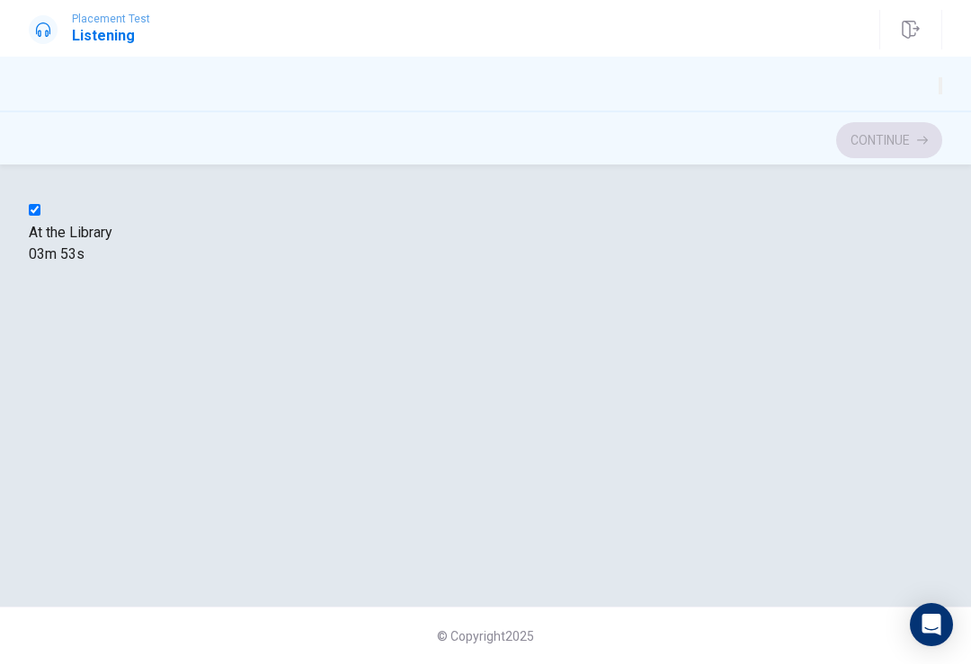
type input "23"
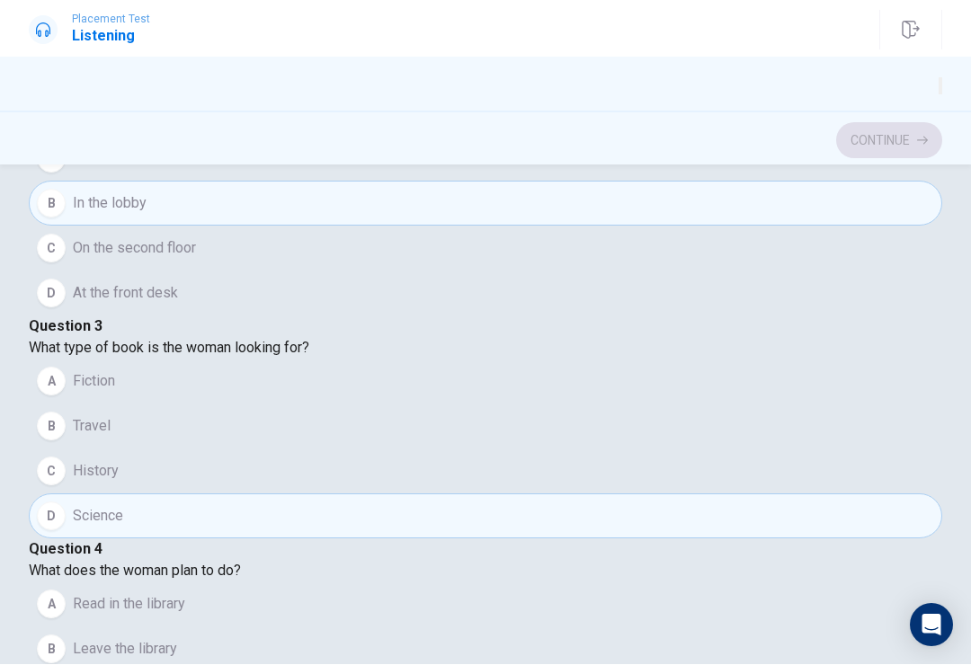
click at [66, 219] on div "B" at bounding box center [51, 204] width 29 height 29
checkbox input "true"
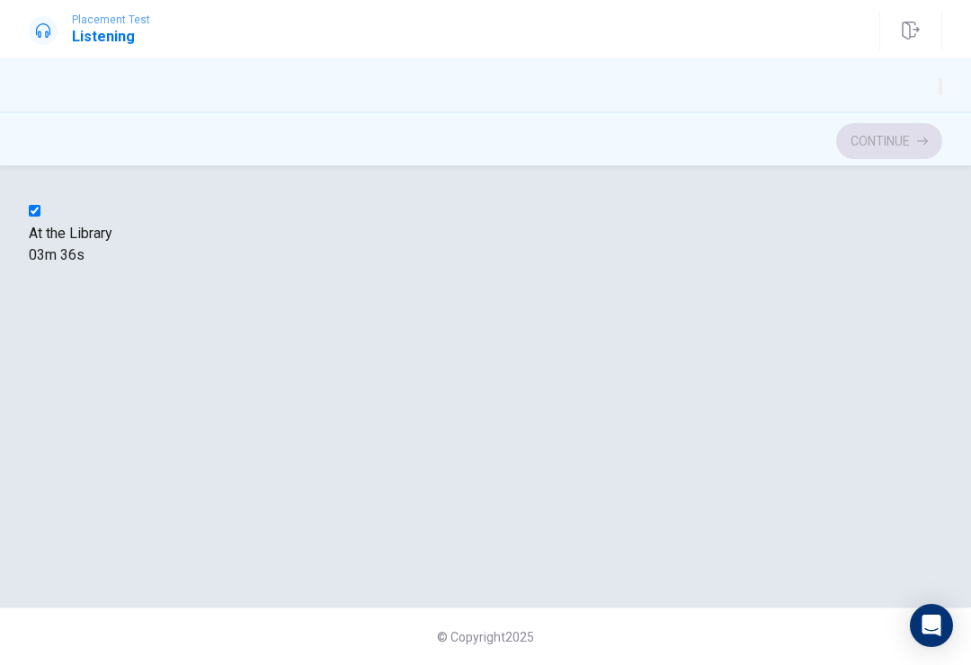
scroll to position [101, 0]
type input "28"
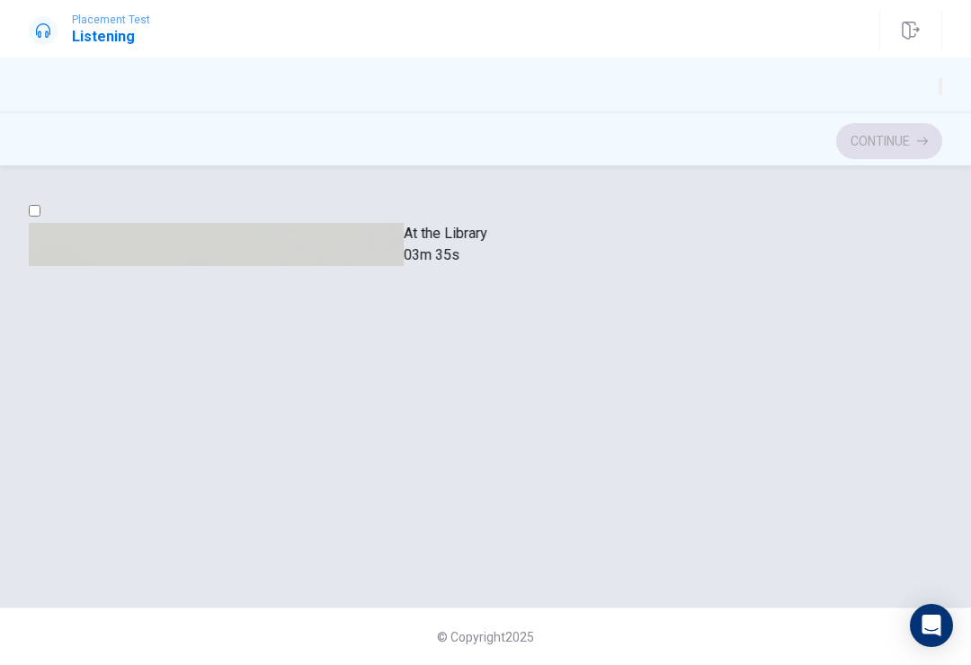
checkbox input "false"
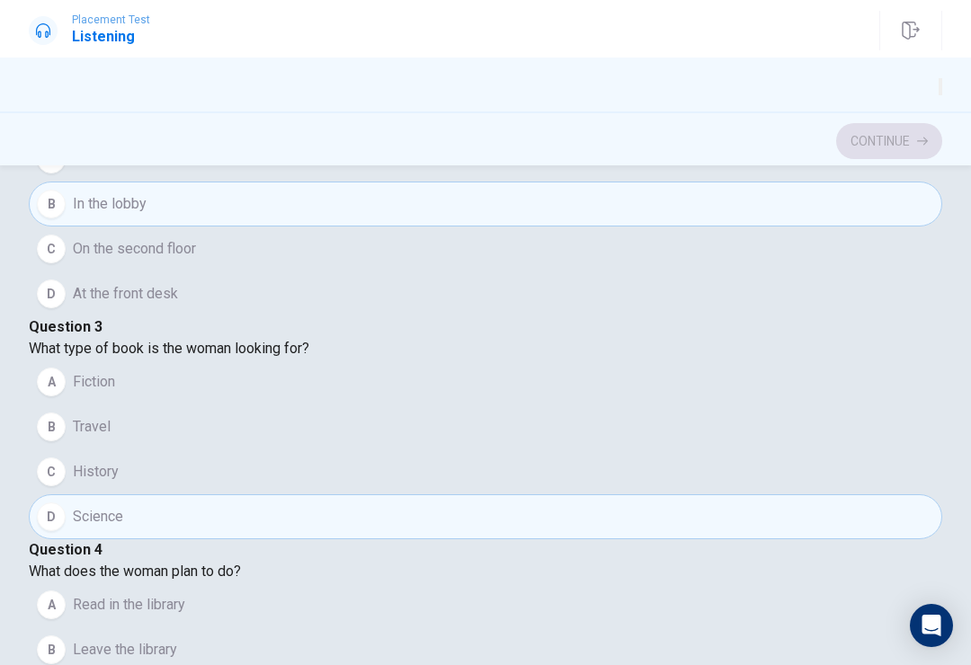
scroll to position [1457, 0]
click at [861, 145] on button "Continue" at bounding box center [889, 141] width 106 height 36
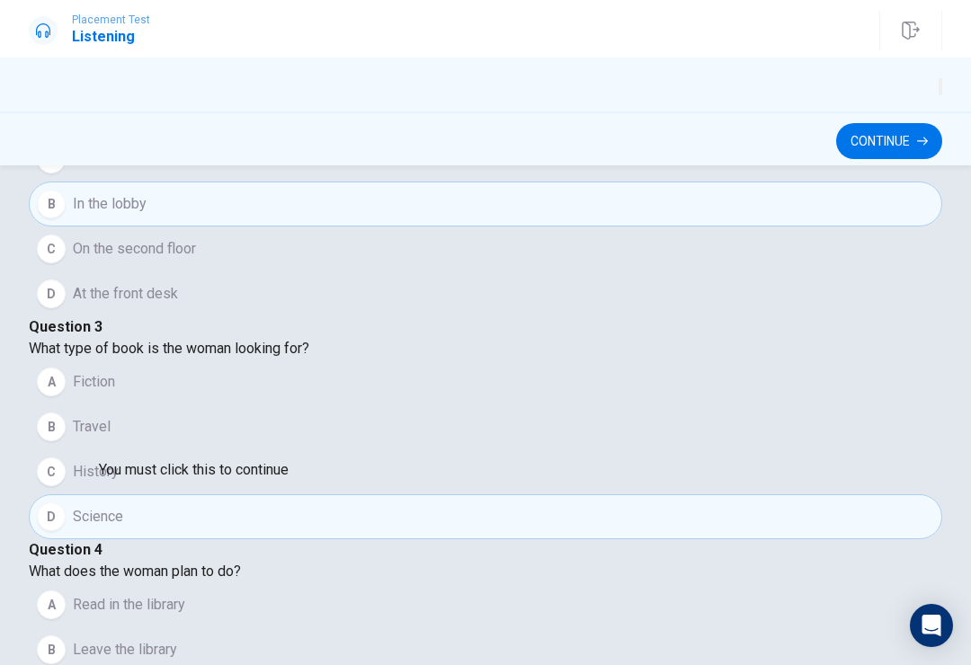
click at [892, 157] on button "Continue" at bounding box center [889, 141] width 106 height 36
click at [147, 481] on div "You must click this to continue" at bounding box center [194, 471] width 190 height 22
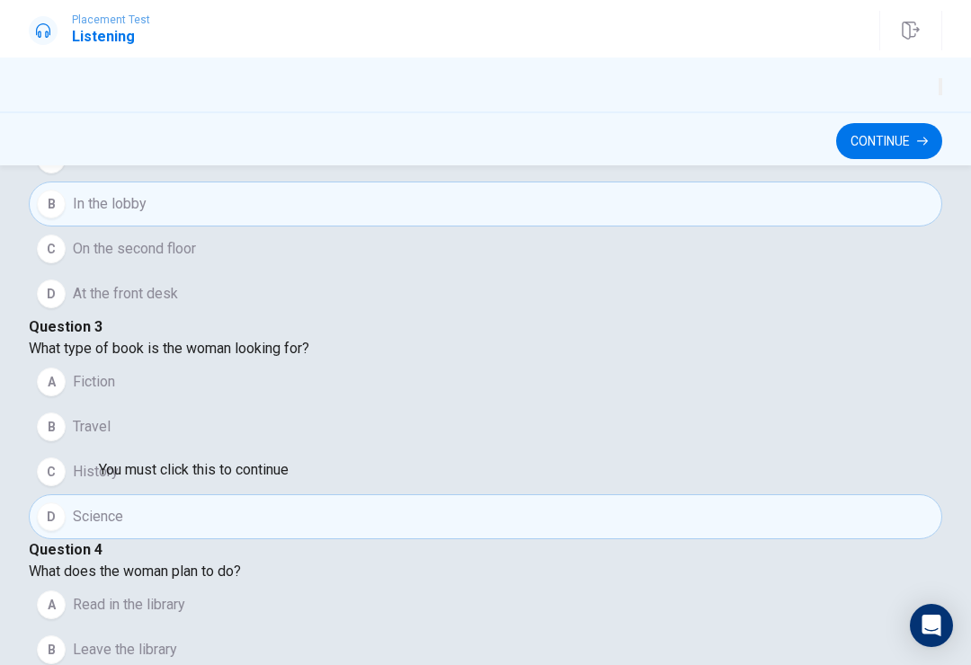
click at [142, 481] on div "You must click this to continue" at bounding box center [194, 471] width 190 height 22
click at [289, 481] on span at bounding box center [289, 481] width 0 height 0
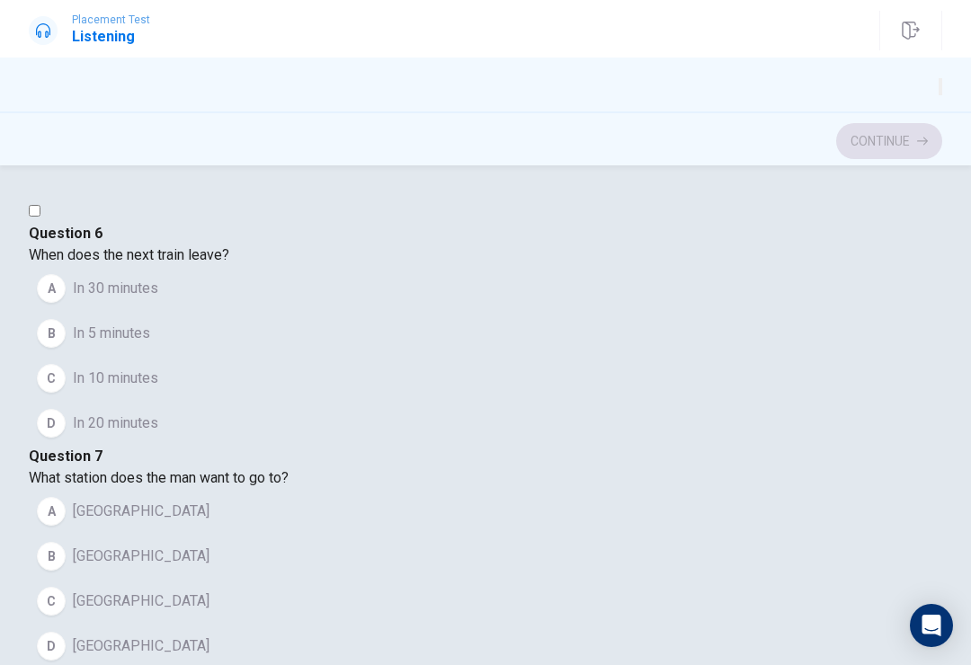
scroll to position [0, 0]
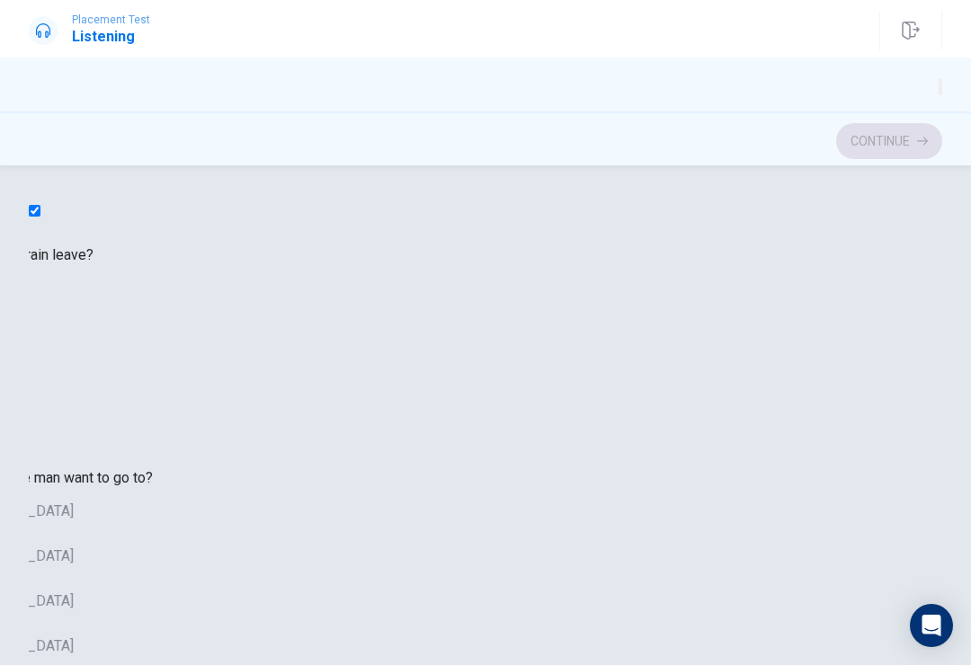
checkbox input "true"
type input "5"
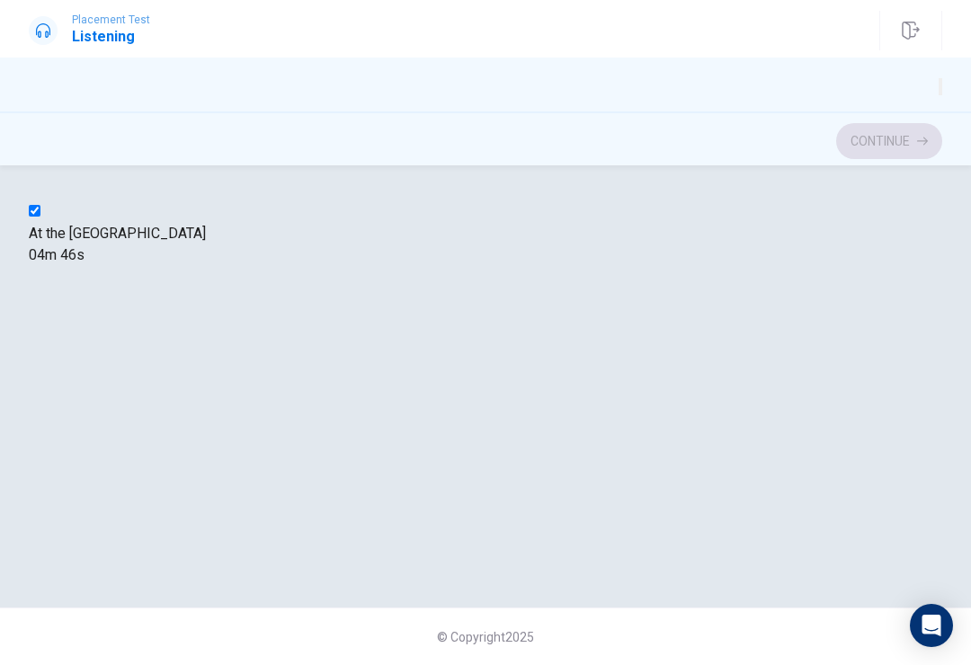
checkbox input "false"
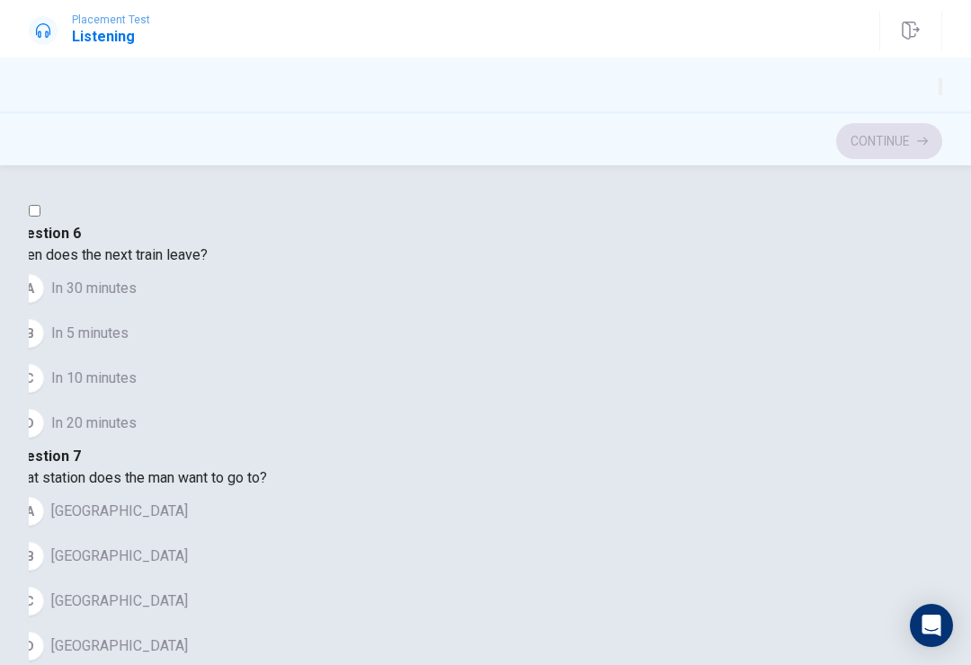
type input "5"
checkbox input "true"
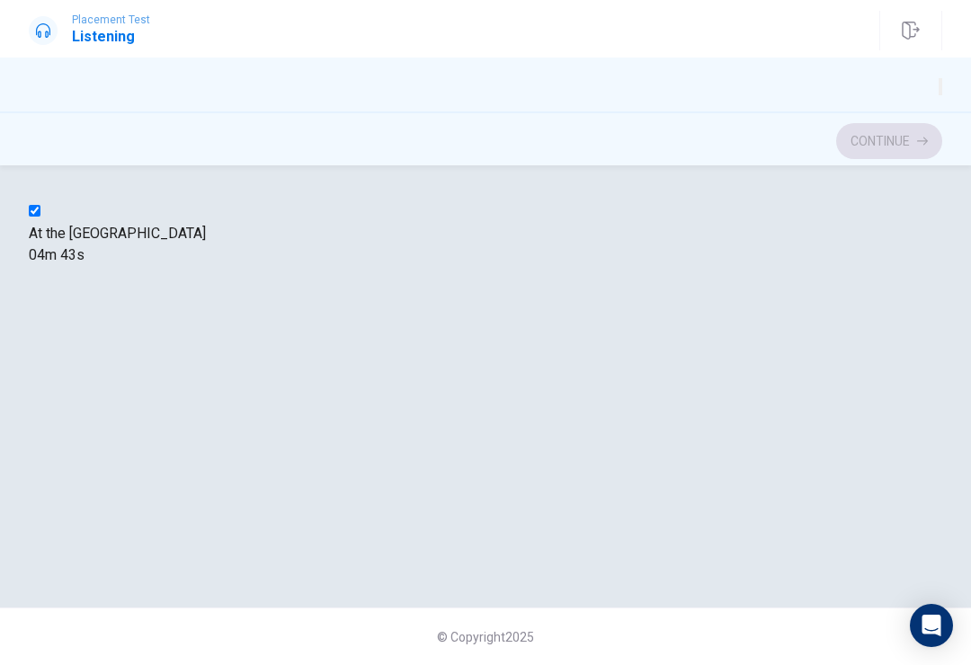
type input "6"
checkbox input "false"
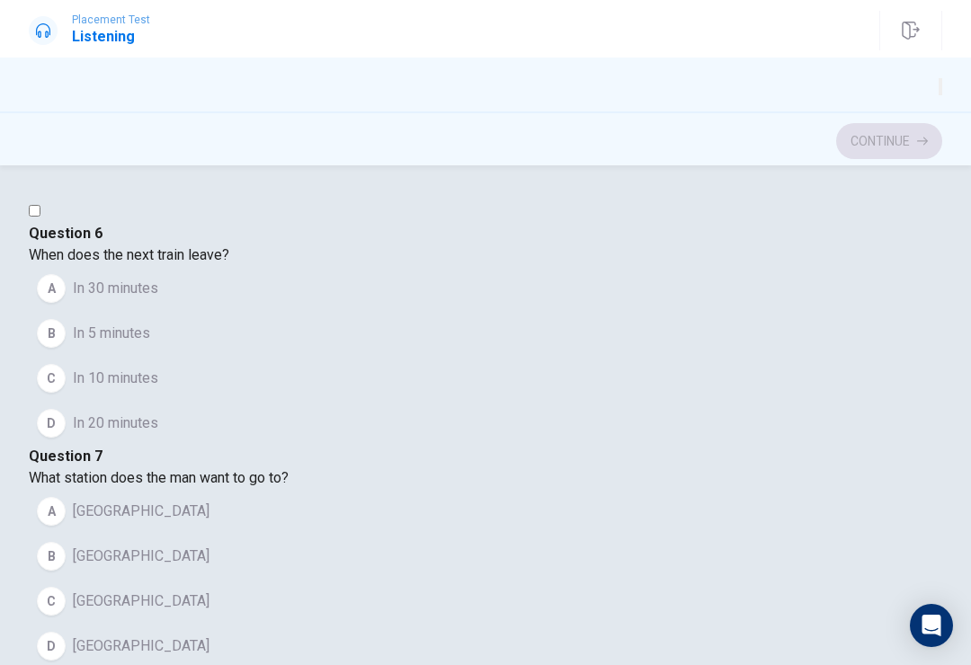
type input "6"
checkbox input "true"
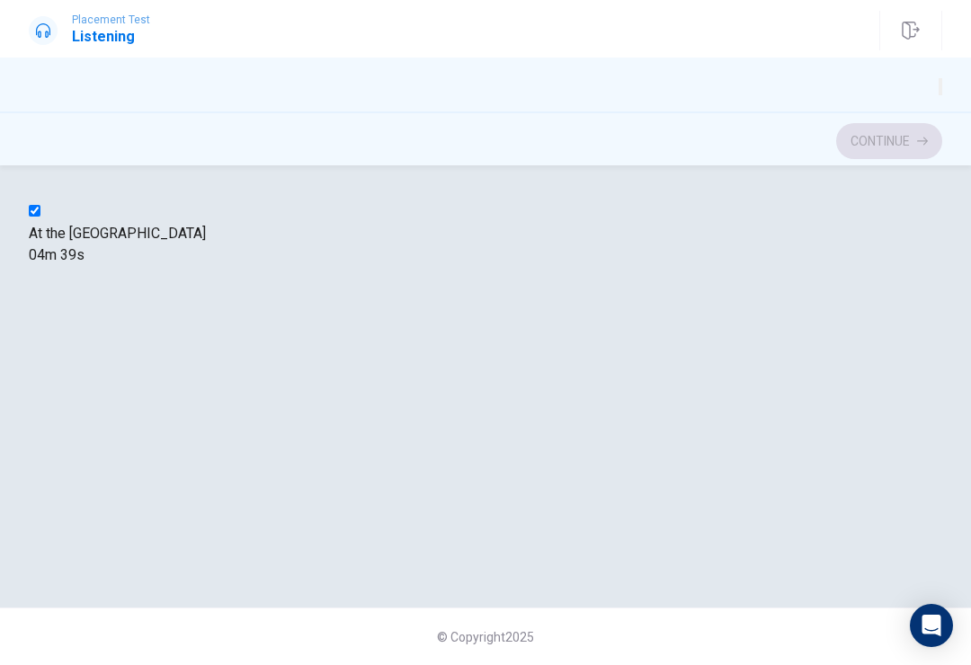
scroll to position [-2, 0]
type input "7"
checkbox input "true"
type input "8"
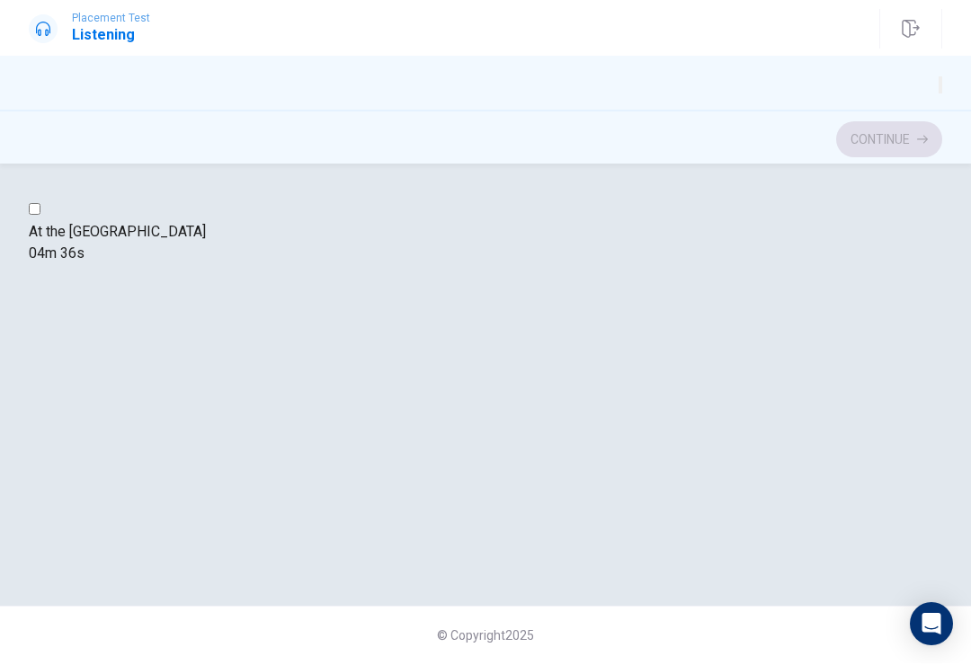
checkbox input "true"
type input "8"
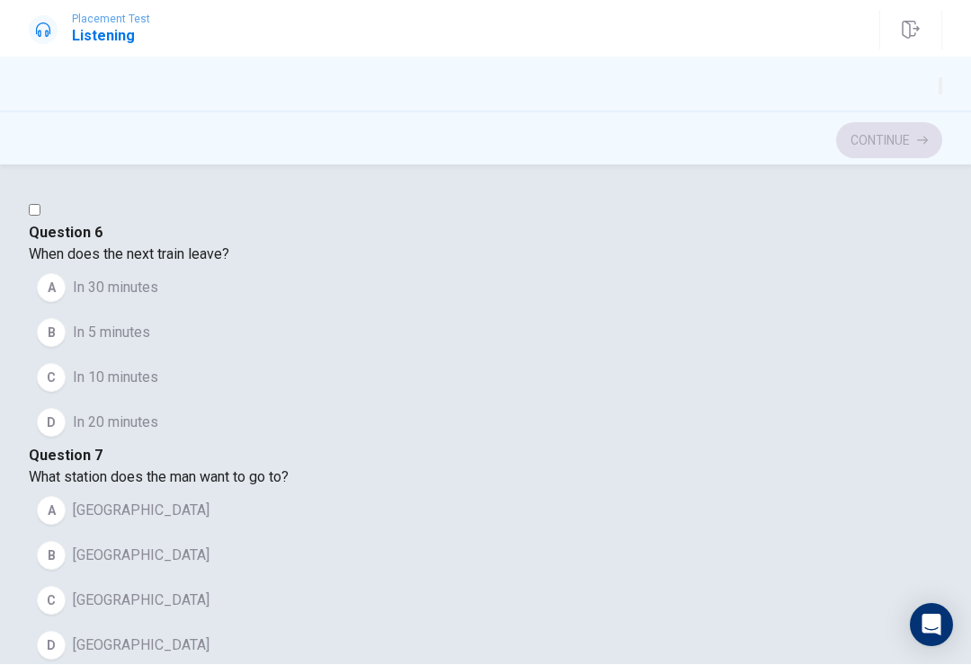
checkbox input "true"
type input "8"
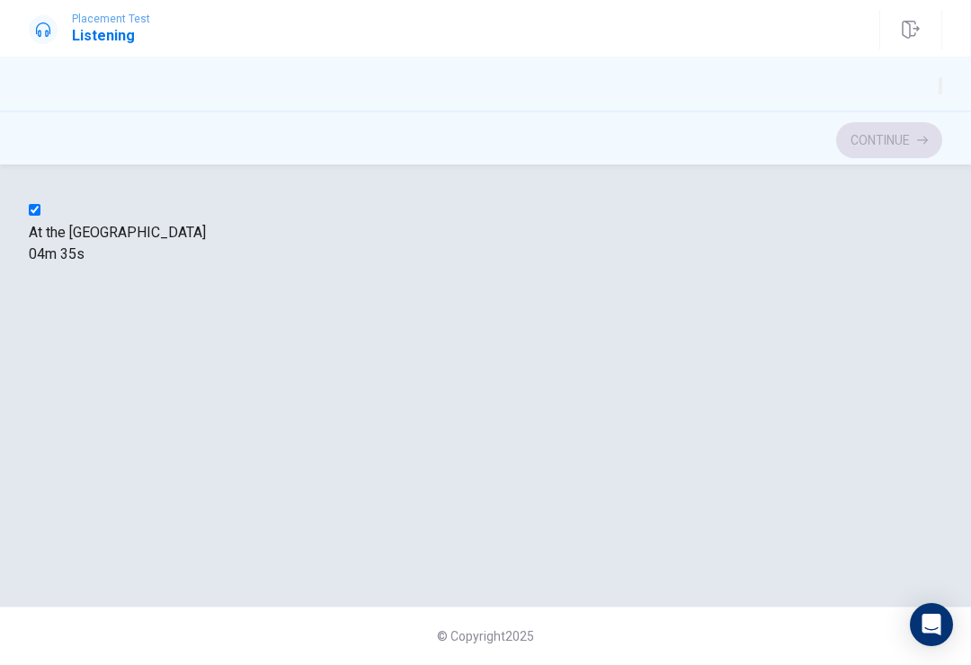
checkbox input "false"
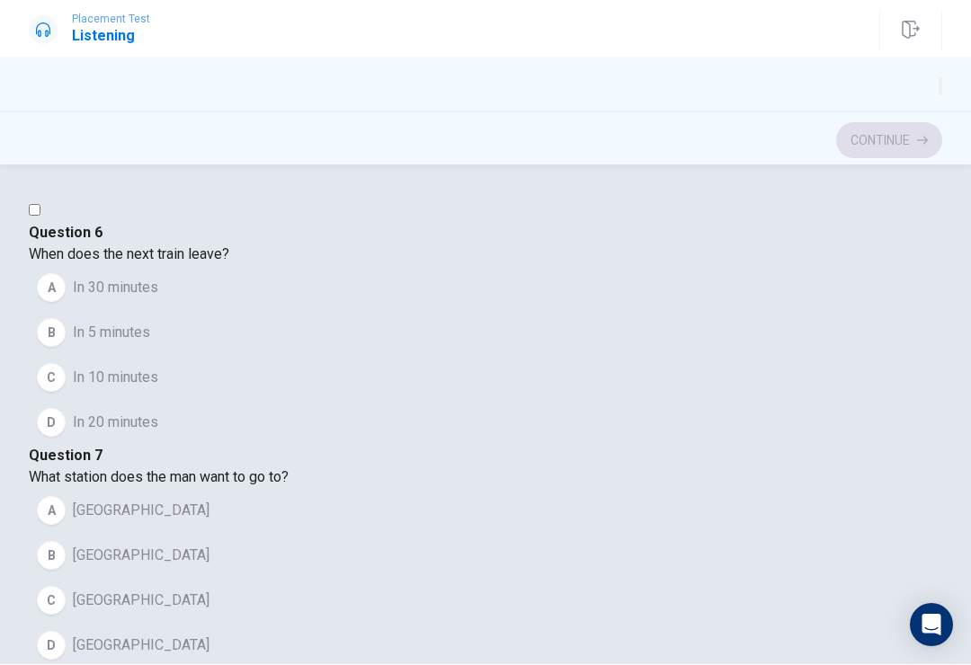
click at [140, 311] on button "A In 30 minutes" at bounding box center [486, 288] width 914 height 45
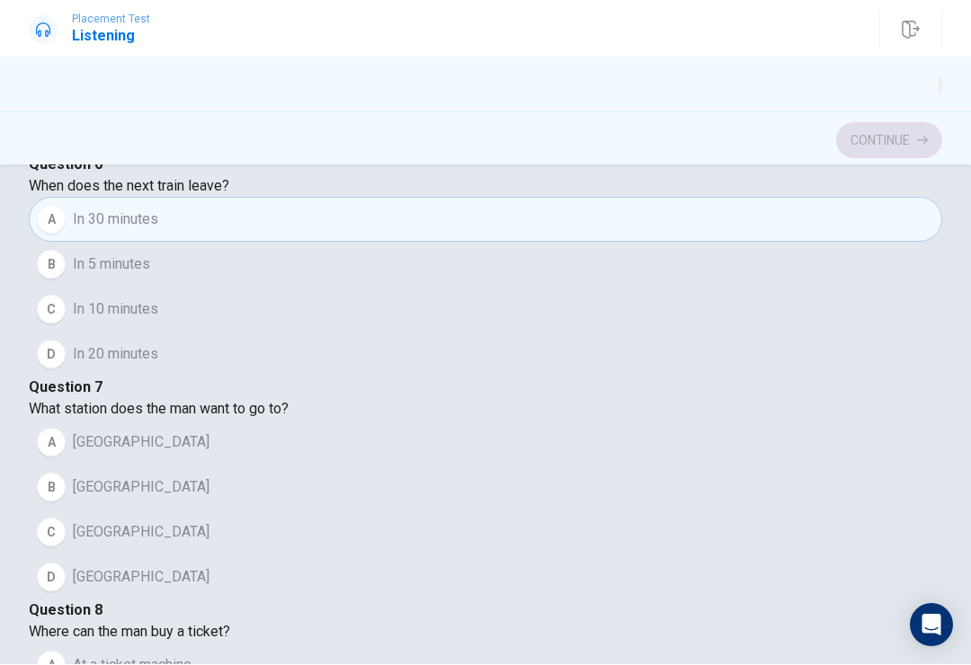
scroll to position [207, 0]
click at [127, 466] on button "A [GEOGRAPHIC_DATA]" at bounding box center [486, 443] width 914 height 45
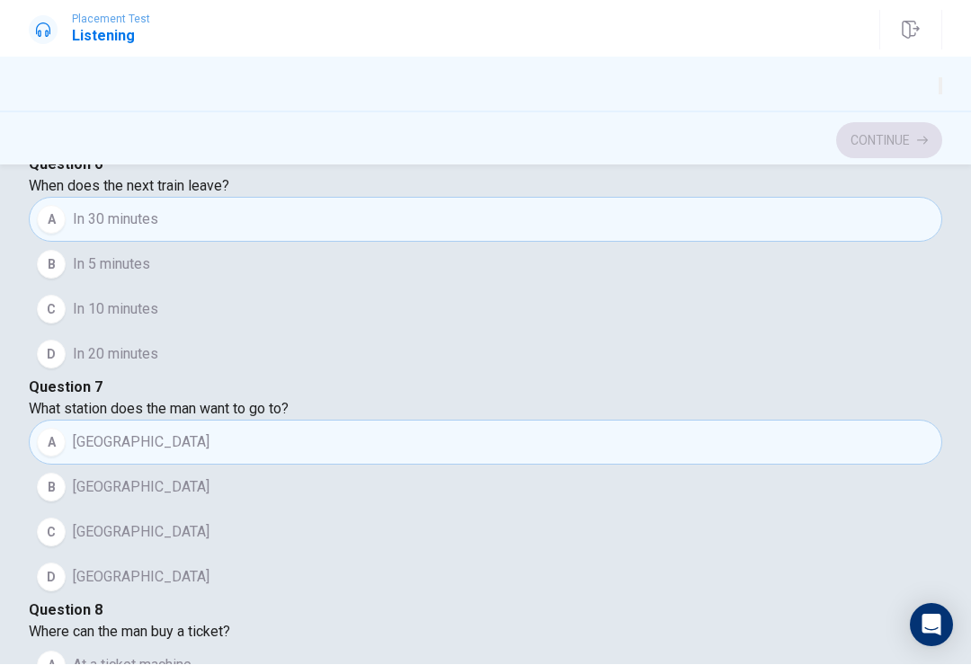
scroll to position [726, 0]
click at [99, 601] on div "Question 8 Where can the man buy a ticket?" at bounding box center [486, 622] width 914 height 43
click at [106, 644] on button "A At a ticket machine" at bounding box center [486, 666] width 914 height 45
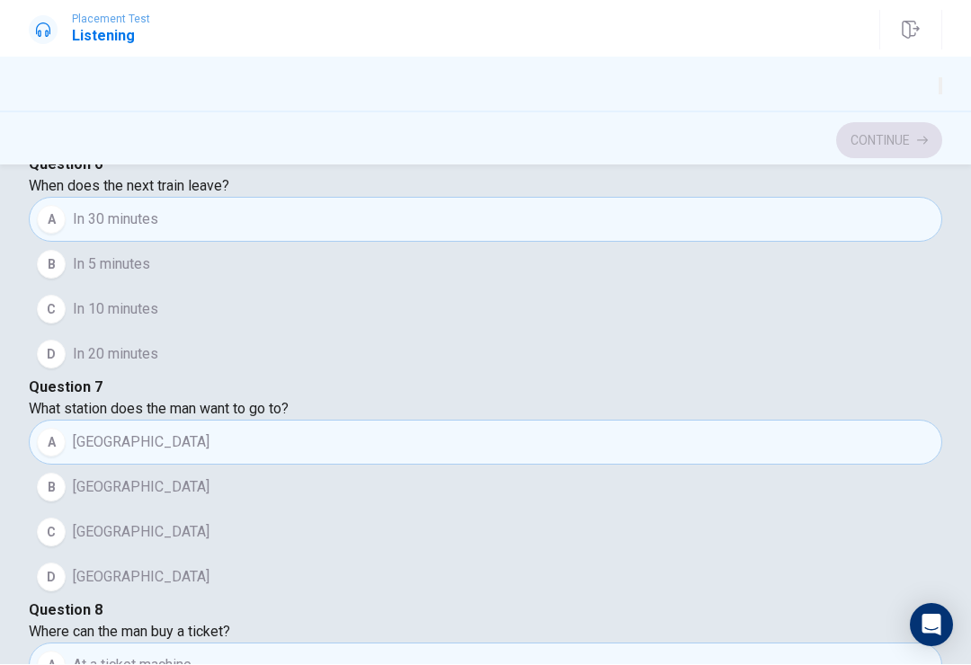
scroll to position [1224, 0]
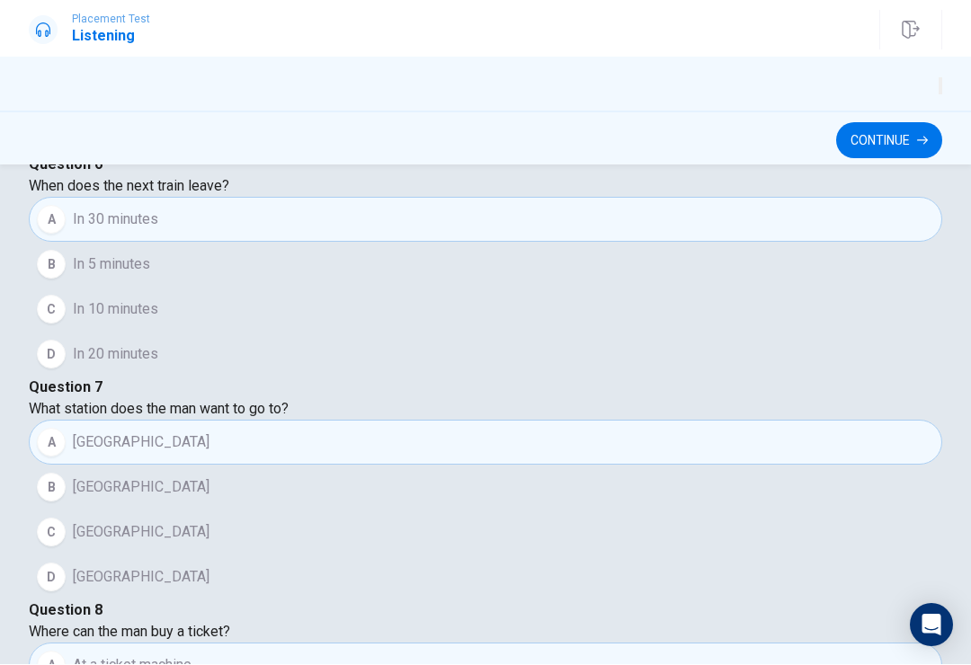
click at [910, 155] on button "Continue" at bounding box center [889, 141] width 106 height 36
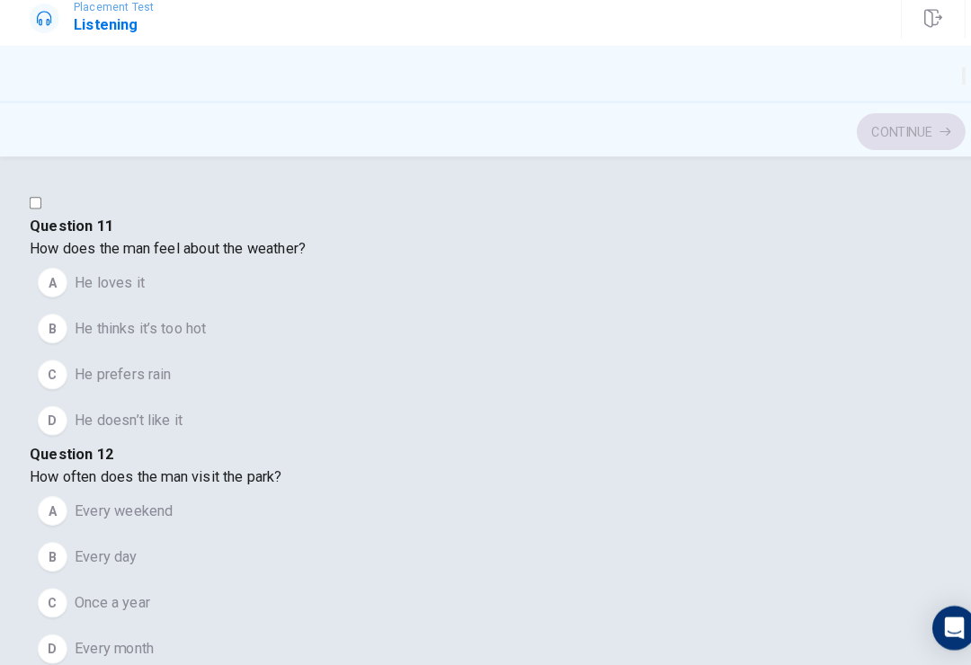
scroll to position [0, 0]
click at [100, 311] on button "A He loves it" at bounding box center [486, 288] width 914 height 45
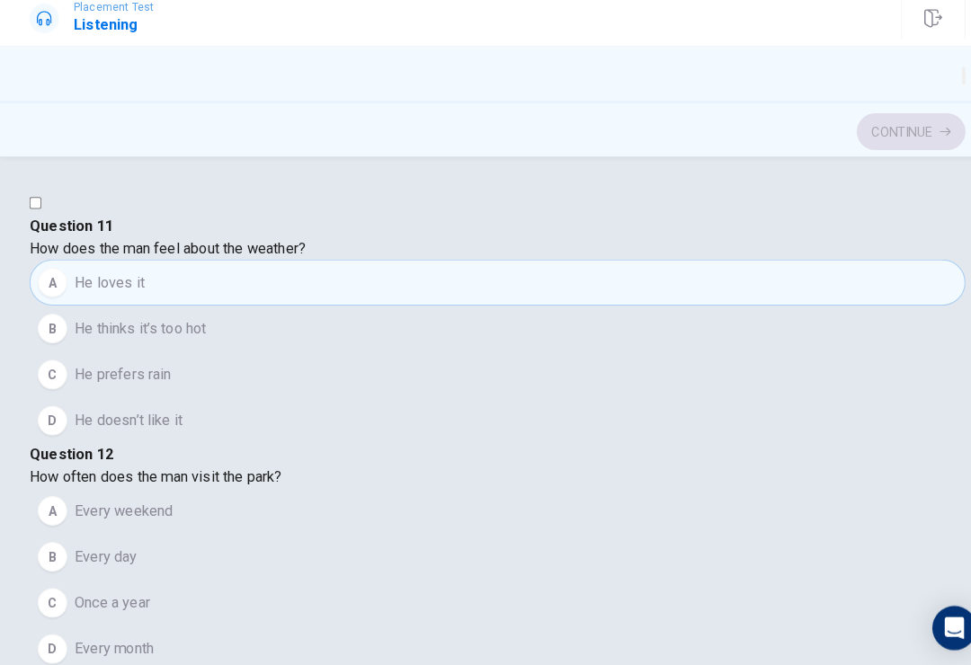
scroll to position [448, 0]
click at [114, 546] on span "Every day" at bounding box center [103, 557] width 61 height 22
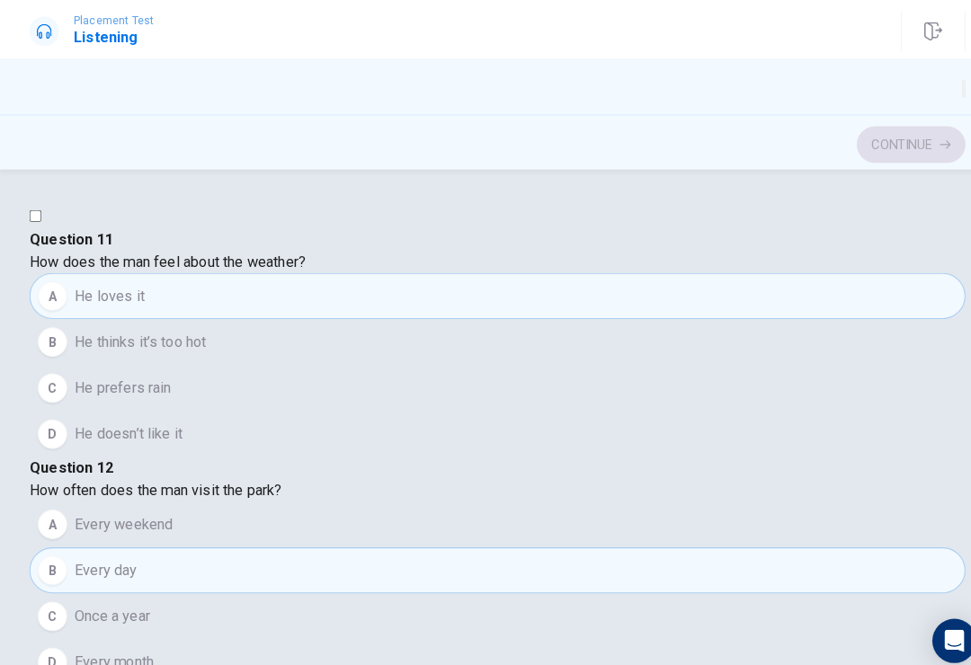
scroll to position [808, 0]
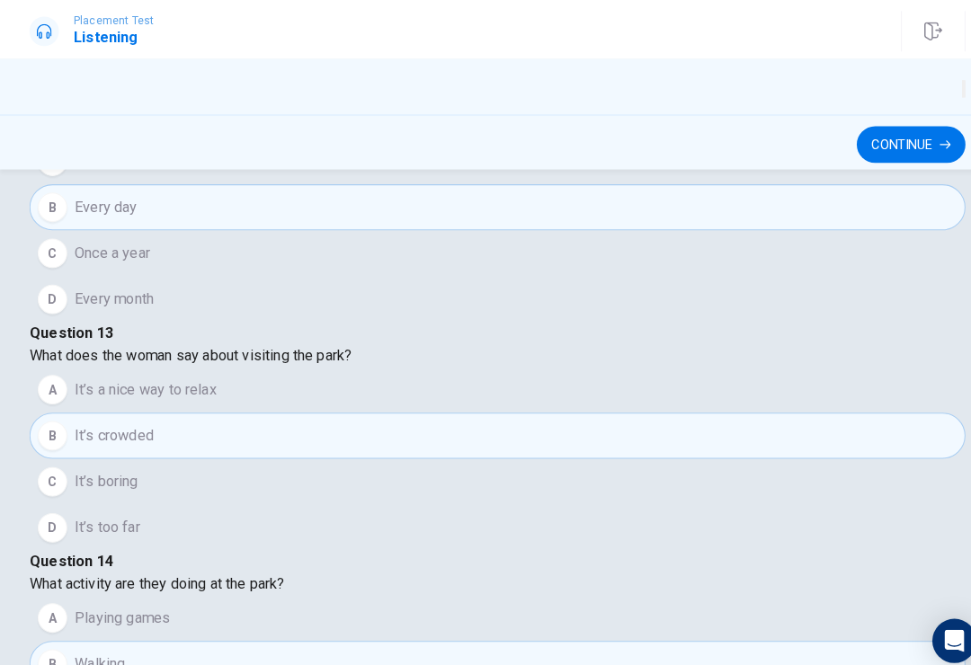
scroll to position [353, 0]
click at [844, 145] on button "Continue" at bounding box center [889, 141] width 106 height 36
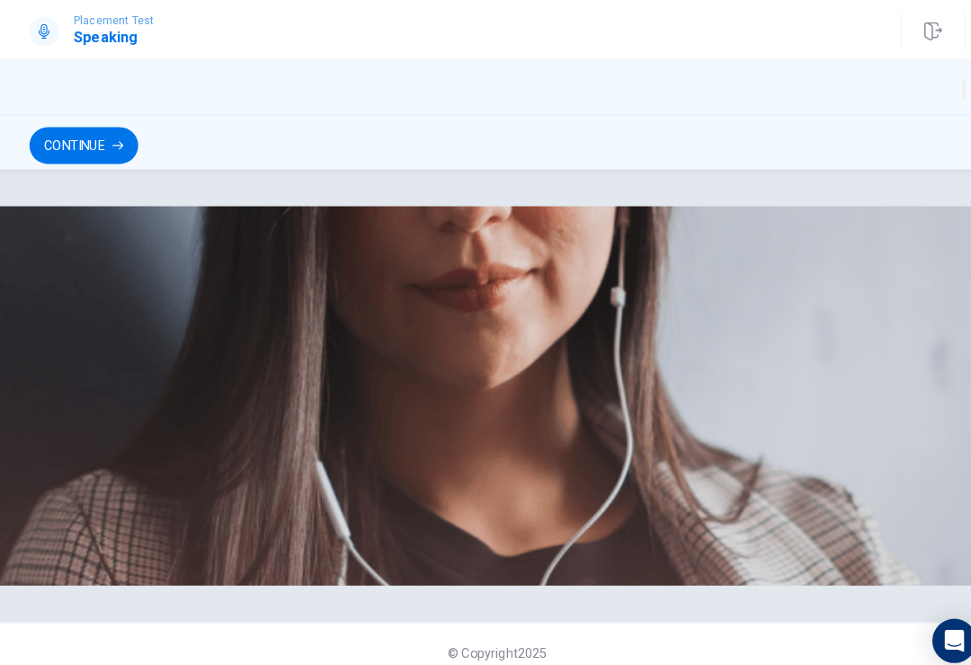
scroll to position [0, 0]
click at [109, 147] on button "Continue" at bounding box center [82, 142] width 106 height 36
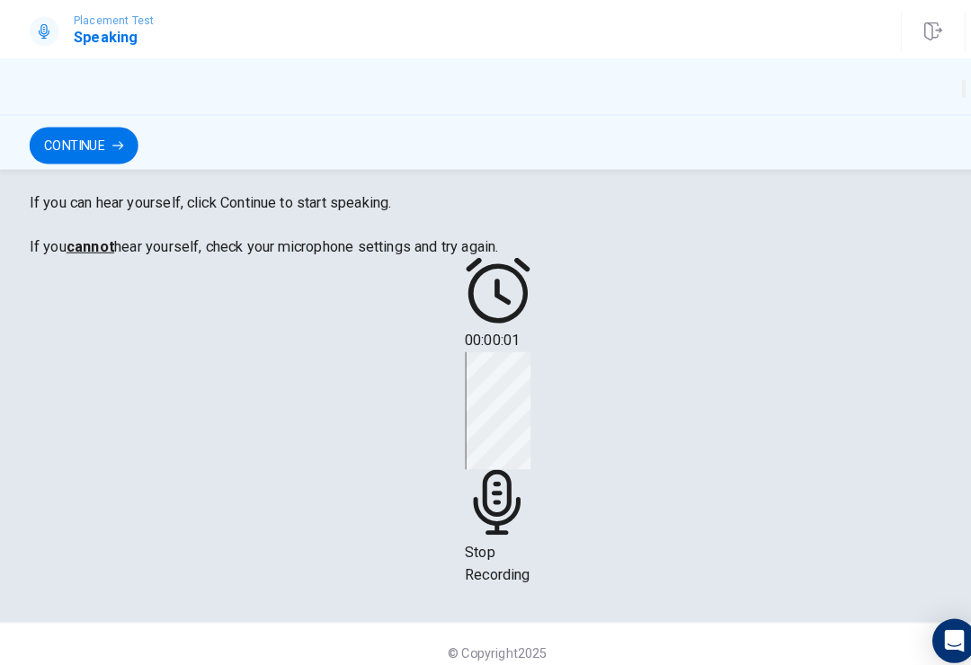
scroll to position [359, 0]
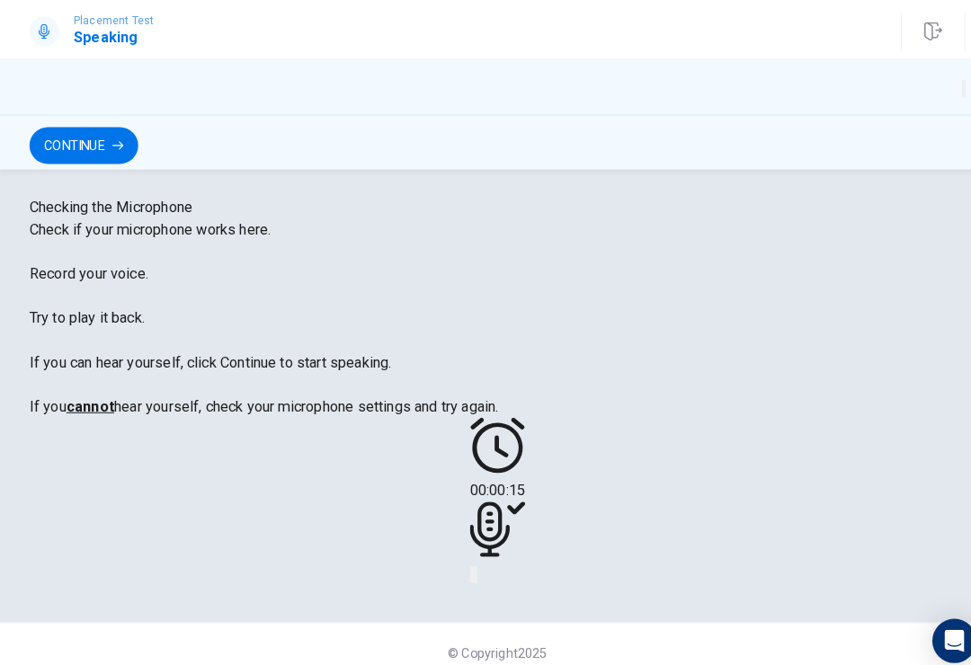
click at [527, 572] on div "00:00:15" at bounding box center [486, 490] width 914 height 164
click at [513, 567] on div "00:00:15" at bounding box center [486, 490] width 54 height 164
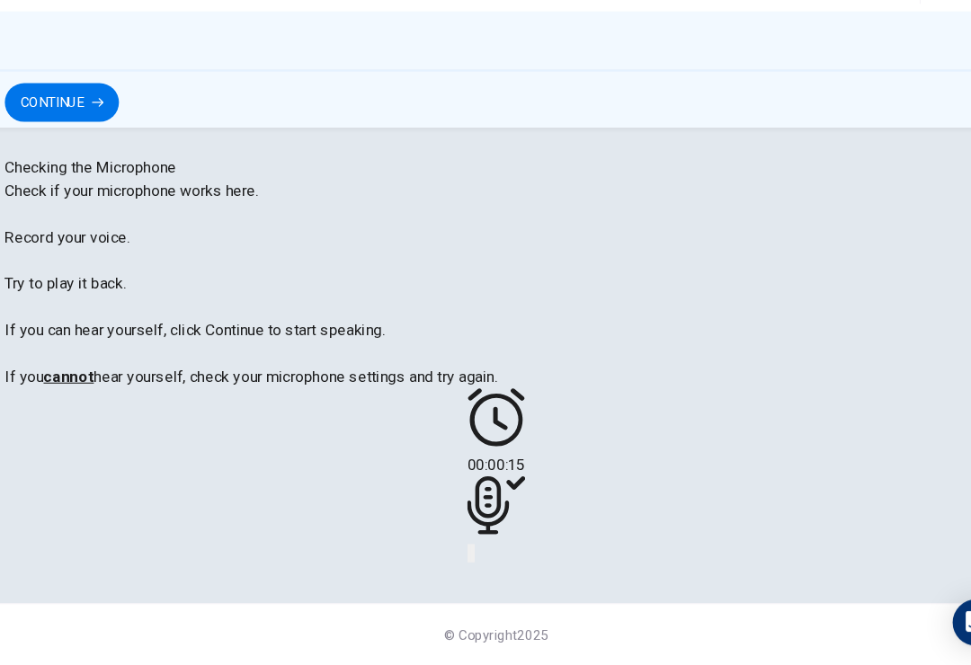
scroll to position [0, 0]
click at [469, 545] on div "00:00:15" at bounding box center [486, 490] width 914 height 164
click at [469, 558] on div "00:00:15" at bounding box center [486, 490] width 914 height 164
click at [459, 553] on button "Record Again" at bounding box center [461, 561] width 4 height 17
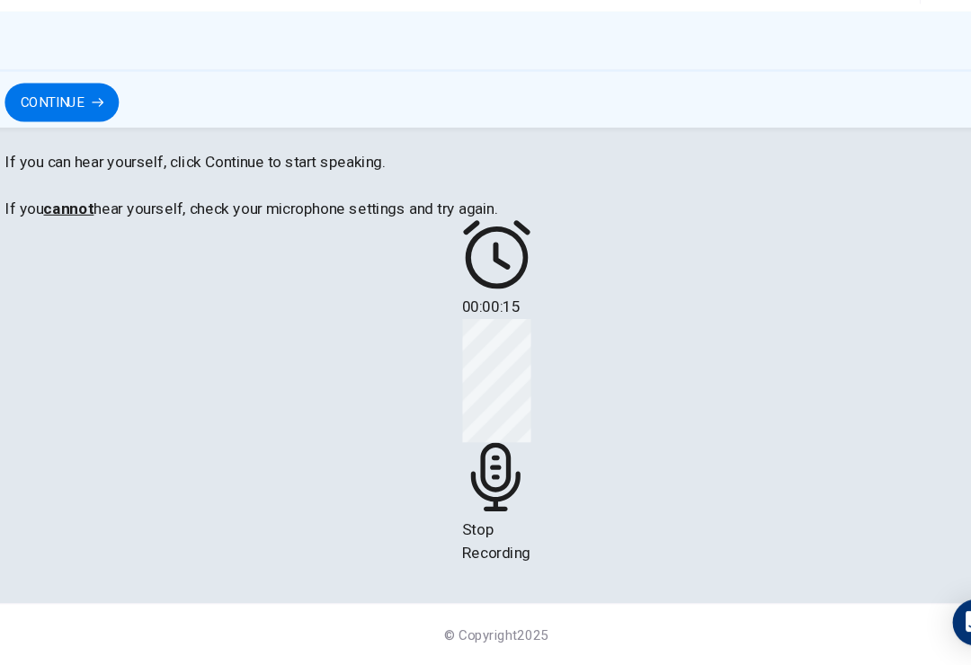
click at [458, 540] on div "00:00:15 Stop Recording" at bounding box center [486, 412] width 64 height 320
click at [77, 124] on button "Continue" at bounding box center [82, 142] width 106 height 36
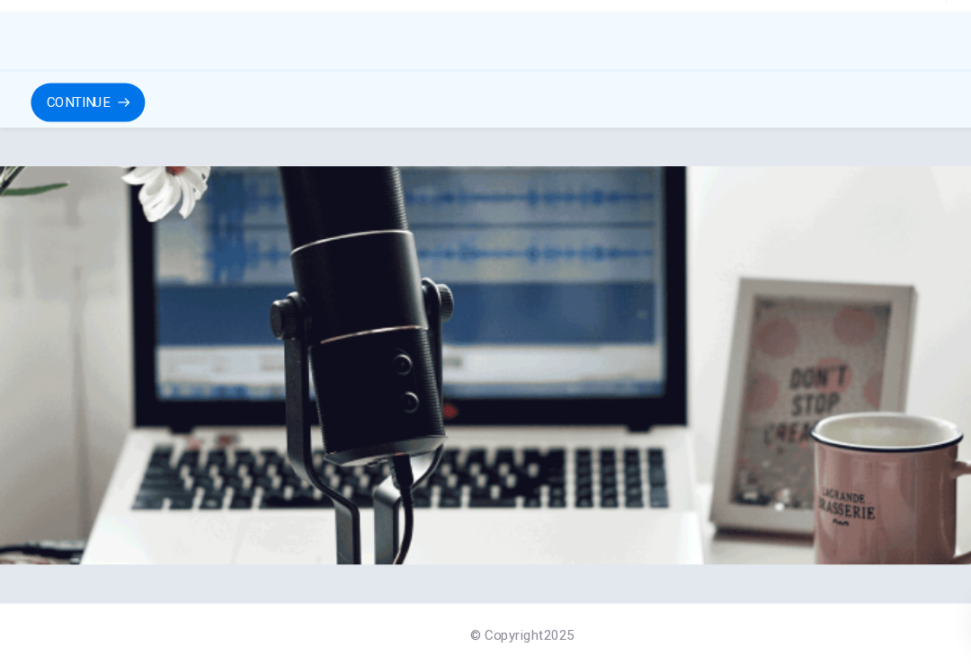
click at [95, 124] on button "Continue" at bounding box center [82, 142] width 106 height 36
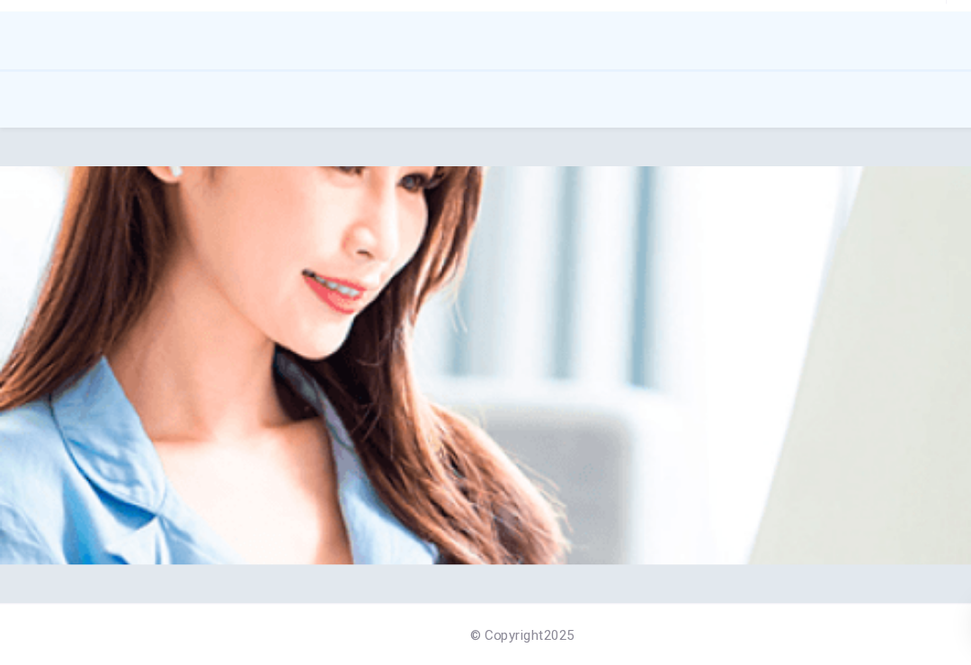
scroll to position [138, 0]
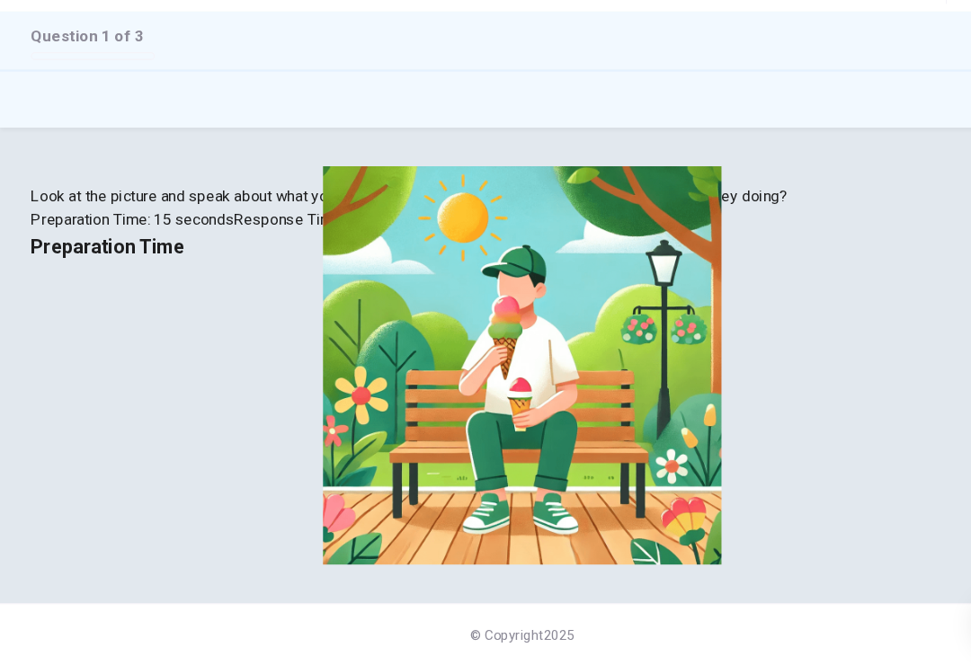
click at [710, 290] on div "Preparation Time" at bounding box center [486, 276] width 914 height 29
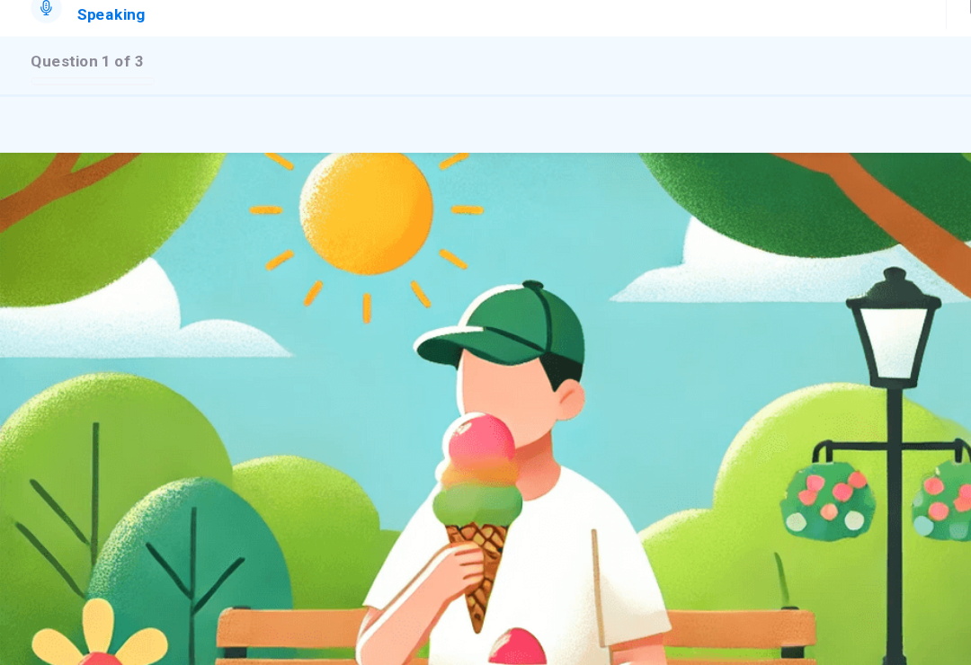
scroll to position [-59, 0]
click at [479, 234] on img at bounding box center [485, 578] width 971 height 1031
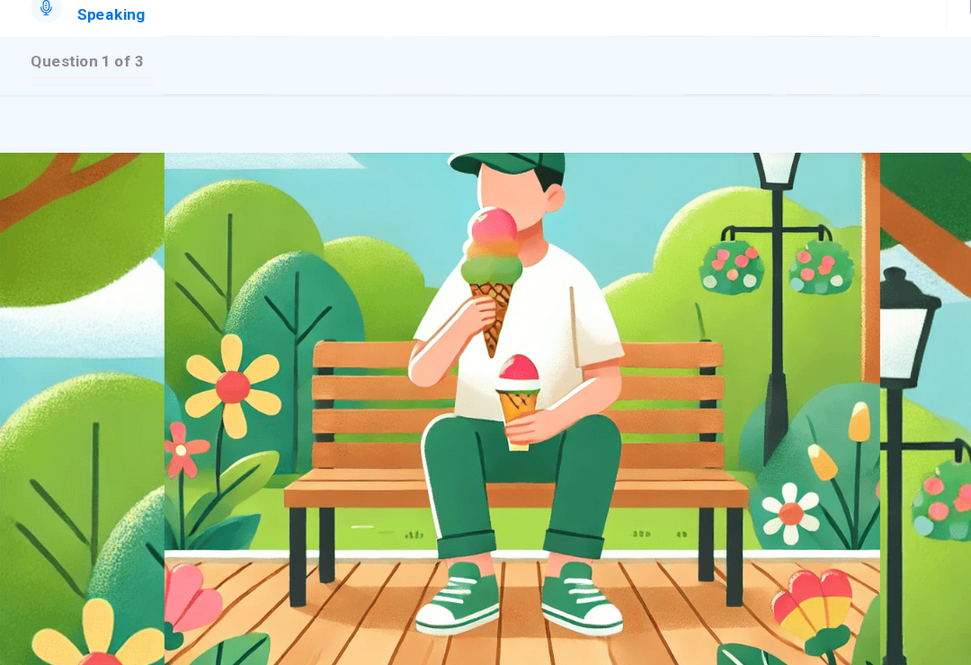
click at [469, 215] on img at bounding box center [485, 332] width 971 height 665
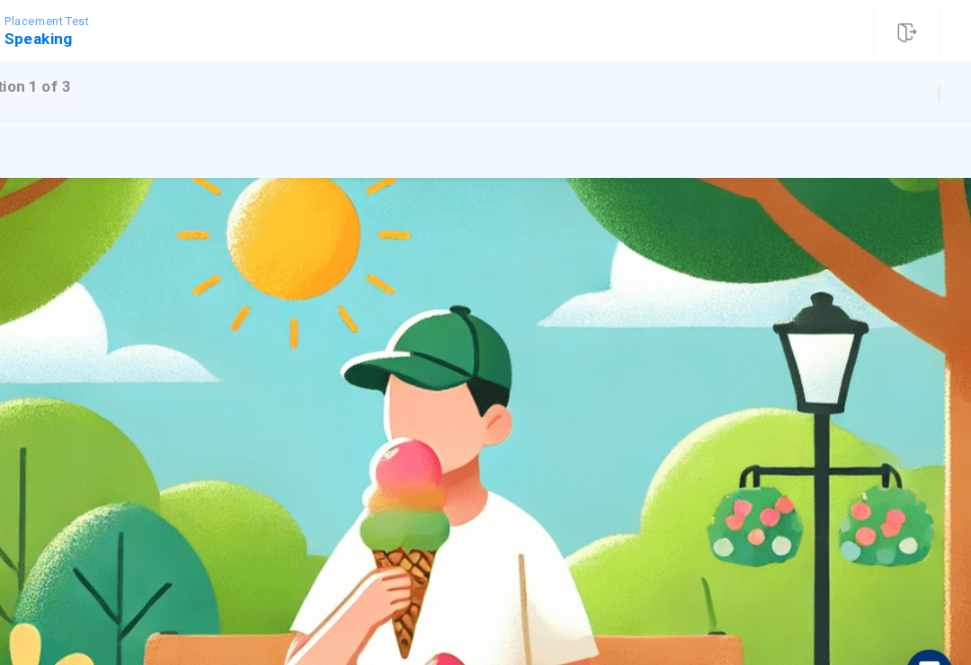
click at [941, 91] on icon "button" at bounding box center [941, 91] width 0 height 0
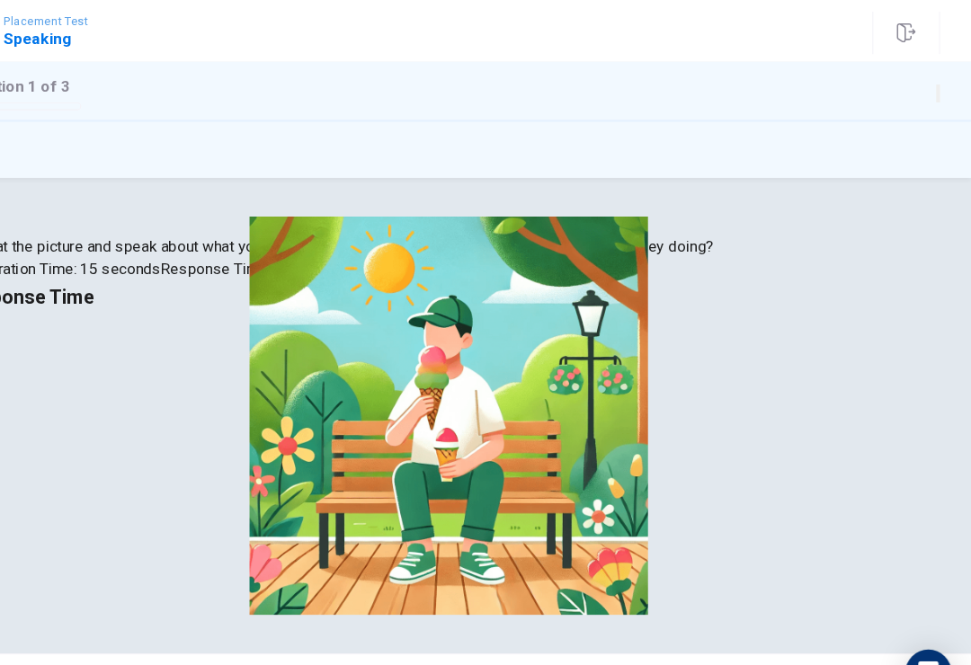
click at [810, 219] on div "CLICK TO ZOOM" at bounding box center [486, 209] width 914 height 17
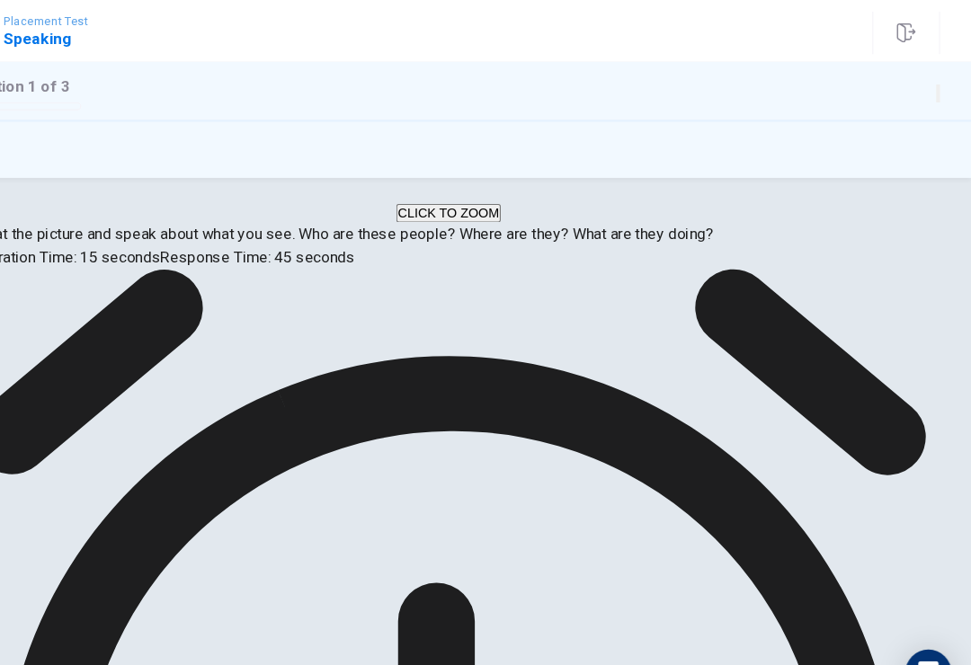
scroll to position [12, 0]
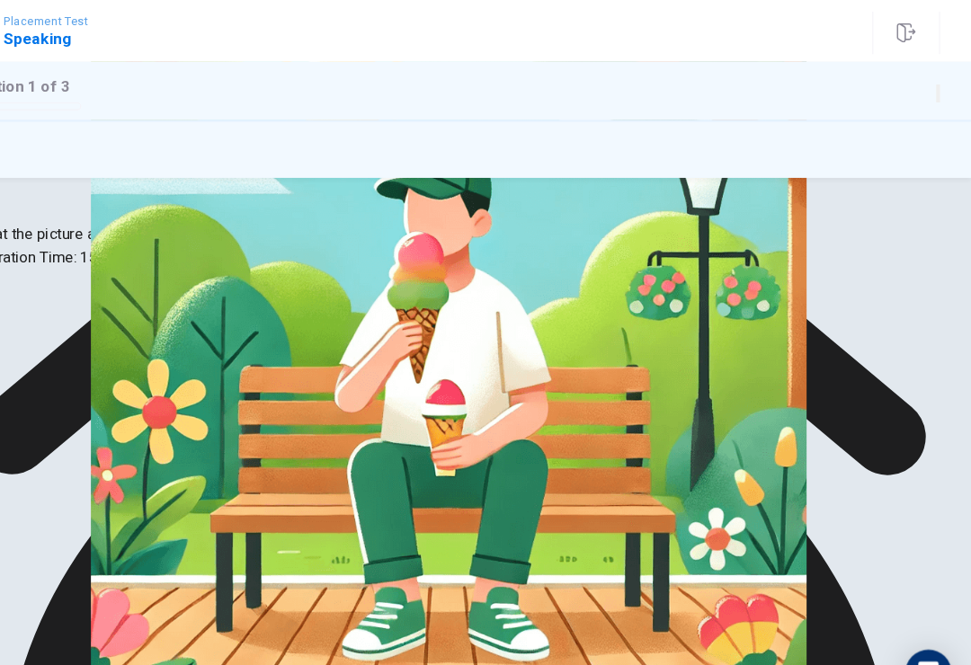
type input "1"
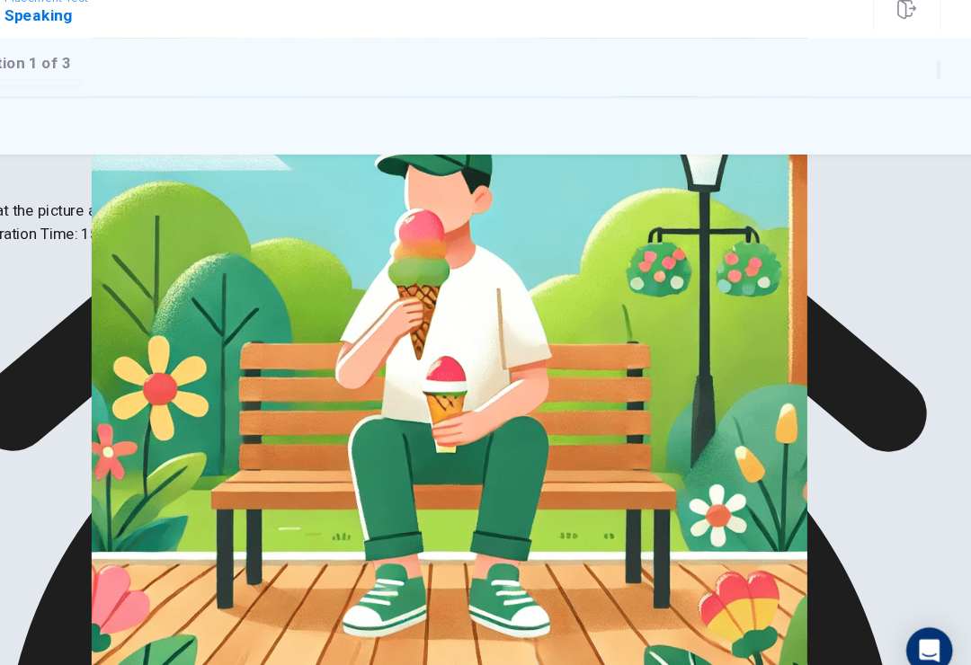
scroll to position [0, 0]
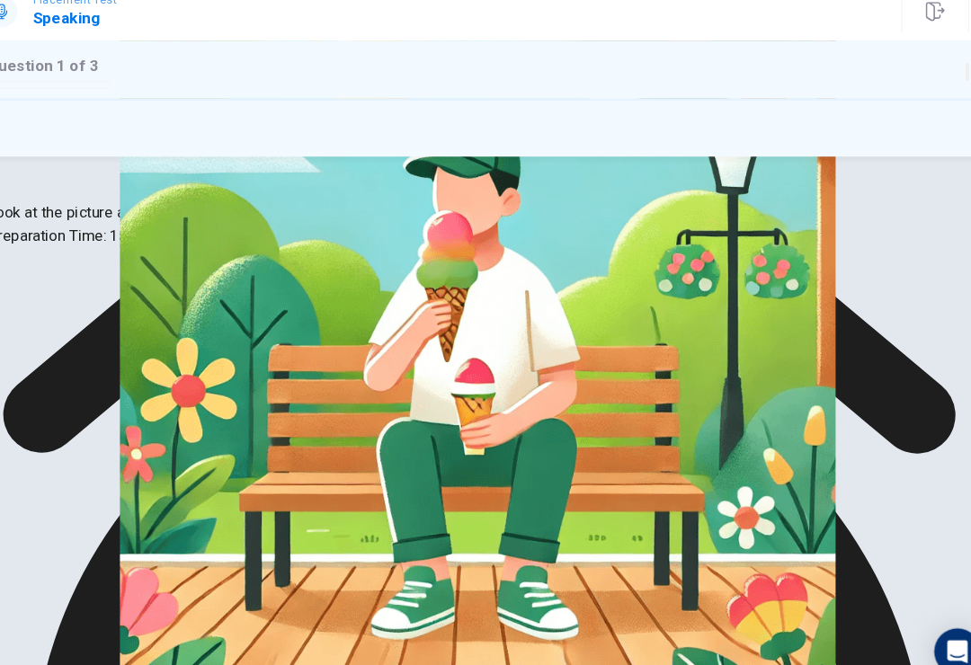
click at [483, 665] on div at bounding box center [485, 665] width 971 height 0
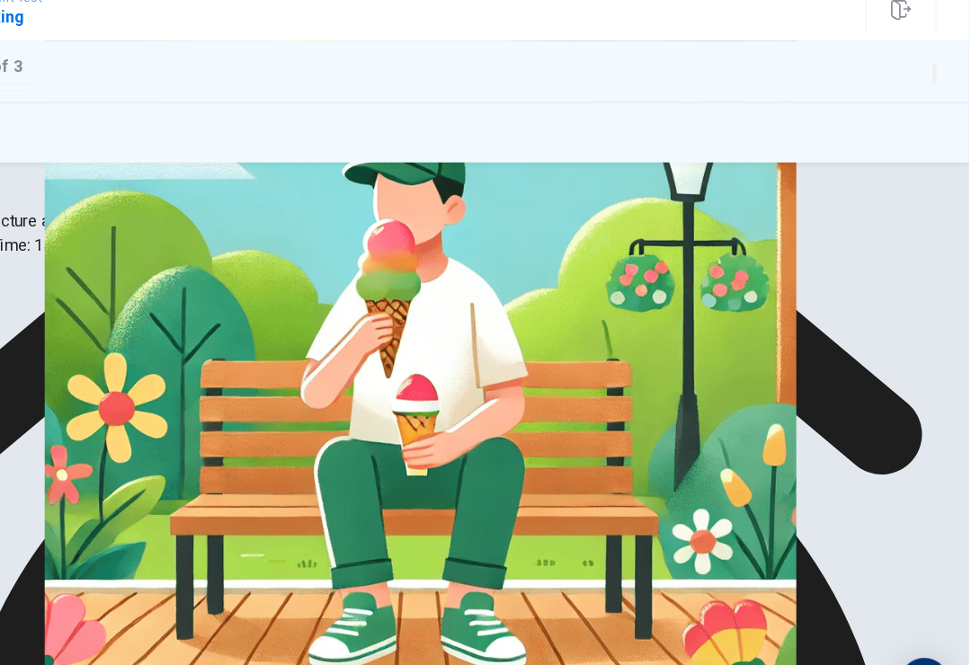
scroll to position [0, 23]
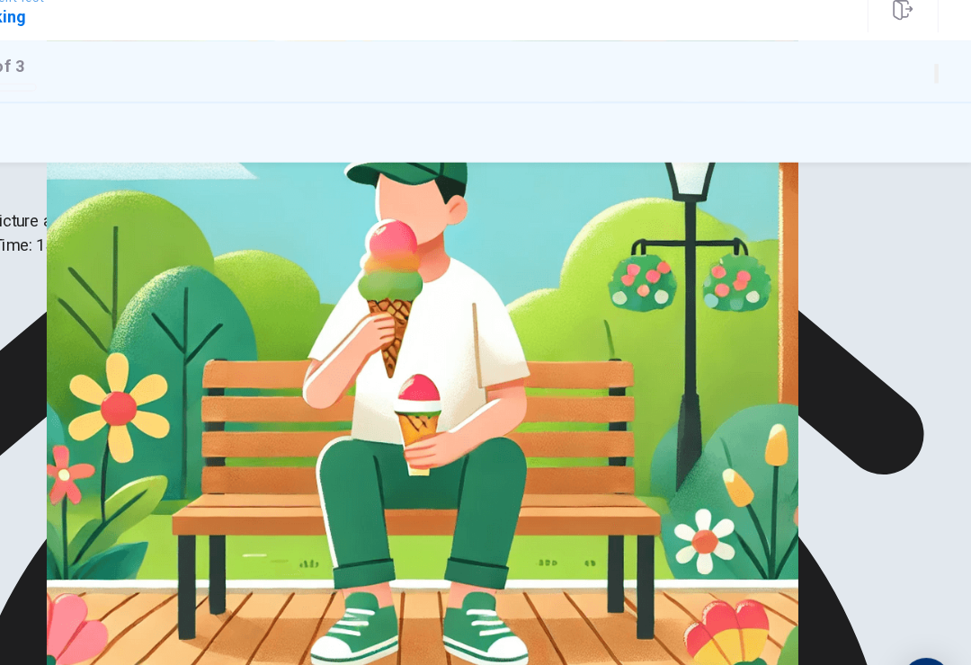
click at [548, 460] on img at bounding box center [485, 332] width 971 height 665
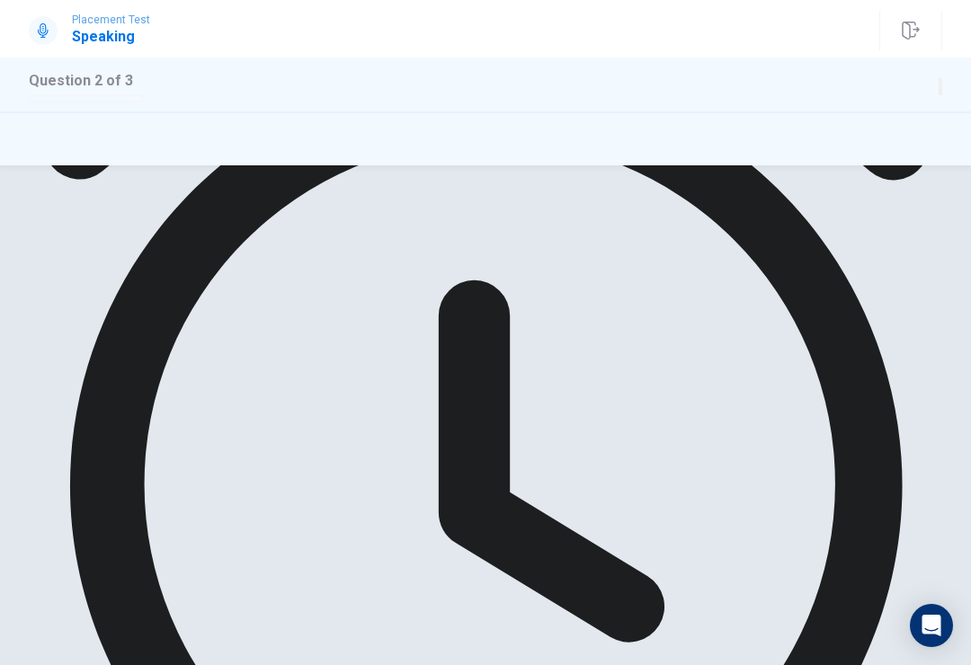
scroll to position [278, 0]
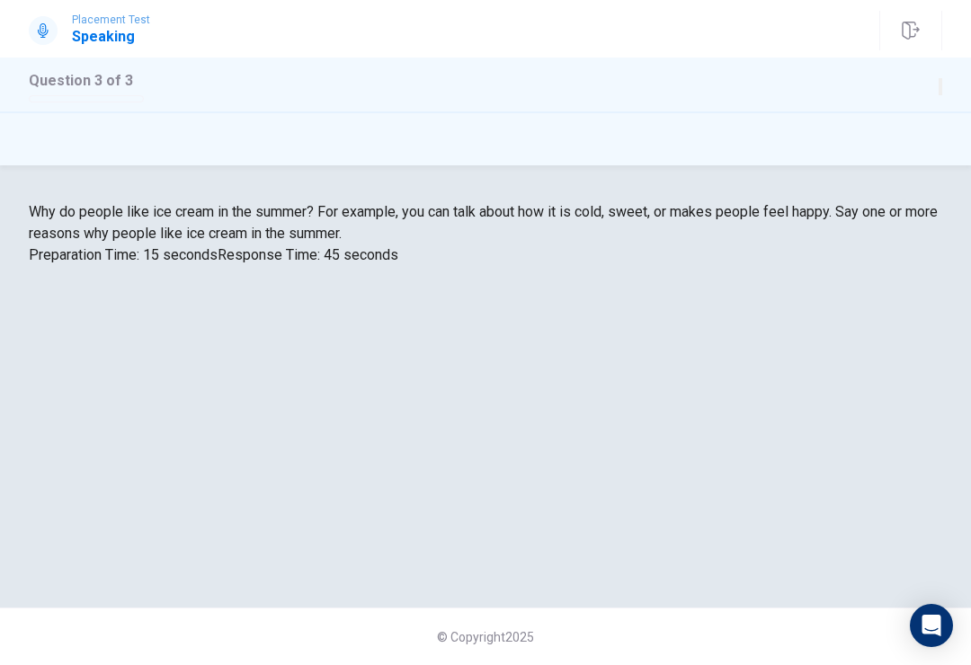
scroll to position [0, 0]
click at [921, 266] on div "Why do people like ice cream in the summer? For example, you can talk about how…" at bounding box center [486, 233] width 914 height 65
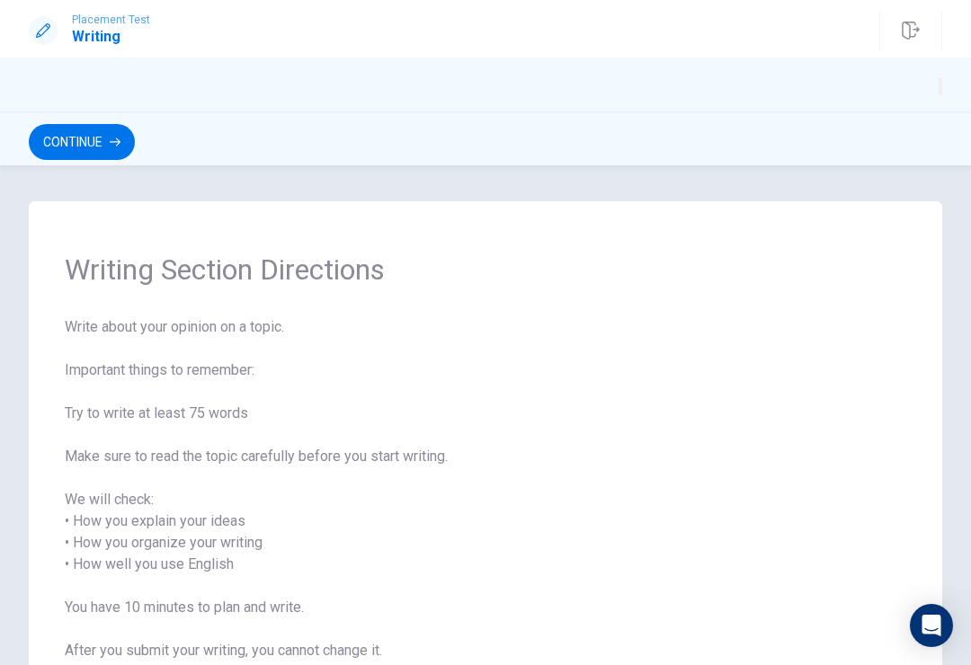
click at [135, 150] on button "Continue" at bounding box center [82, 142] width 106 height 36
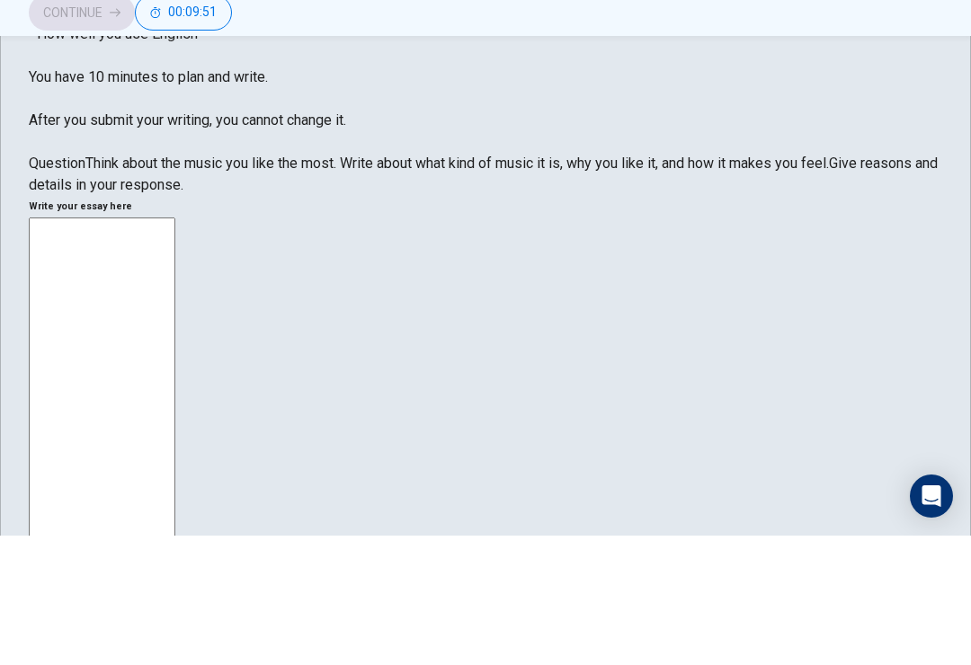
scroll to position [329, 0]
click at [460, 250] on div "Directions Write about your opinion on a topic. Important things to remember: T…" at bounding box center [486, 110] width 914 height 432
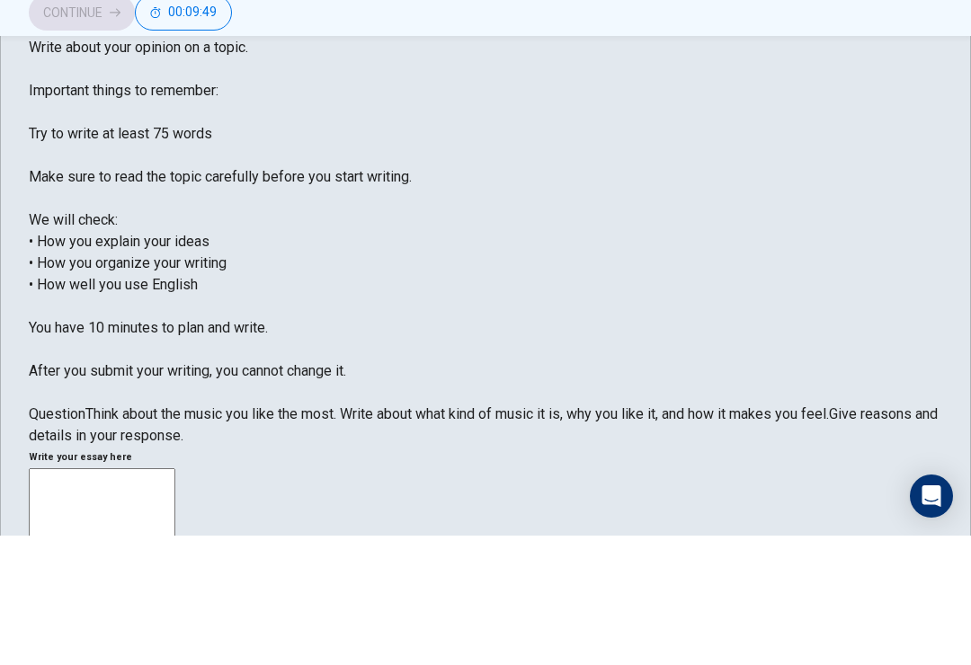
scroll to position [72, 0]
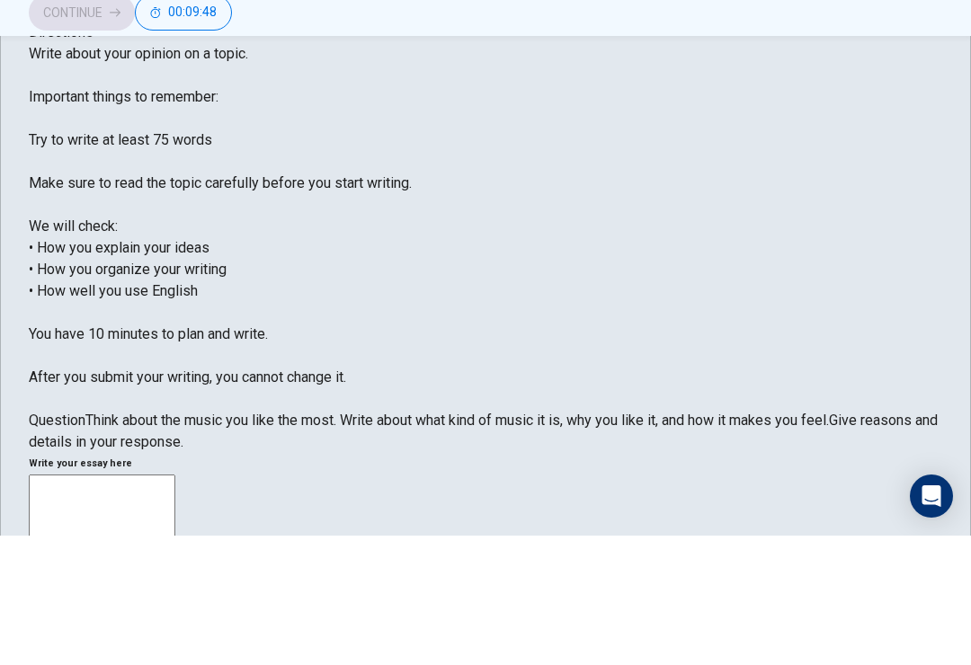
click at [97, 261] on span "Write about your opinion on a topic. Important things to remember: Try to write…" at bounding box center [220, 344] width 383 height 341
paste textarea "🐐"
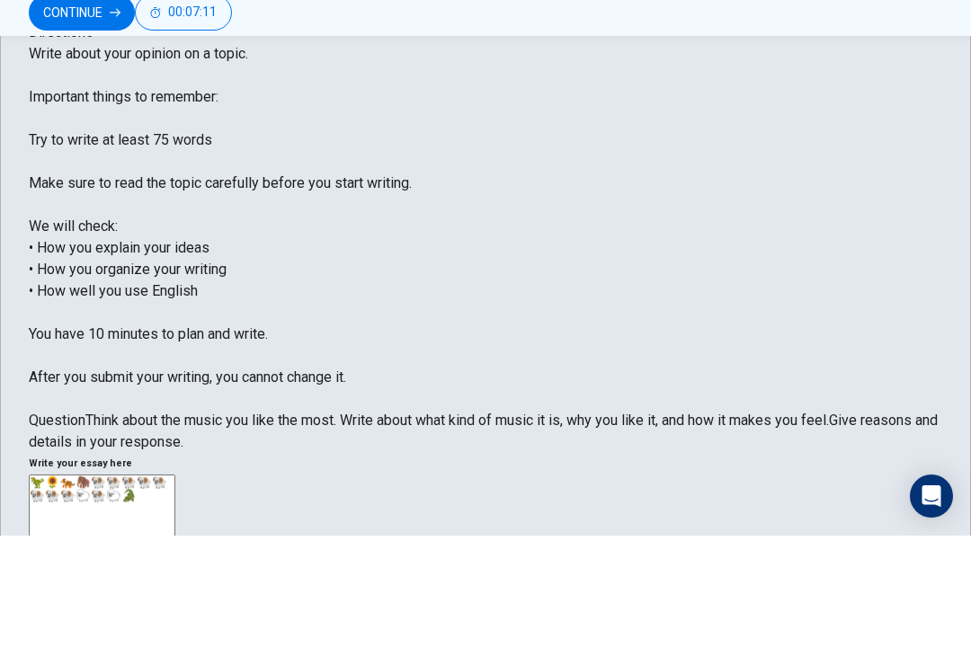
click at [328, 540] on div "Question Think about the music you like the most. Write about what kind of musi…" at bounding box center [486, 561] width 914 height 43
click at [455, 528] on div "Directions Write about your opinion on a topic. Important things to remember: T…" at bounding box center [486, 367] width 914 height 432
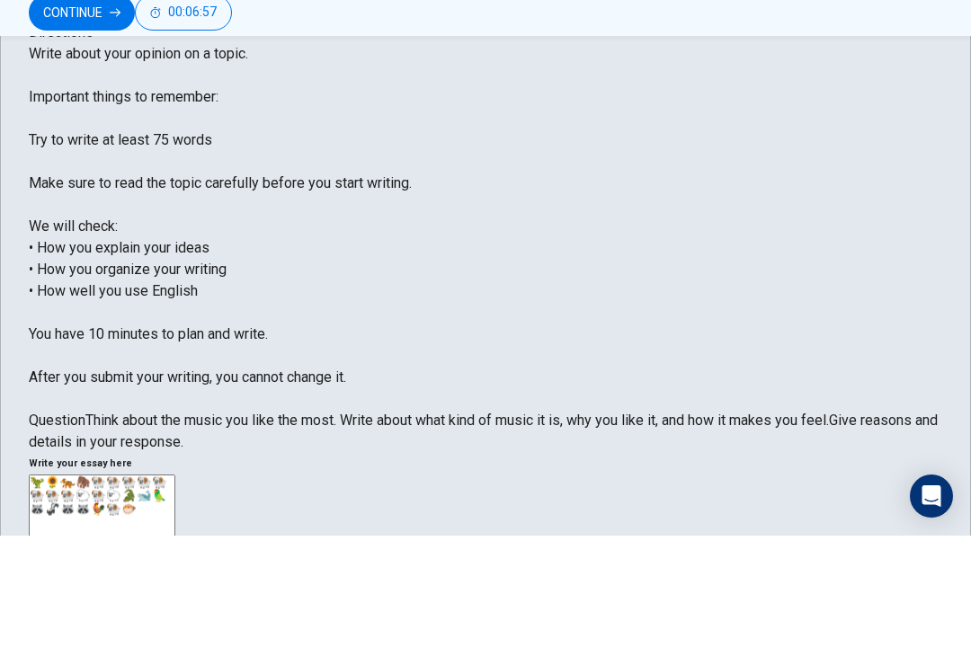
click at [301, 481] on div "Write about your opinion on a topic. Important things to remember: Try to write…" at bounding box center [486, 378] width 914 height 410
click at [300, 480] on div "Write about your opinion on a topic. Important things to remember: Try to write…" at bounding box center [486, 378] width 914 height 410
click at [135, 124] on button "Continue" at bounding box center [82, 142] width 106 height 36
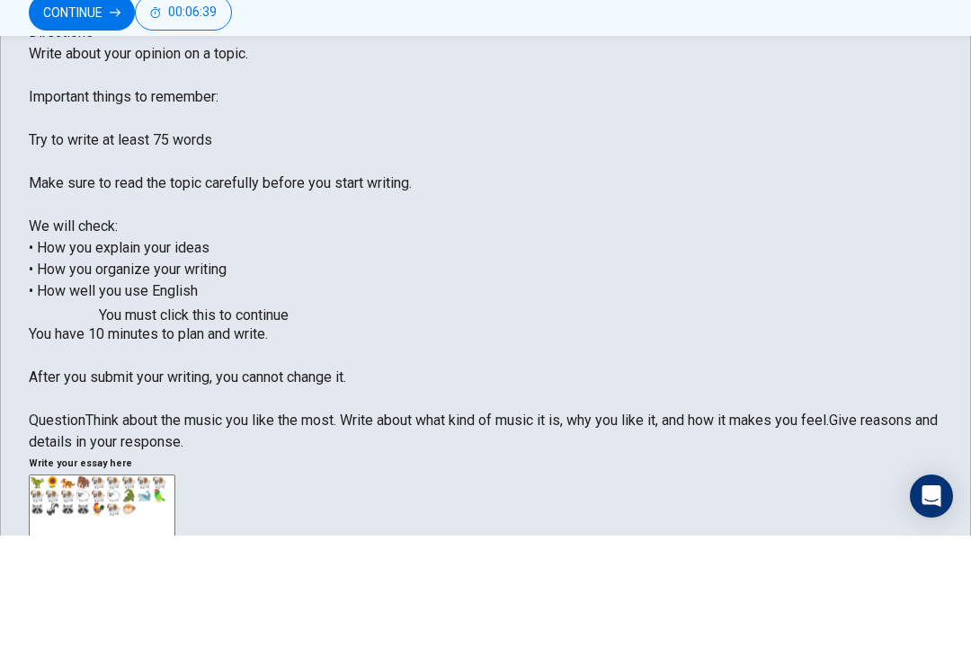
click at [807, 665] on div at bounding box center [485, 665] width 971 height 0
click at [820, 665] on div at bounding box center [485, 665] width 971 height 0
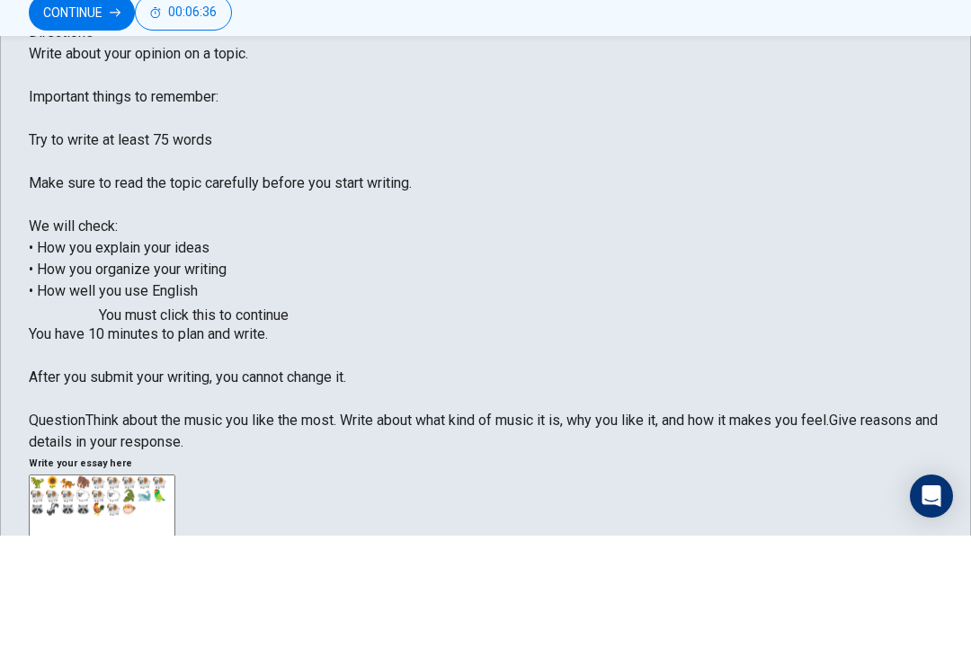
click at [861, 665] on div at bounding box center [485, 665] width 971 height 0
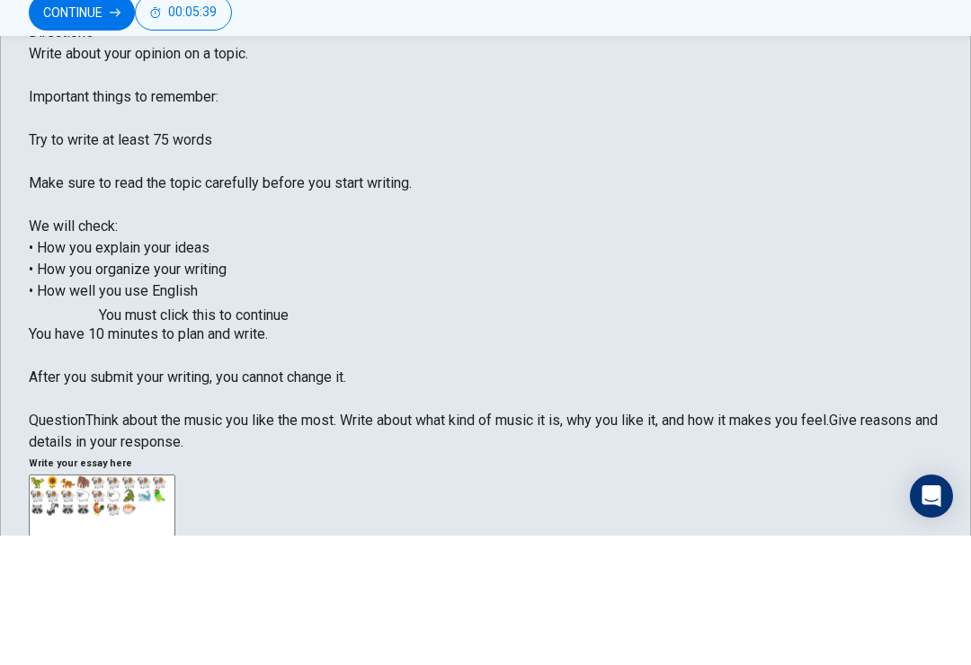
click at [797, 665] on div at bounding box center [485, 665] width 971 height 0
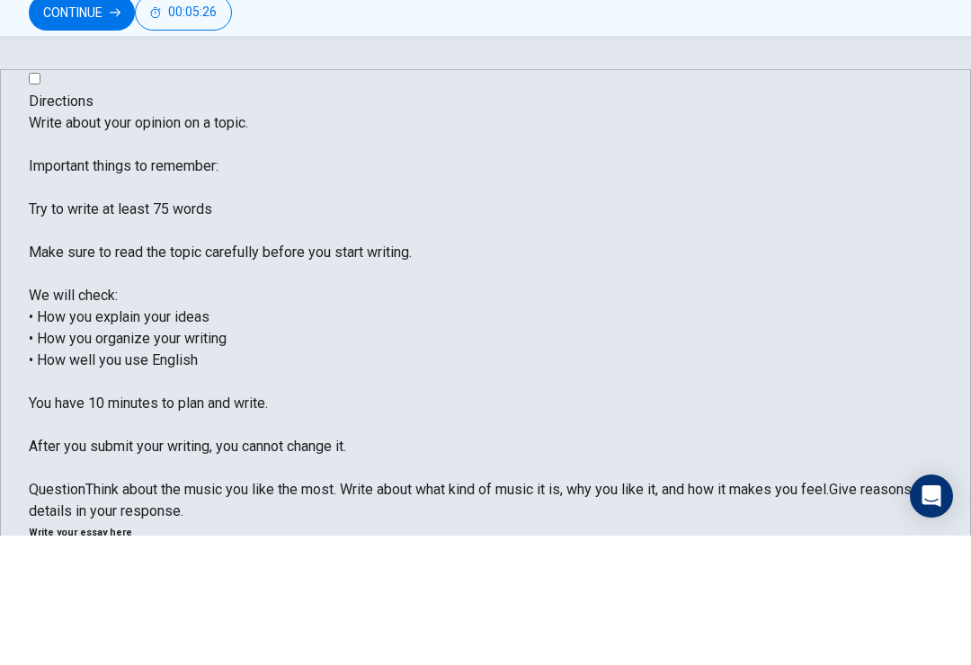
scroll to position [3, 0]
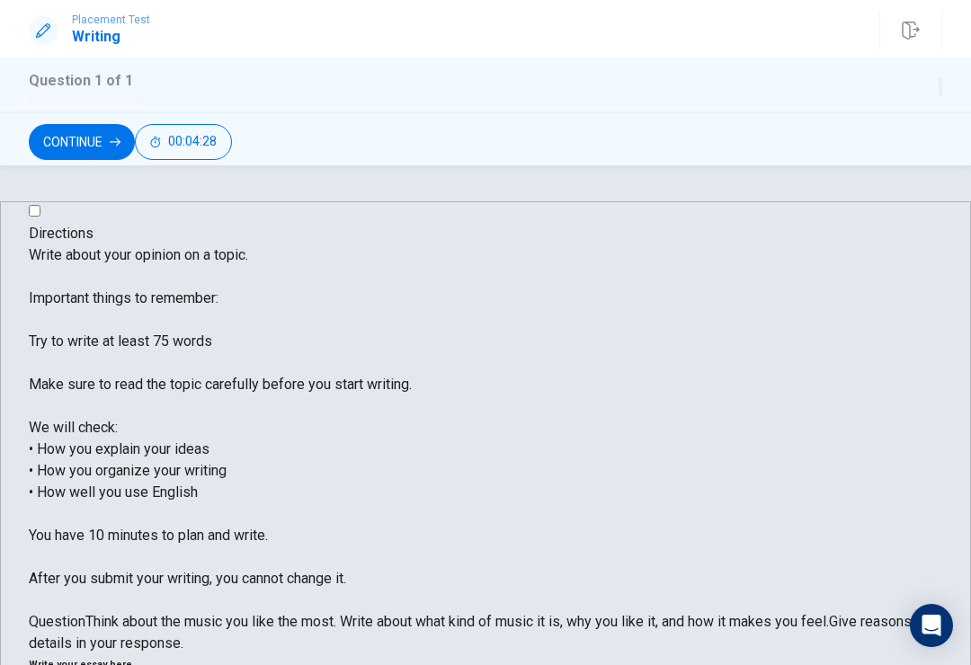
scroll to position [0, 0]
click at [301, 506] on span "Write about your opinion on a topic. Important things to remember: Try to write…" at bounding box center [220, 416] width 383 height 341
click at [272, 523] on span "Write about your opinion on a topic. Important things to remember: Try to write…" at bounding box center [220, 416] width 383 height 341
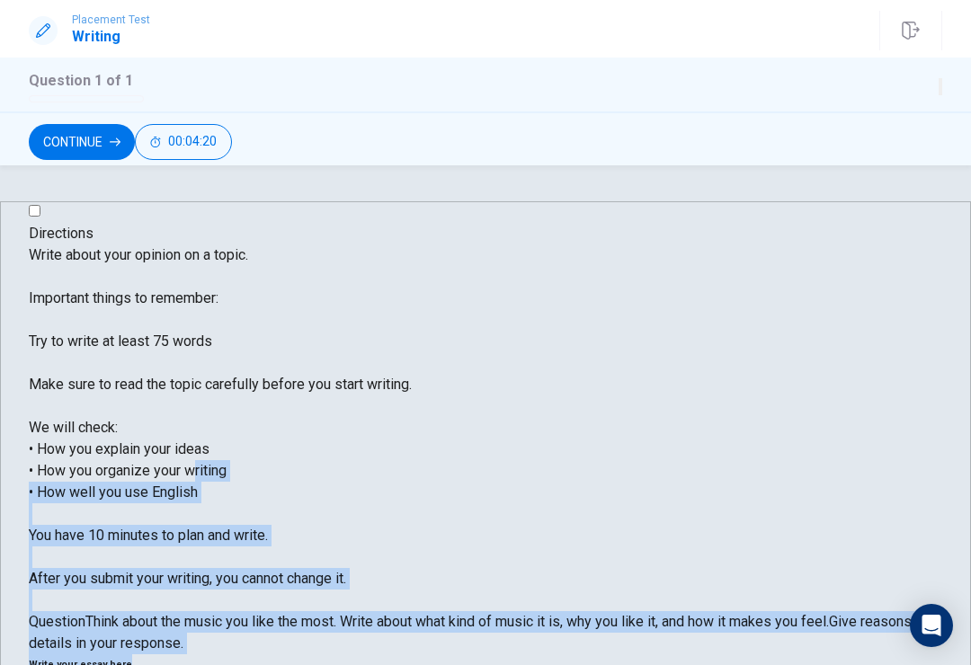
click at [233, 473] on span "Write about your opinion on a topic. Important things to remember: Try to write…" at bounding box center [220, 416] width 383 height 341
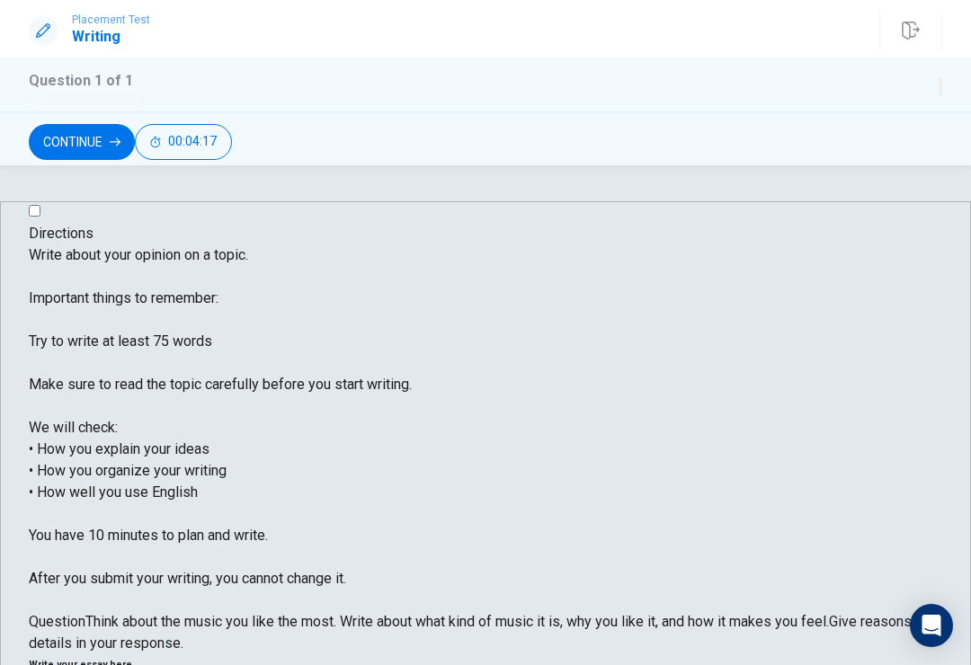
type textarea "🦖"
type textarea "🇰🇭vs🇹🇭"
click at [135, 143] on button "Continue" at bounding box center [82, 142] width 106 height 36
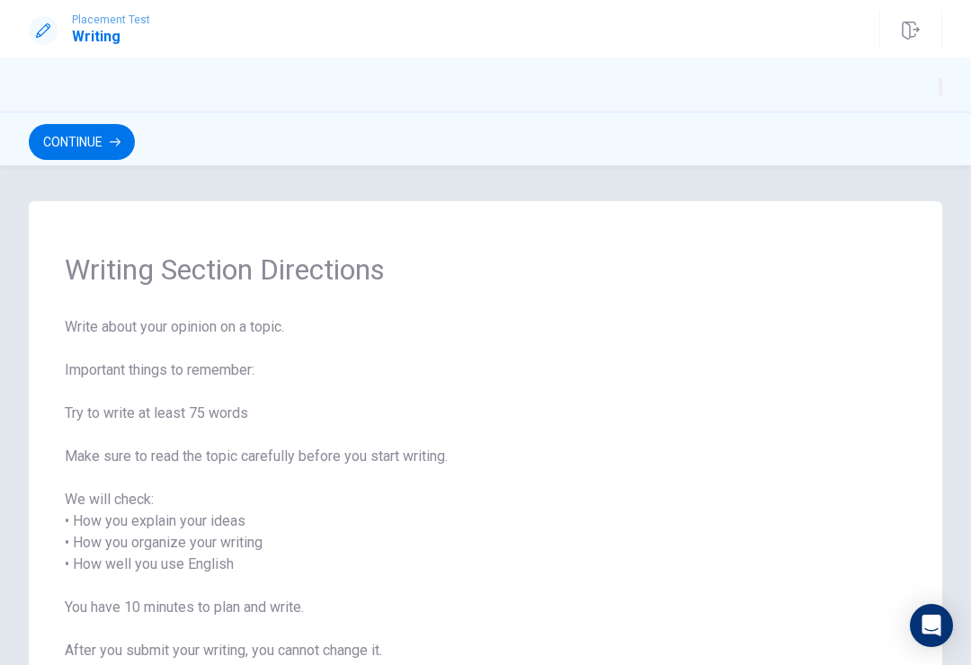
click at [135, 137] on button "Continue" at bounding box center [82, 142] width 106 height 36
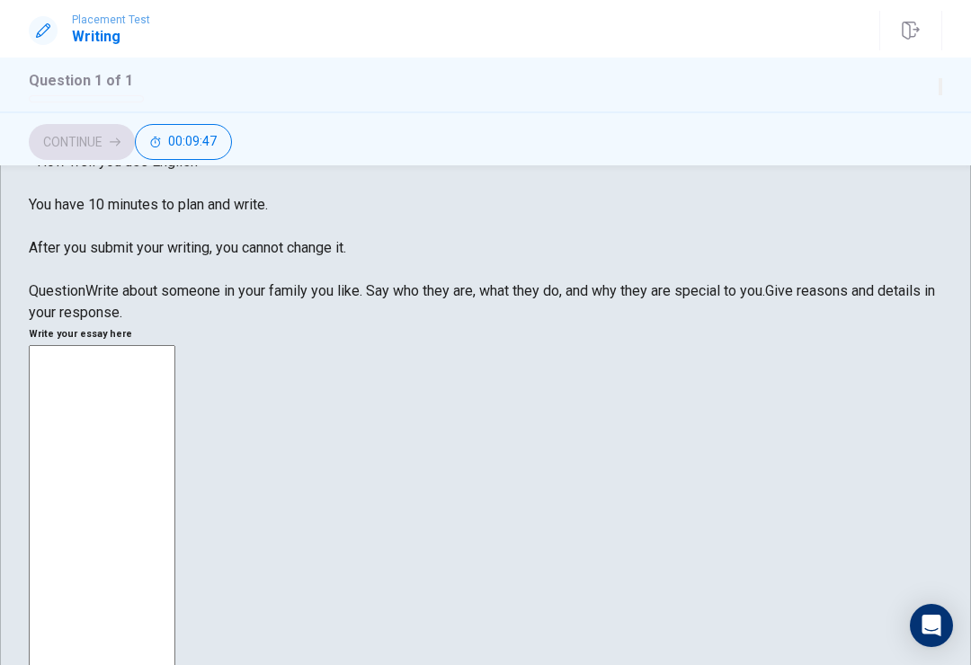
scroll to position [329, 0]
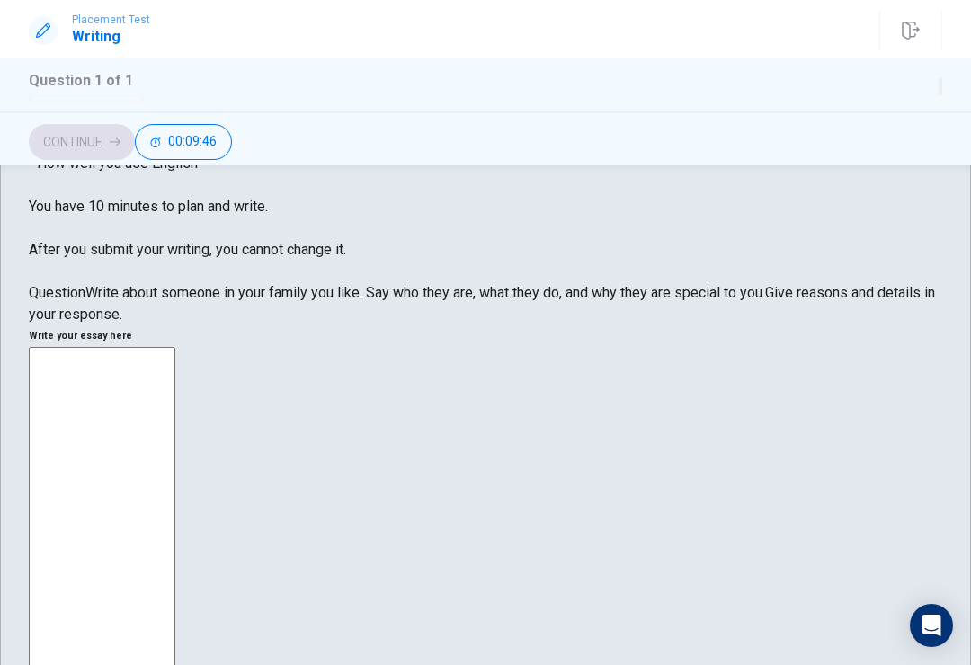
click at [363, 301] on span "Write about someone in your family you like. Say who they are, what they do, an…" at bounding box center [425, 292] width 680 height 17
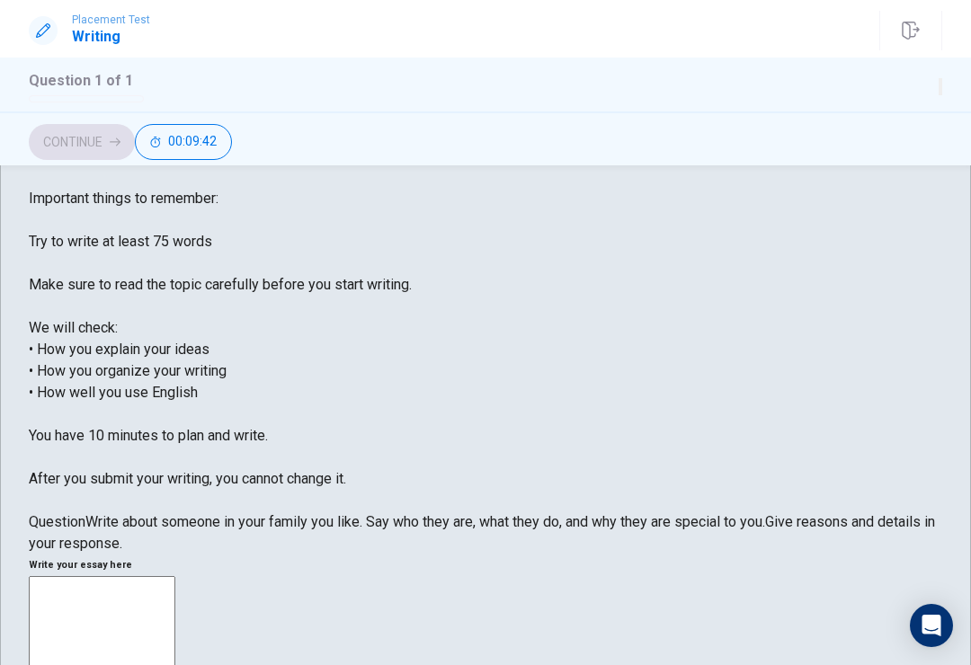
scroll to position [100, 0]
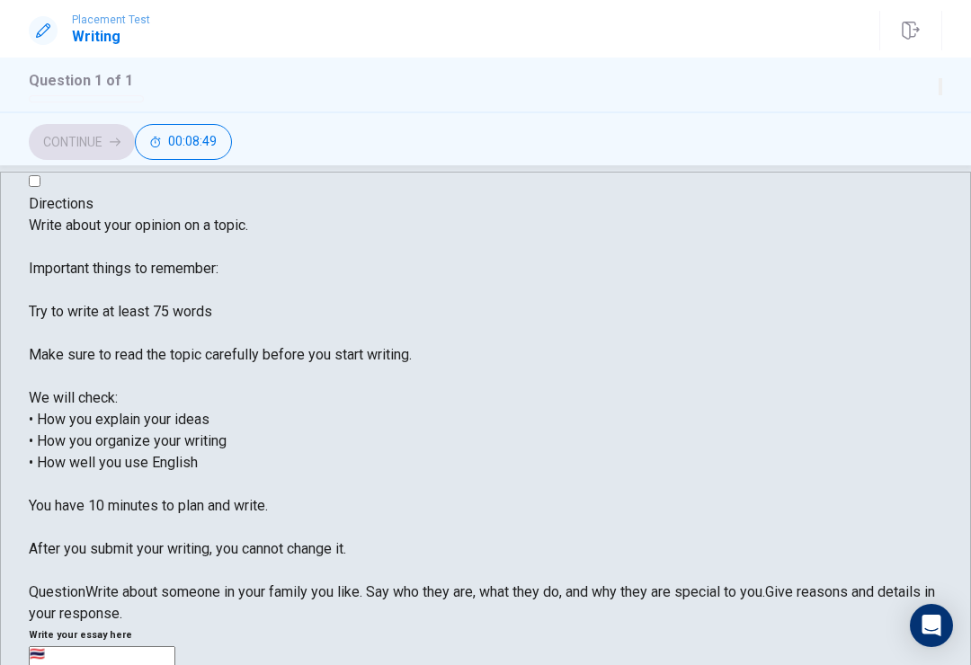
scroll to position [17, 0]
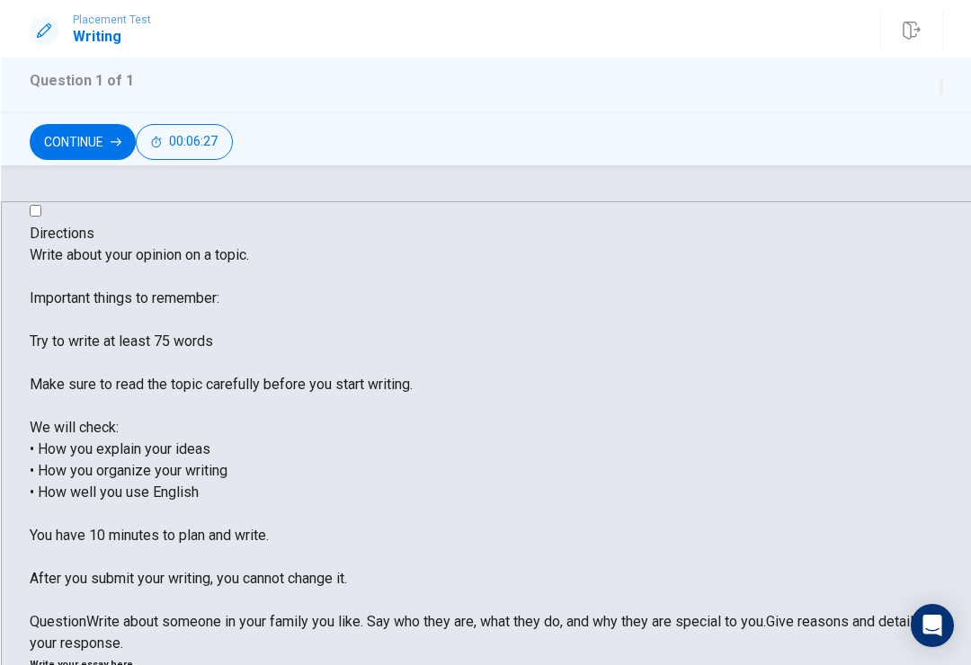
scroll to position [0, 0]
paste textarea
type textarea "🇹🇭"
click at [135, 134] on button "Continue" at bounding box center [82, 142] width 106 height 36
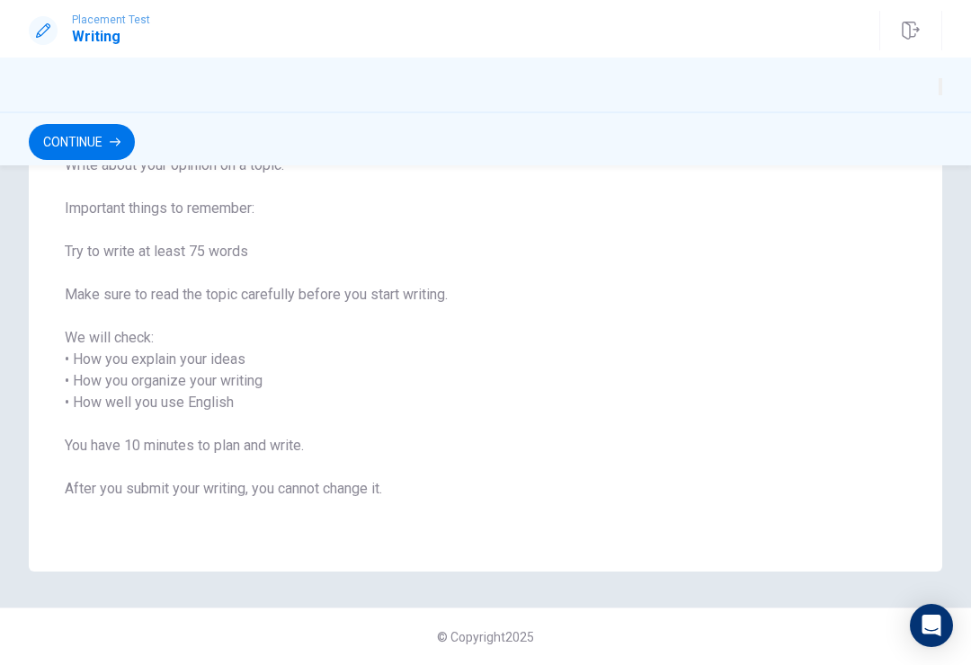
scroll to position [162, 0]
click at [135, 142] on button "Continue" at bounding box center [82, 142] width 106 height 36
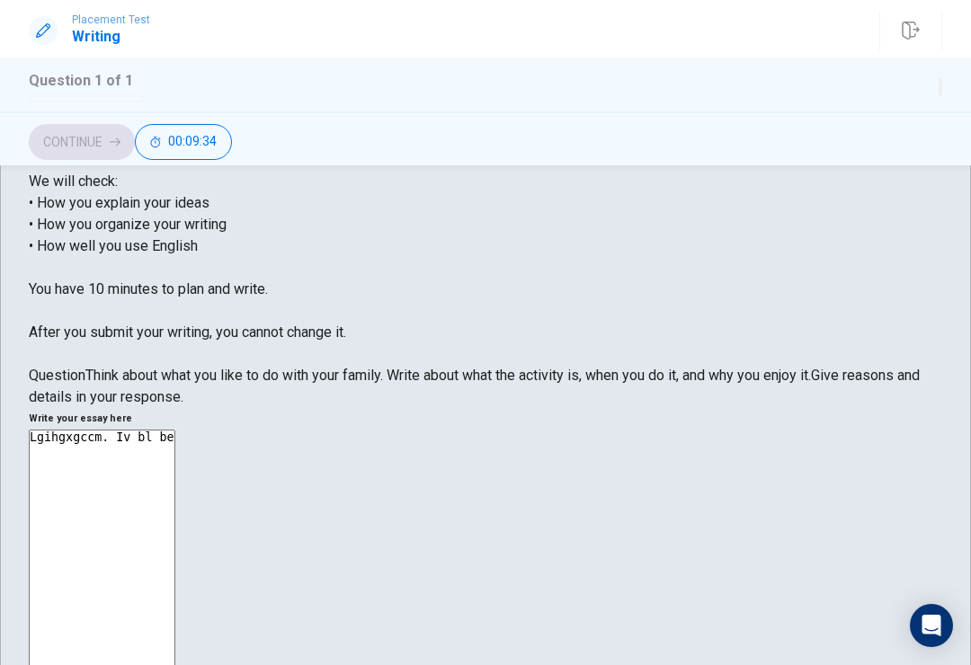
scroll to position [0, 0]
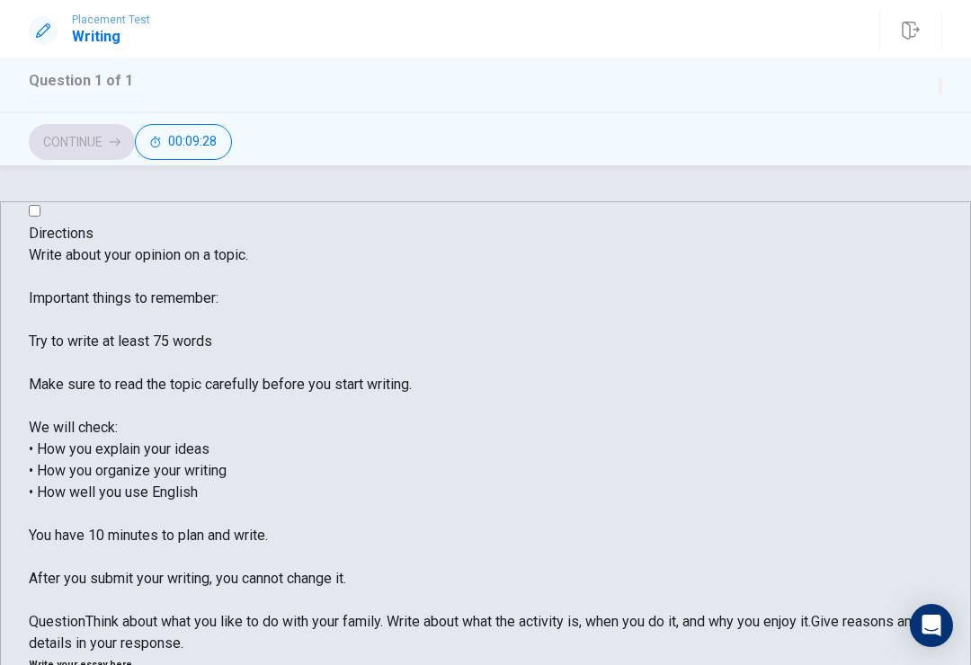
type textarea "L"
type textarea "67"
